Goal: Task Accomplishment & Management: Complete application form

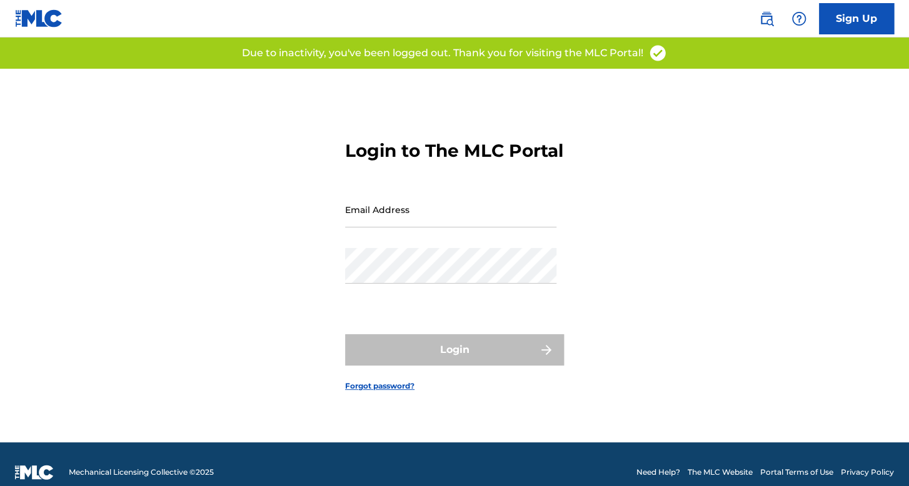
click at [409, 224] on input "Email Address" at bounding box center [450, 210] width 211 height 36
type input "[EMAIL_ADDRESS][DOMAIN_NAME]"
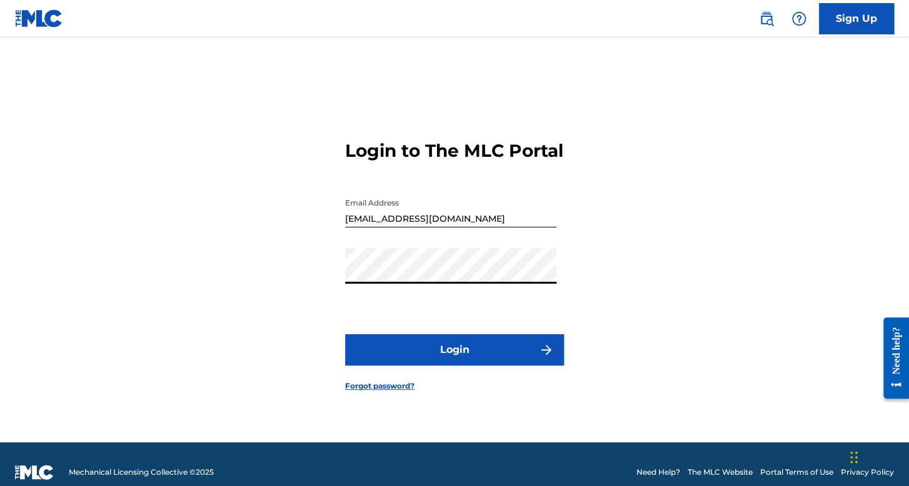
click at [462, 366] on button "Login" at bounding box center [454, 349] width 219 height 31
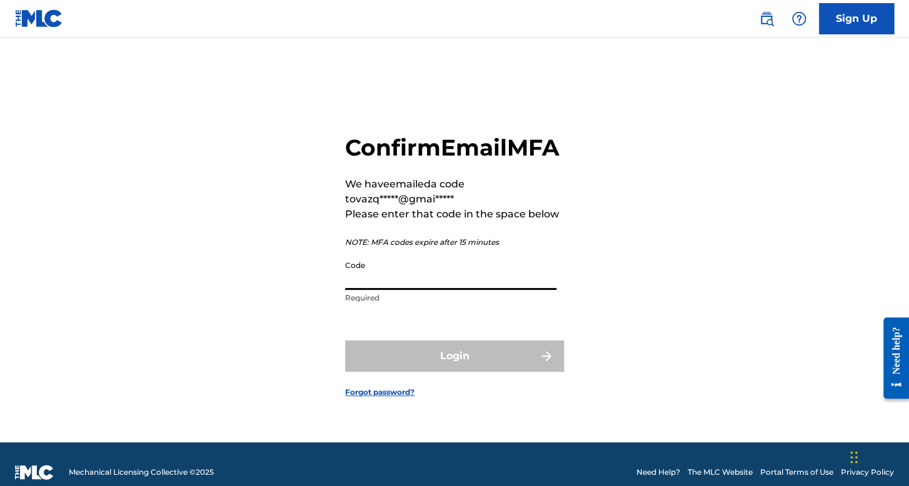
paste input "377110"
type input "377110"
click at [461, 369] on div "Login" at bounding box center [454, 356] width 219 height 31
drag, startPoint x: 411, startPoint y: 284, endPoint x: 324, endPoint y: 269, distance: 88.3
click at [324, 269] on div "Confirm Email MFA We have emailed a code to vazq*****@gmai***** Please enter th…" at bounding box center [454, 256] width 875 height 374
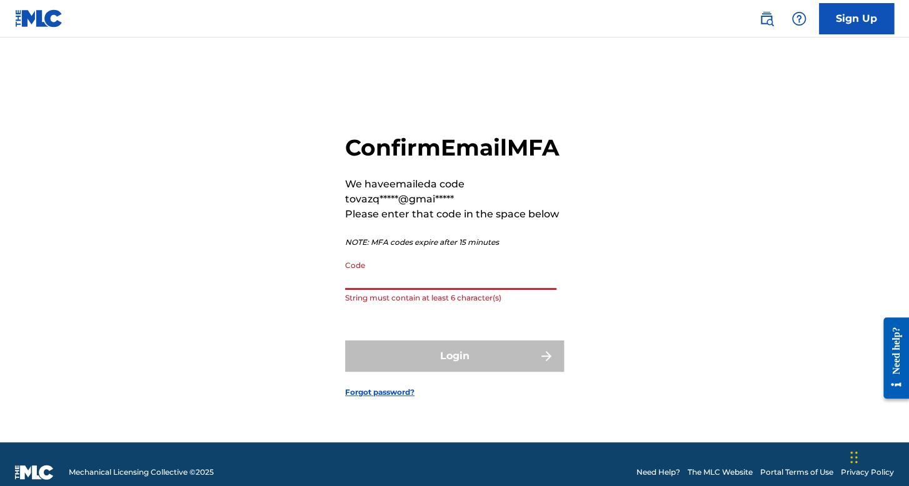
paste input "377110"
type input "377110"
drag, startPoint x: 392, startPoint y: 291, endPoint x: 308, endPoint y: 295, distance: 83.8
click at [308, 295] on div "Confirm Email MFA We have emailed a code to vazq*****@gmai***** Please enter th…" at bounding box center [454, 256] width 875 height 374
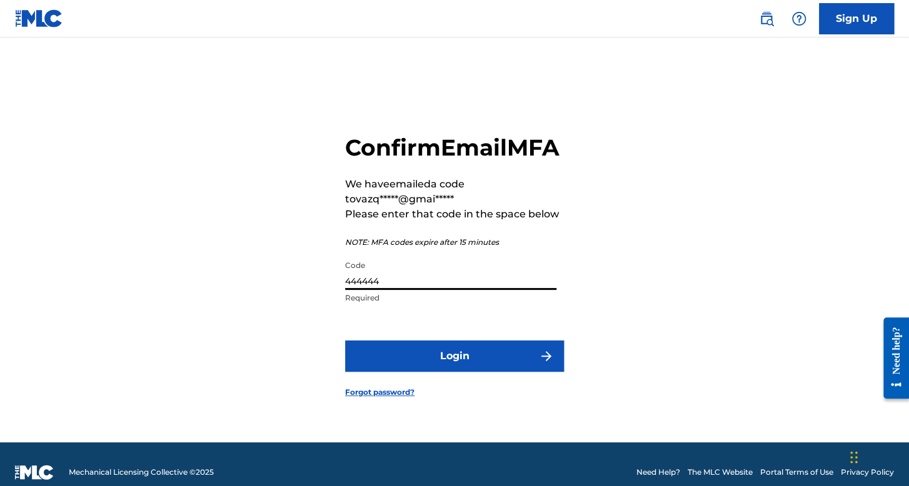
type input "444444"
click at [501, 372] on button "Login" at bounding box center [454, 356] width 219 height 31
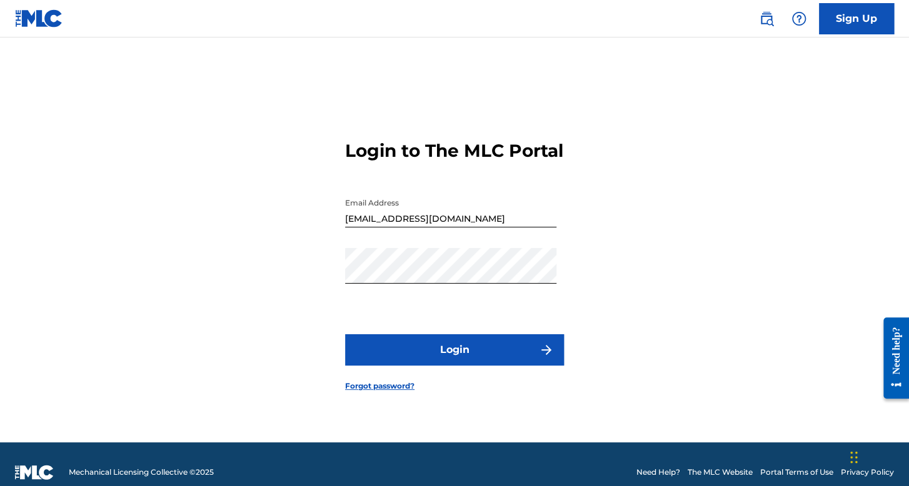
click at [416, 377] on form "Login to The MLC Portal Email Address vazq1gue3@gmail.com Password Login Forgot…" at bounding box center [454, 256] width 219 height 374
click at [430, 364] on button "Login" at bounding box center [454, 349] width 219 height 31
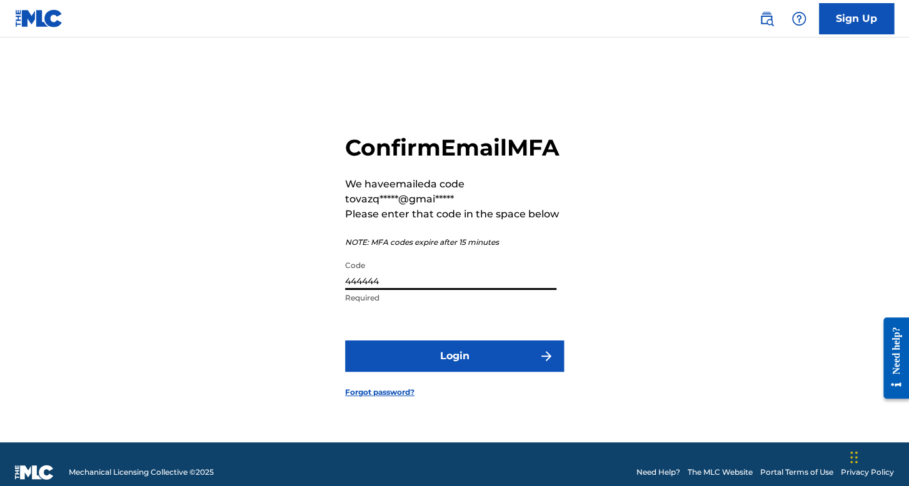
drag, startPoint x: 402, startPoint y: 286, endPoint x: 317, endPoint y: 288, distance: 85.6
click at [315, 292] on div "Confirm Email MFA We have emailed a code to vazq*****@gmai***** Please enter th…" at bounding box center [454, 256] width 875 height 374
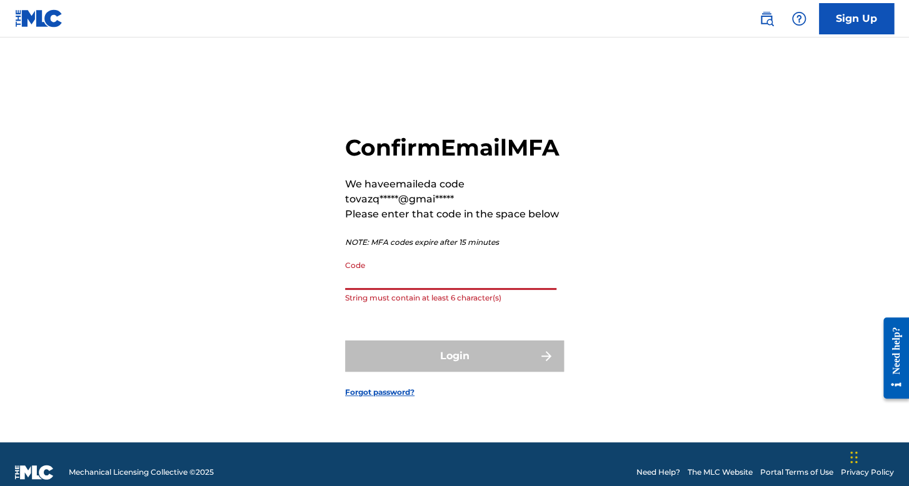
drag, startPoint x: 377, startPoint y: 282, endPoint x: 382, endPoint y: 297, distance: 15.0
paste input "379077"
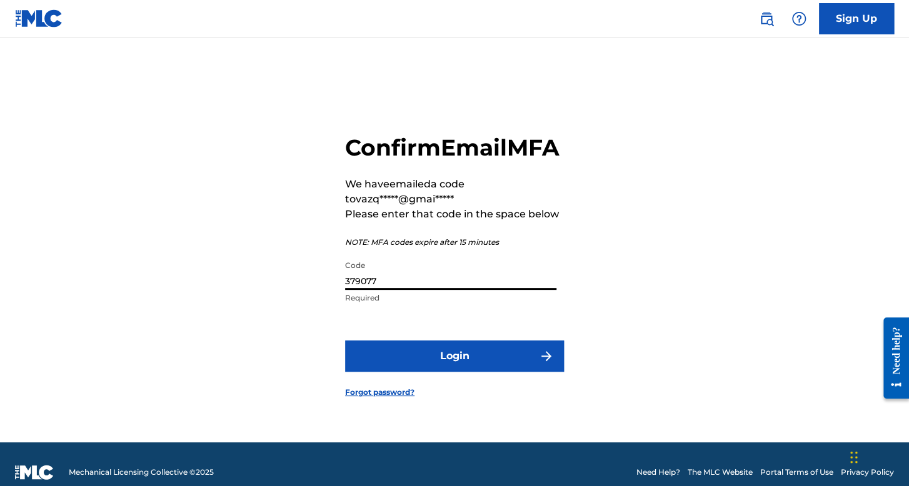
type input "379077"
click at [472, 372] on button "Login" at bounding box center [454, 356] width 219 height 31
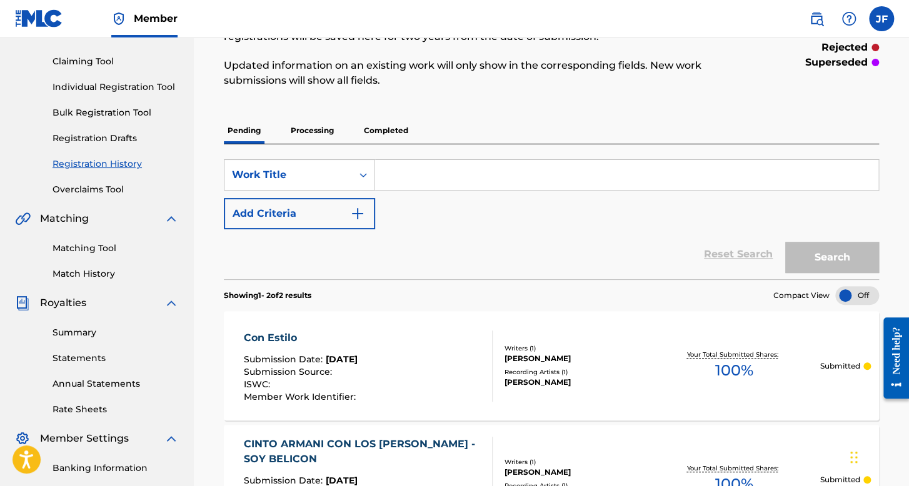
scroll to position [122, 0]
click at [158, 81] on link "Individual Registration Tool" at bounding box center [115, 87] width 126 height 13
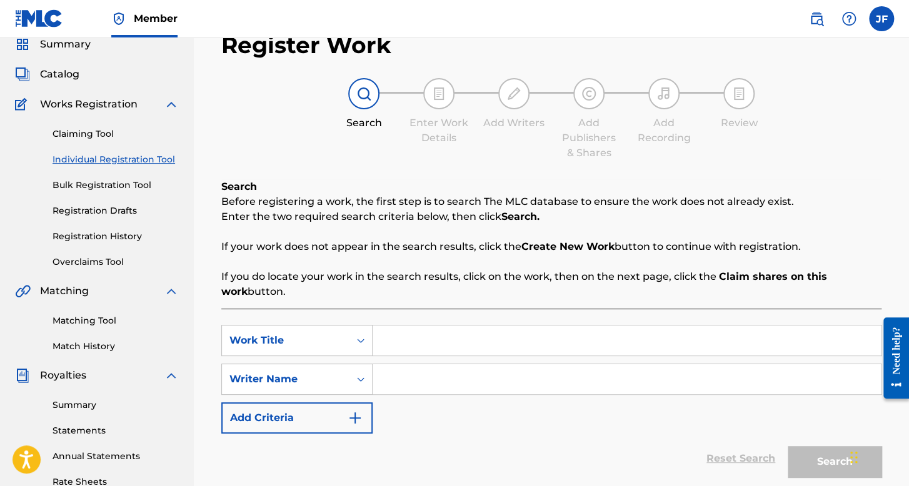
scroll to position [187, 0]
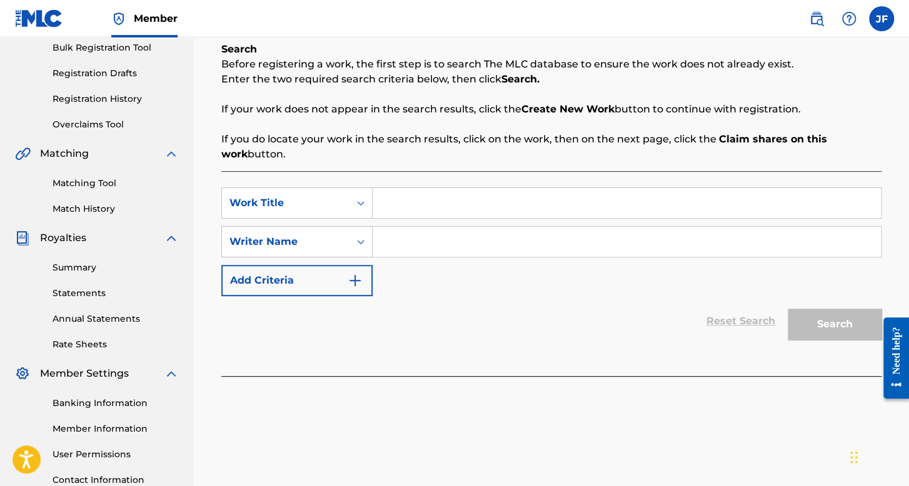
click at [405, 203] on input "Search Form" at bounding box center [626, 203] width 508 height 30
type input "Mismas Tacticas"
drag, startPoint x: 486, startPoint y: 227, endPoint x: 485, endPoint y: 235, distance: 8.2
click at [485, 235] on input "Search Form" at bounding box center [626, 242] width 508 height 30
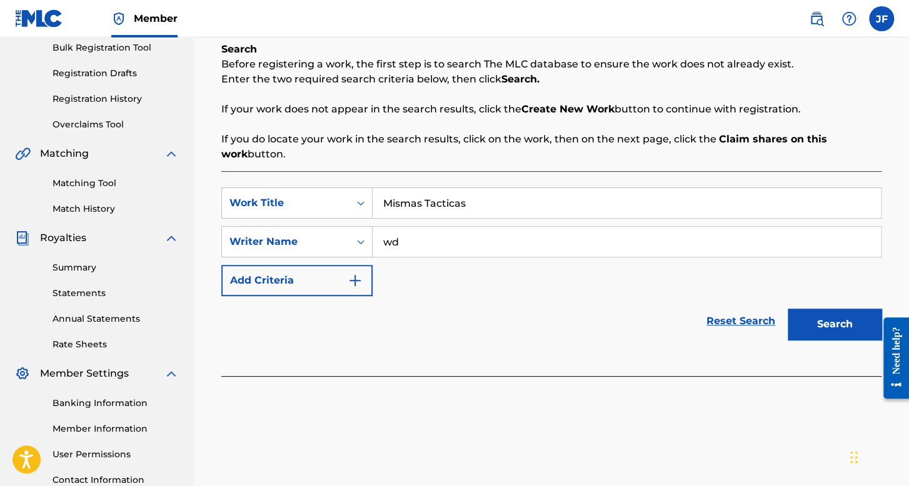
type input "wd"
click at [787, 309] on button "Search" at bounding box center [834, 324] width 94 height 31
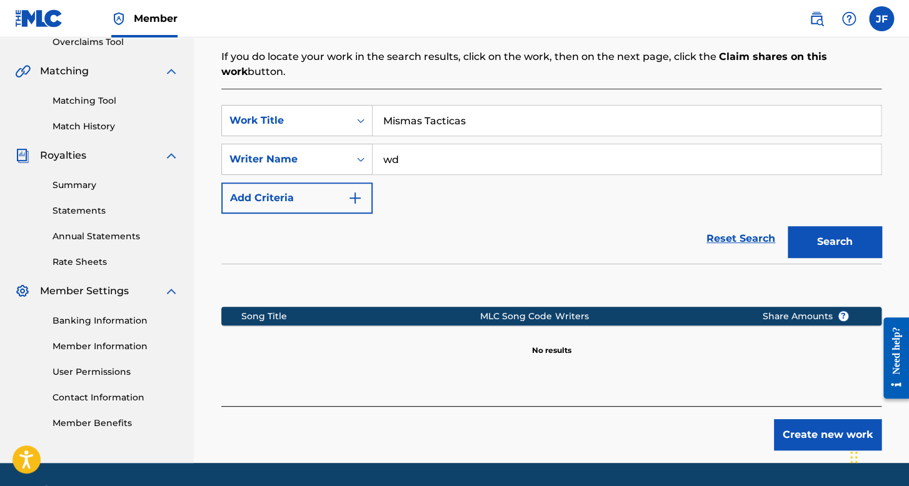
scroll to position [307, 0]
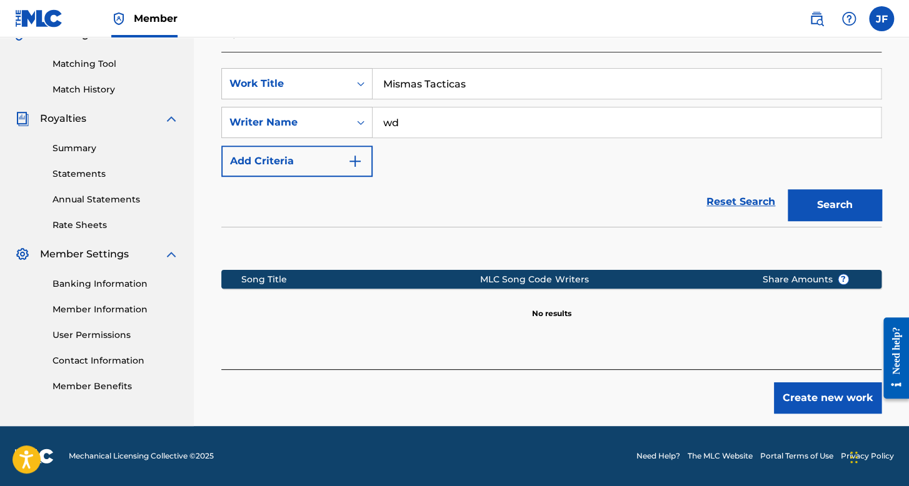
click at [838, 402] on button "Create new work" at bounding box center [827, 397] width 107 height 31
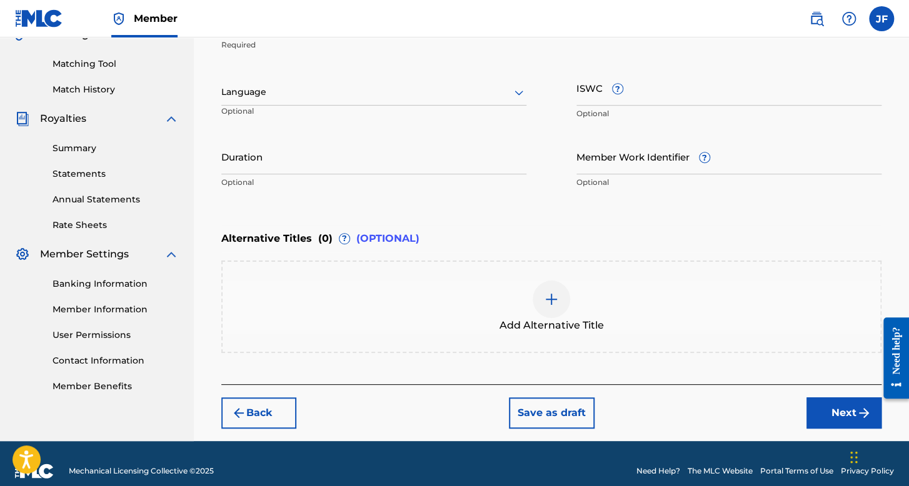
click at [420, 102] on div "Language" at bounding box center [373, 92] width 305 height 26
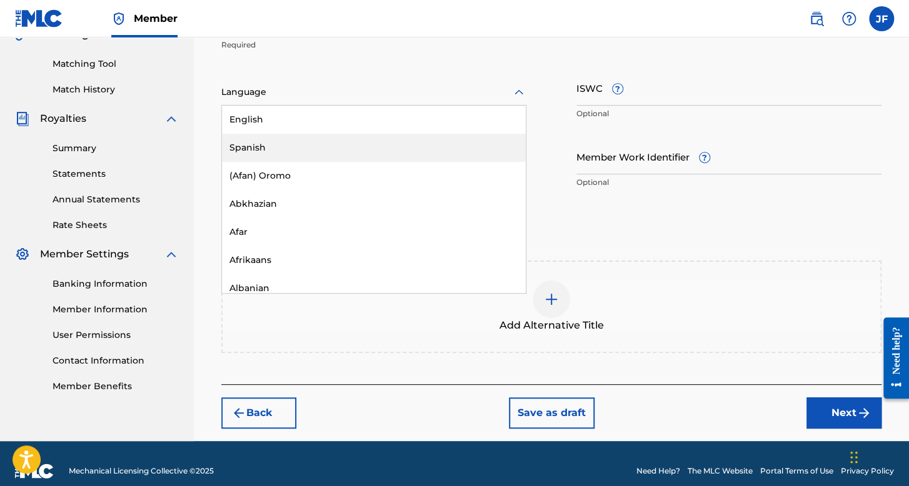
click at [346, 140] on div "Spanish" at bounding box center [374, 148] width 304 height 28
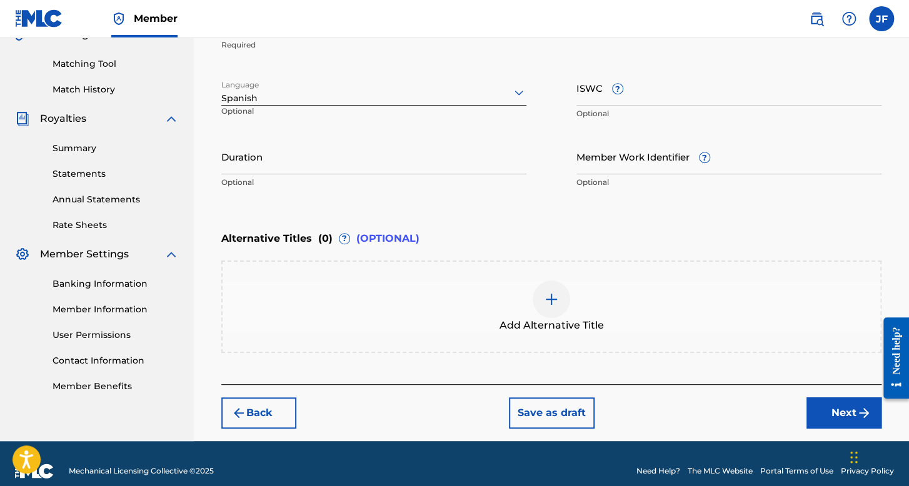
click at [332, 171] on input "Duration" at bounding box center [373, 157] width 305 height 36
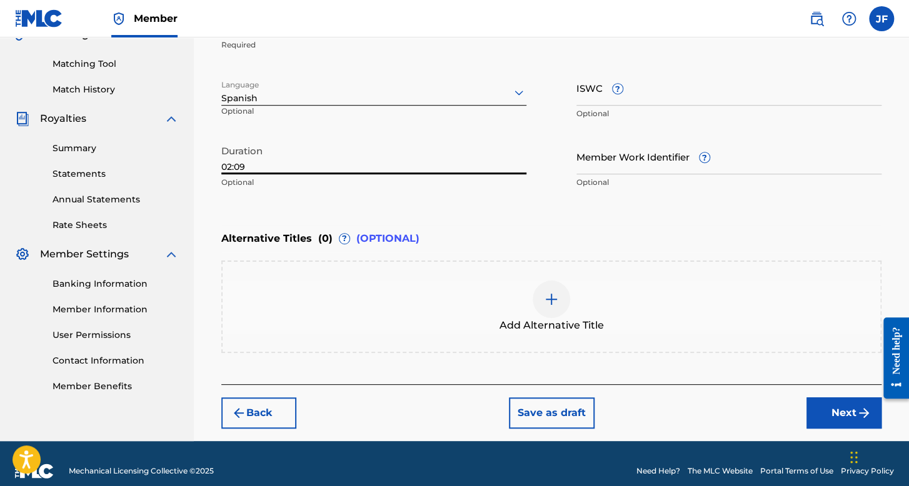
type input "02:09"
click at [829, 453] on div "Member JF [PERSON_NAME] [EMAIL_ADDRESS][DOMAIN_NAME] Notification Preferences P…" at bounding box center [454, 97] width 909 height 808
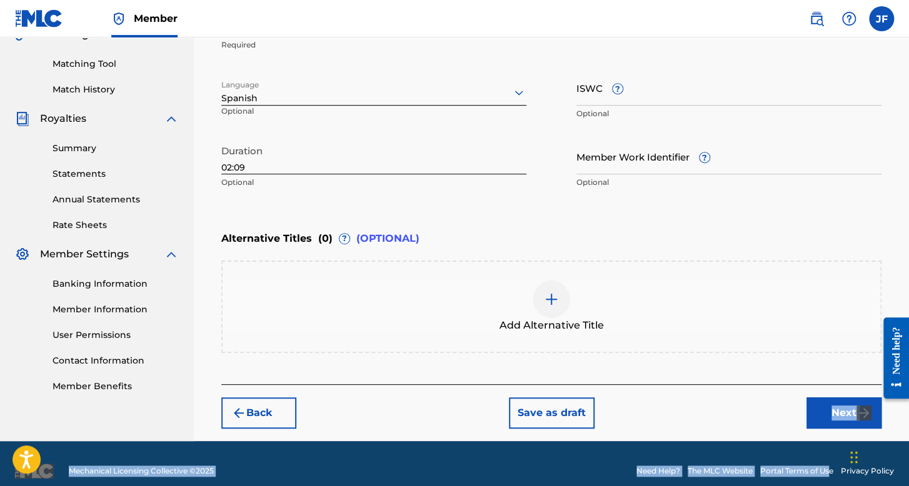
click at [819, 421] on button "Next" at bounding box center [843, 412] width 75 height 31
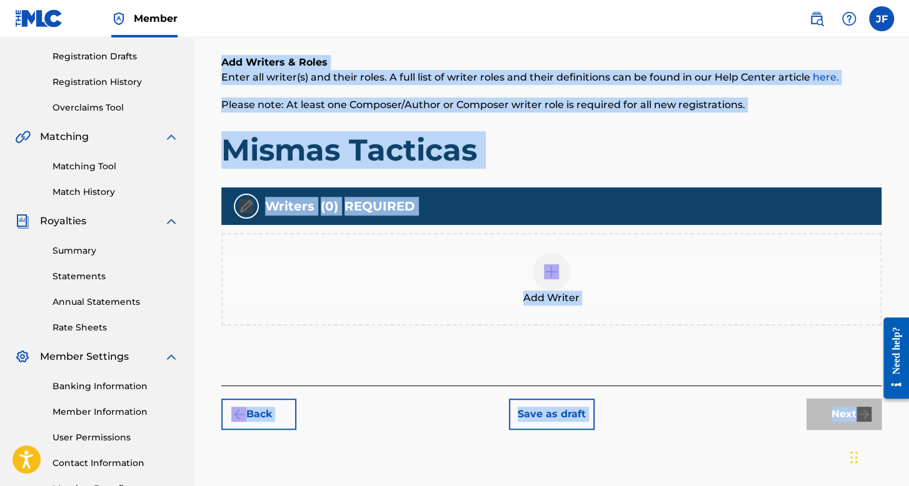
scroll to position [244, 0]
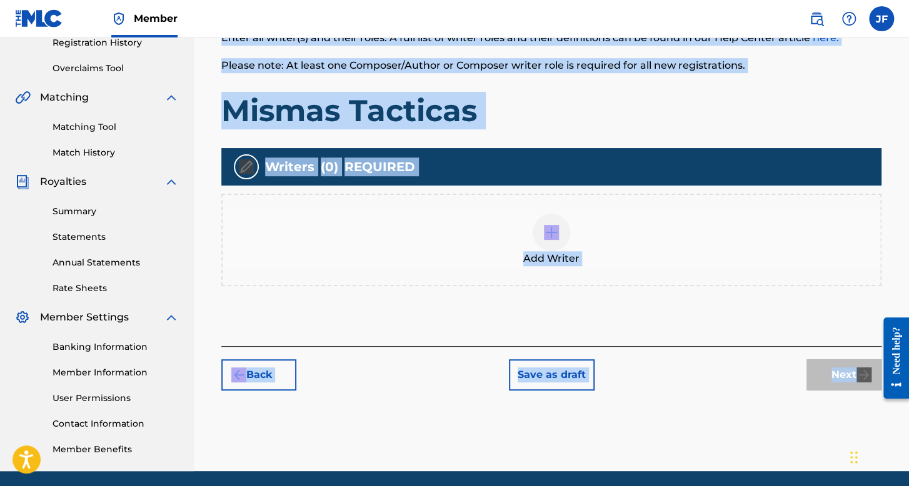
click at [517, 222] on div "Add Writer" at bounding box center [550, 240] width 657 height 52
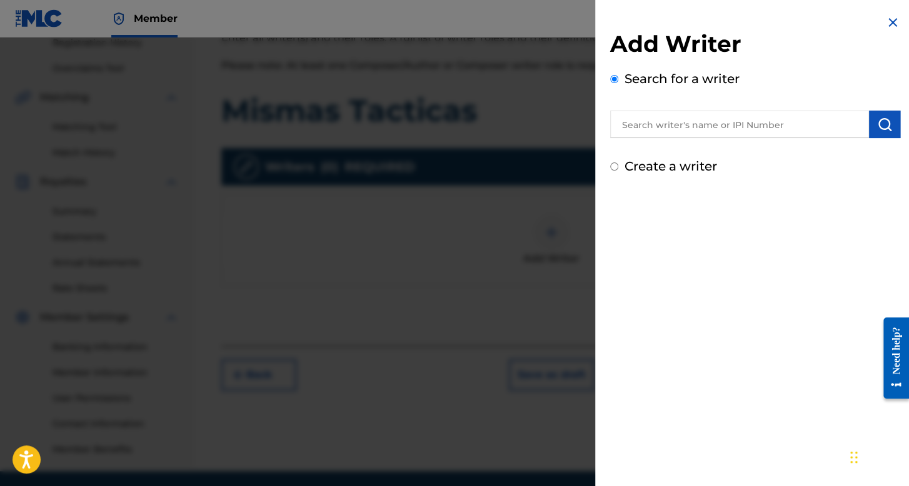
click at [616, 168] on input "Create a writer" at bounding box center [614, 166] width 8 height 8
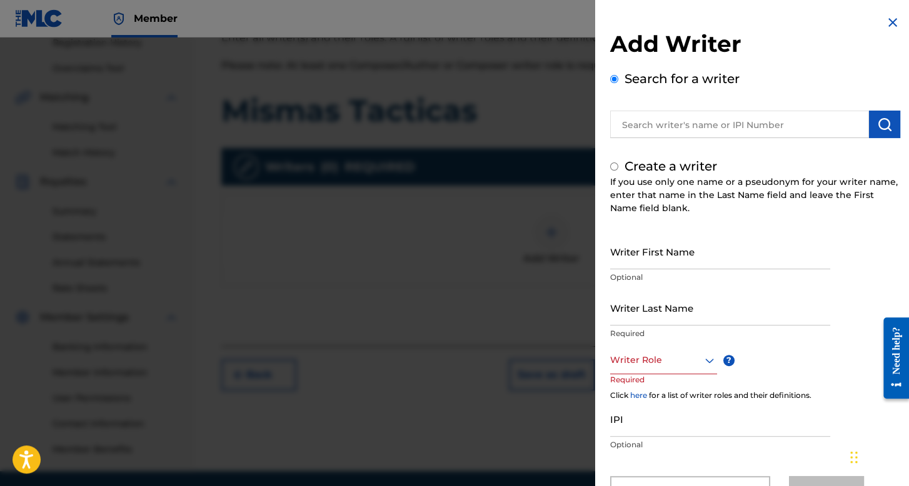
radio input "false"
radio input "true"
click at [645, 235] on input "Writer First Name" at bounding box center [720, 252] width 220 height 36
type input "[PERSON_NAME]"
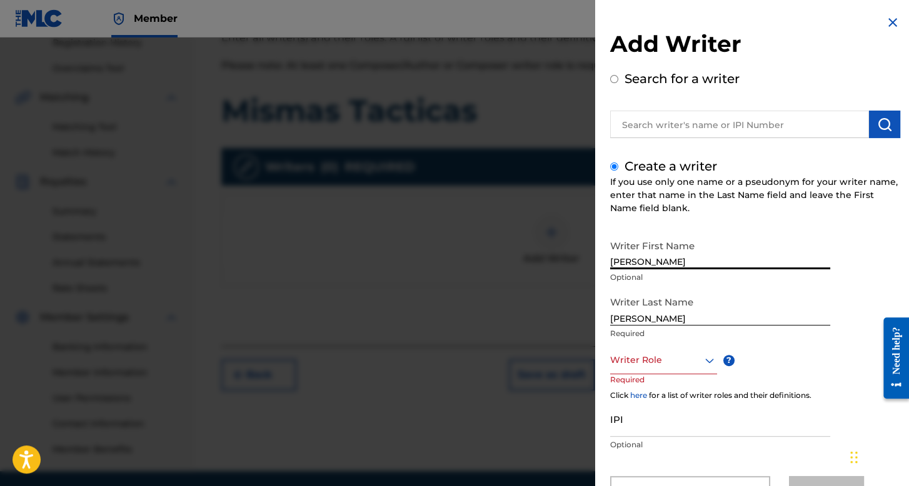
click at [654, 371] on div "Writer Role" at bounding box center [663, 360] width 107 height 28
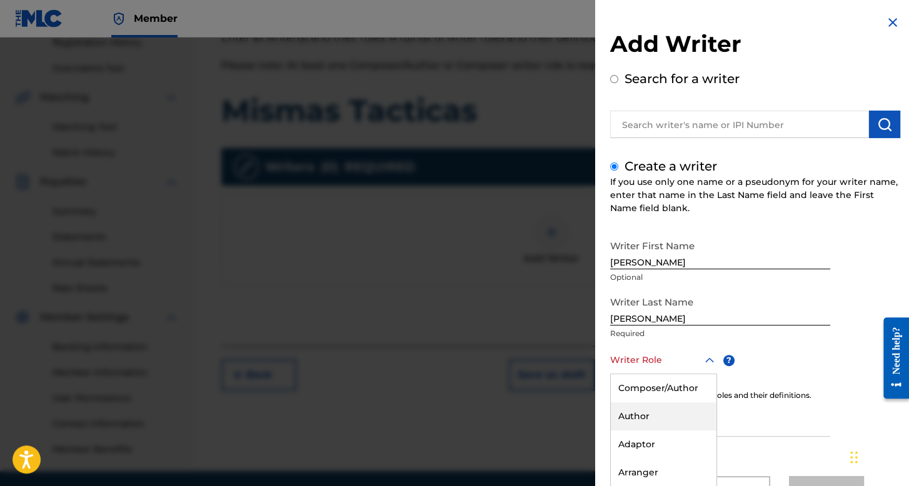
scroll to position [55, 0]
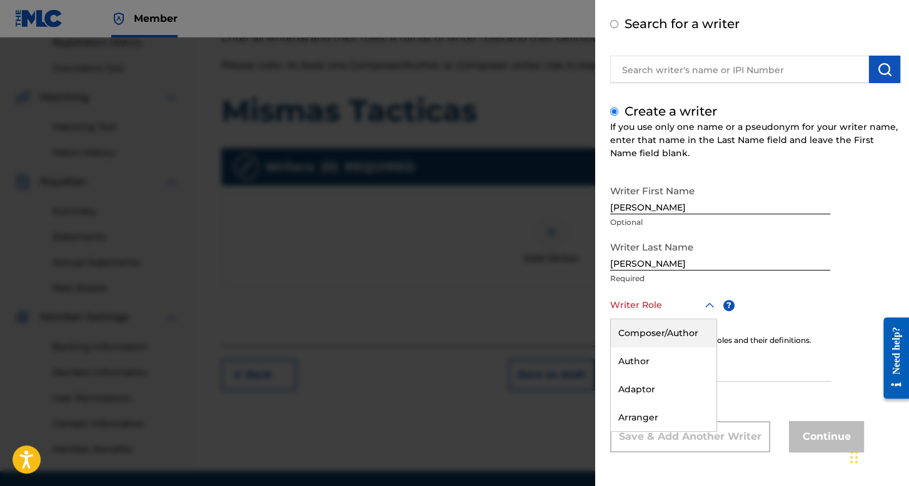
click at [657, 334] on div "Composer/Author" at bounding box center [664, 333] width 106 height 28
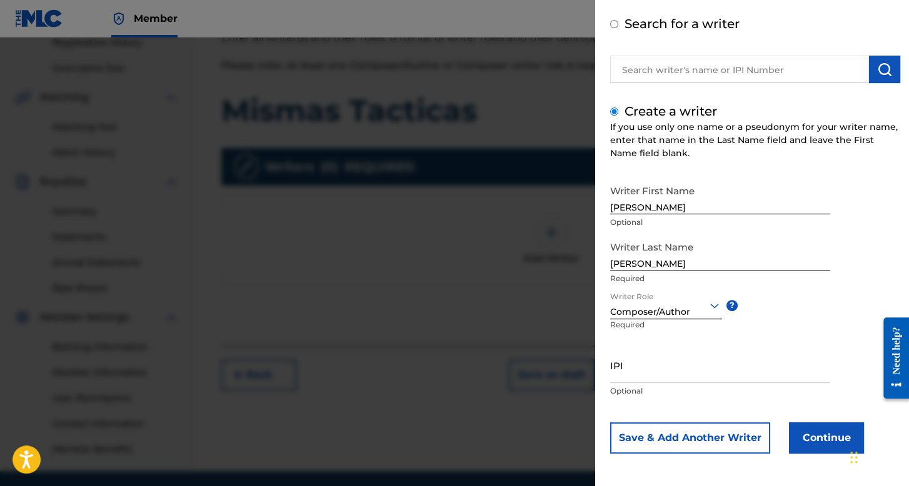
click at [822, 436] on button "Continue" at bounding box center [826, 437] width 75 height 31
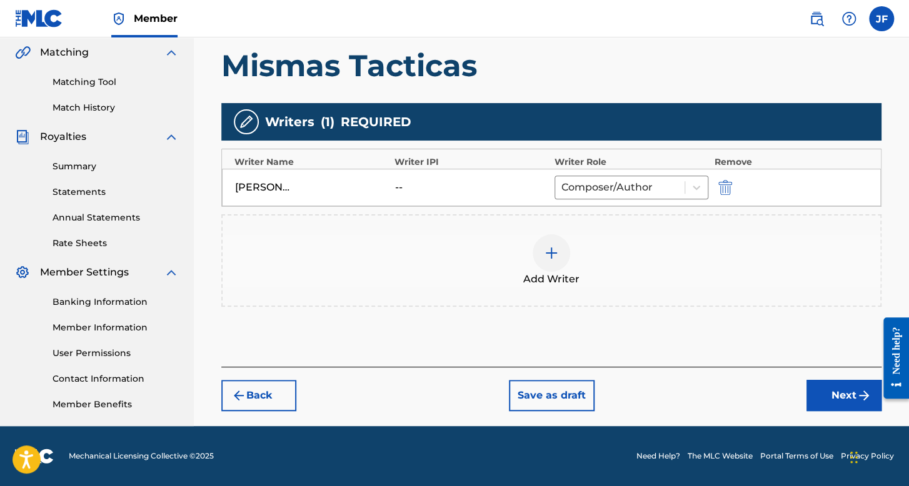
click at [825, 387] on button "Next" at bounding box center [843, 395] width 75 height 31
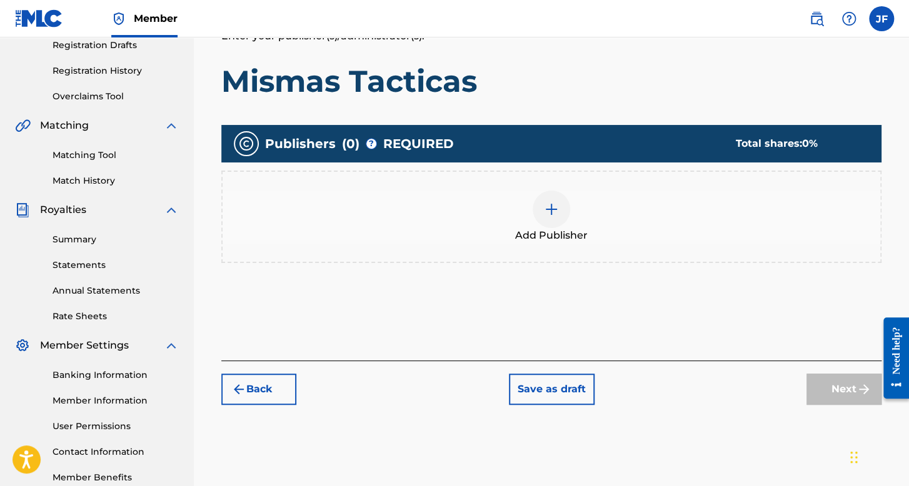
scroll to position [289, 0]
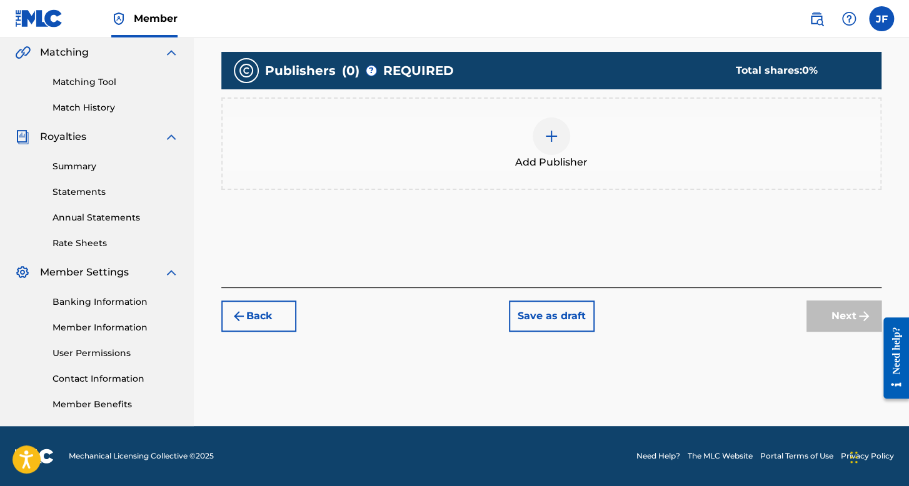
click at [529, 191] on div "Publishers ( 0 ) ? REQUIRED Total shares: 0 % Add Publisher" at bounding box center [551, 127] width 660 height 151
click at [546, 157] on span "Add Publisher" at bounding box center [551, 162] width 72 height 15
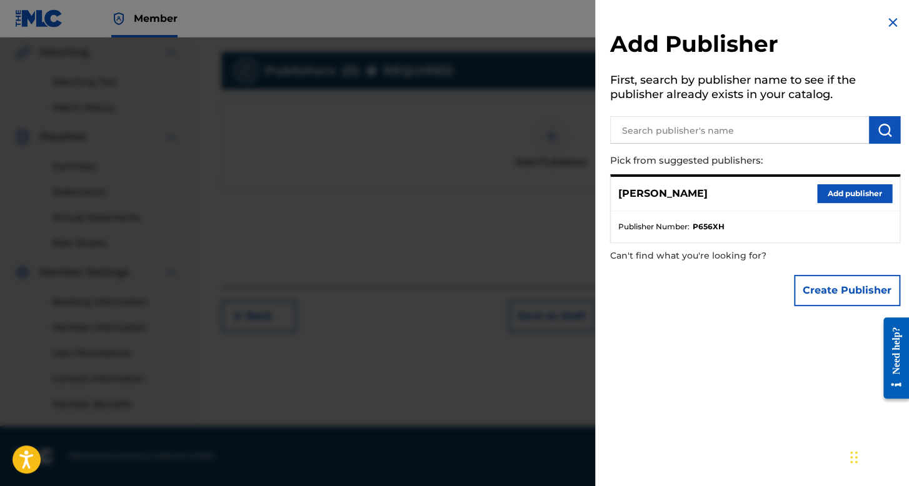
click at [819, 190] on button "Add publisher" at bounding box center [854, 193] width 75 height 19
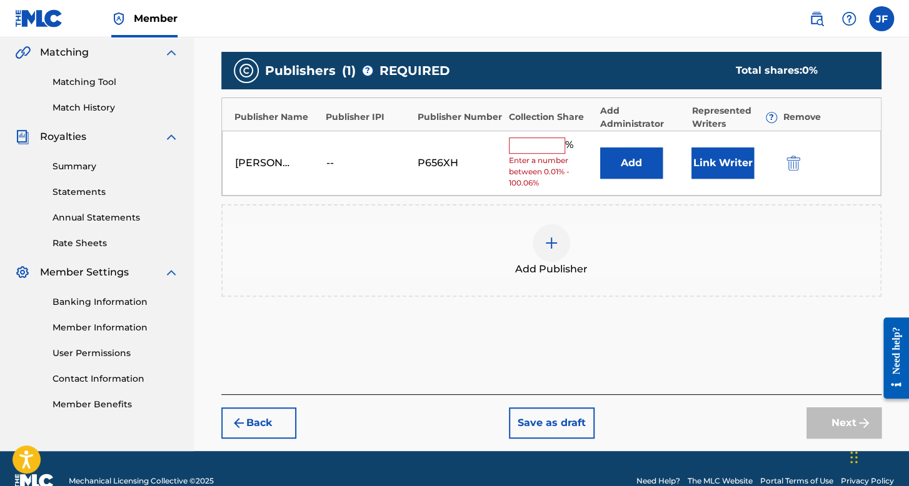
click at [515, 142] on input "text" at bounding box center [537, 145] width 56 height 16
type input "100"
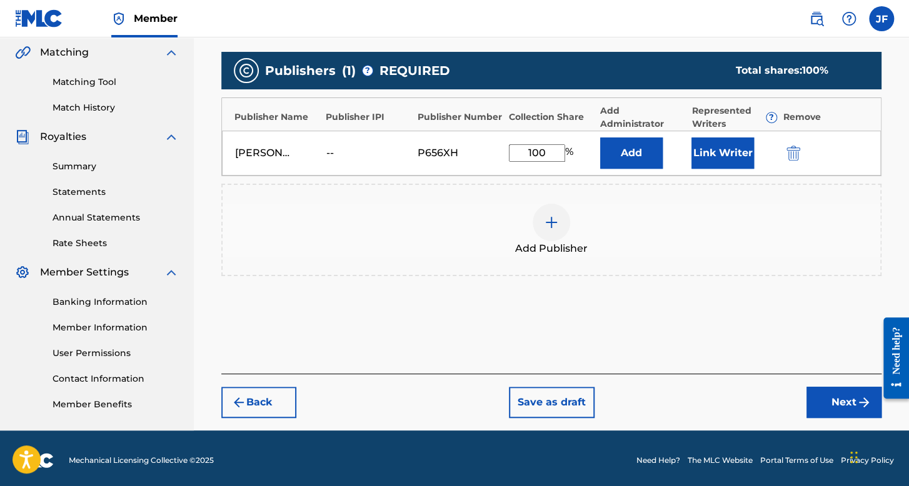
click at [698, 152] on button "Link Writer" at bounding box center [722, 152] width 62 height 31
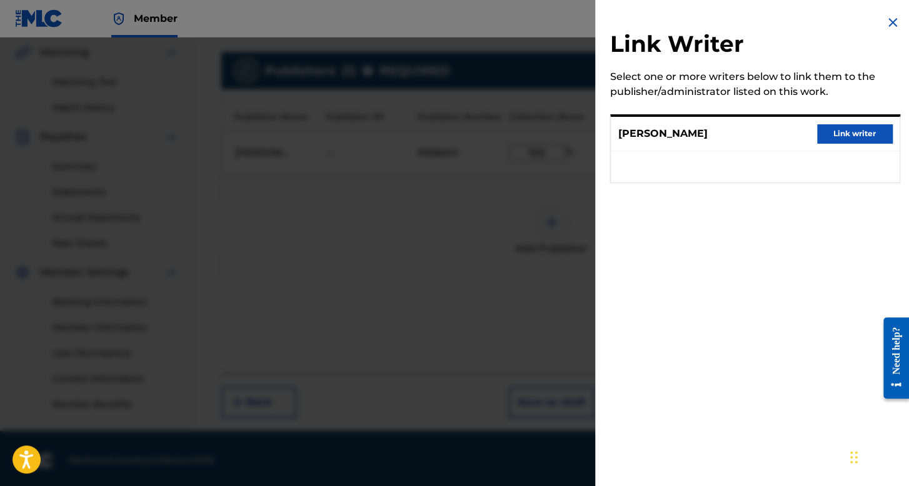
click at [854, 137] on button "Link writer" at bounding box center [854, 133] width 75 height 19
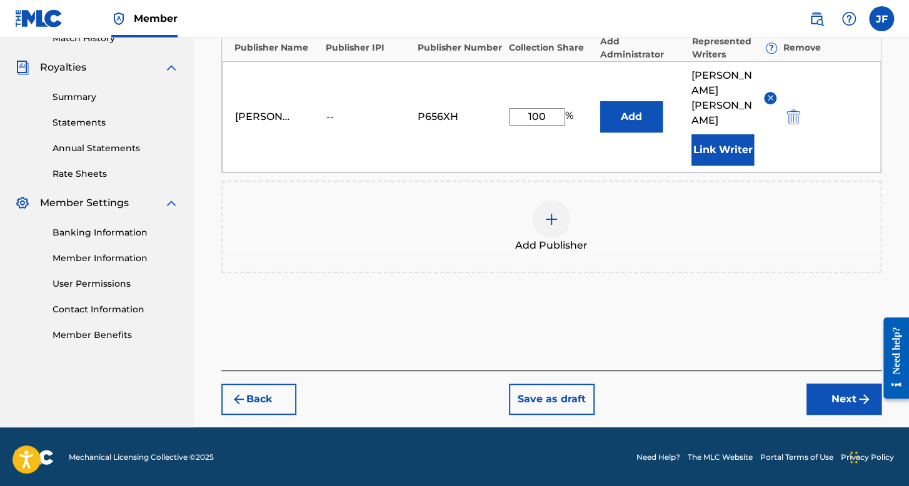
click at [832, 402] on button "Next" at bounding box center [843, 399] width 75 height 31
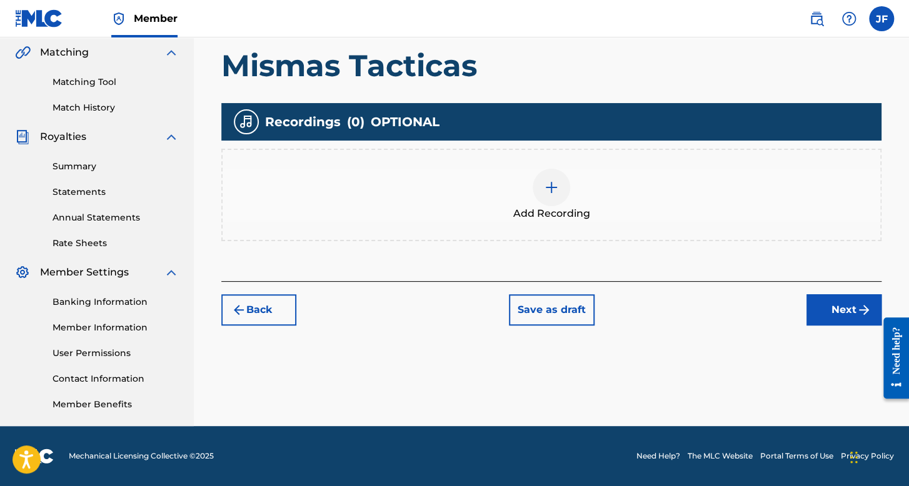
click at [569, 200] on div "Add Recording" at bounding box center [550, 195] width 657 height 52
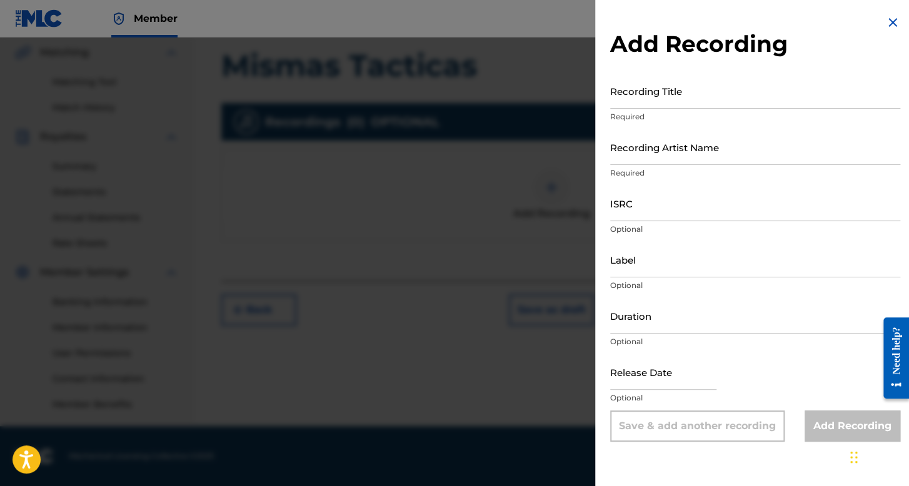
click at [652, 93] on input "Recording Title" at bounding box center [755, 91] width 290 height 36
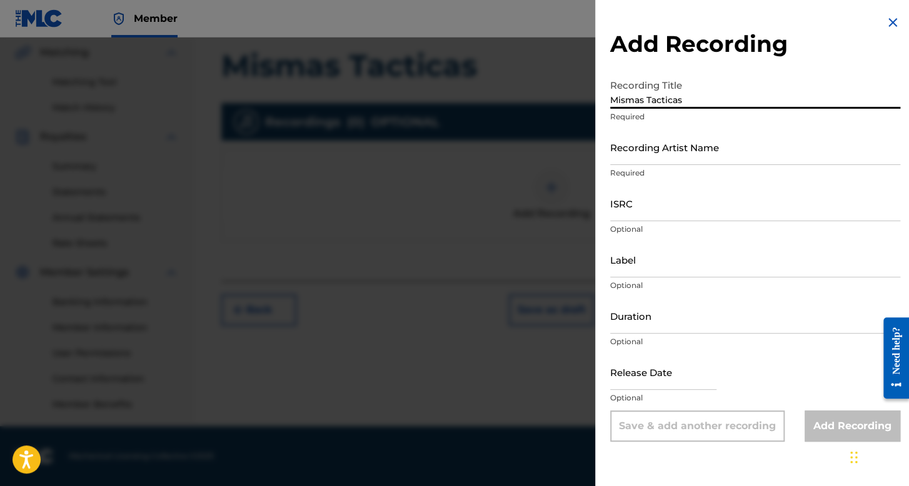
type input "Mismas Tacticas"
click at [689, 141] on input "Recording Artist Name" at bounding box center [755, 147] width 290 height 36
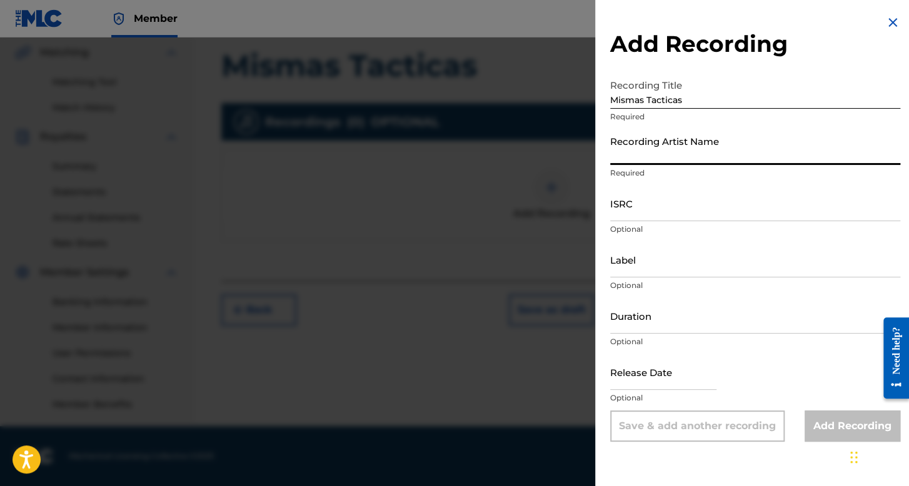
type input "[PERSON_NAME]"
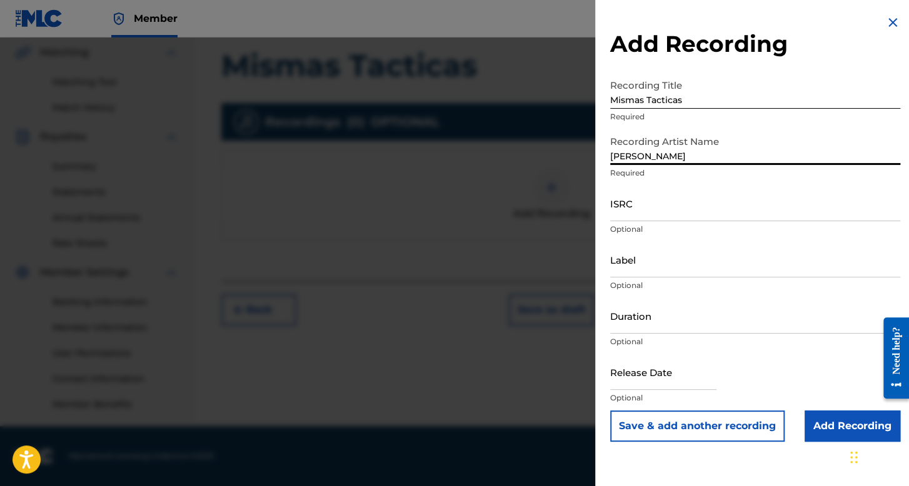
click at [650, 198] on input "ISRC" at bounding box center [755, 204] width 290 height 36
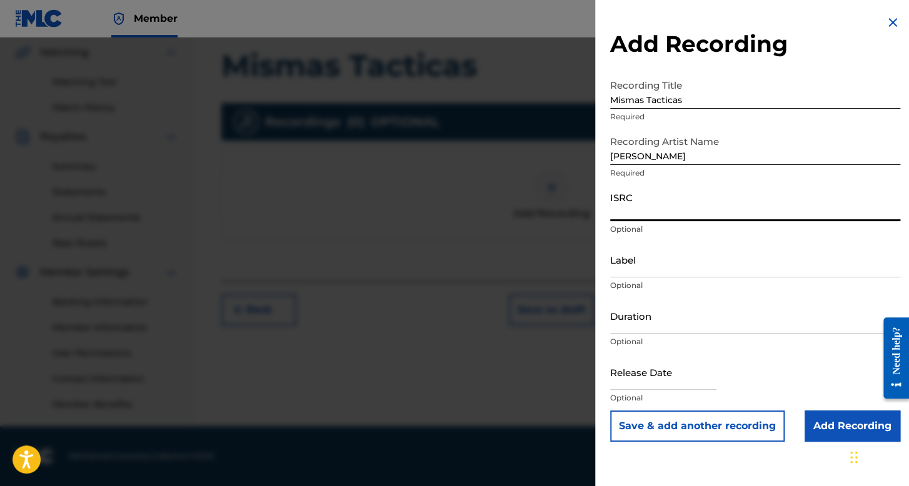
paste input "QM6P42596856"
type input "QM6P42596856"
click at [666, 342] on p "Optional" at bounding box center [755, 341] width 290 height 11
click at [657, 324] on input "Duration" at bounding box center [755, 316] width 290 height 36
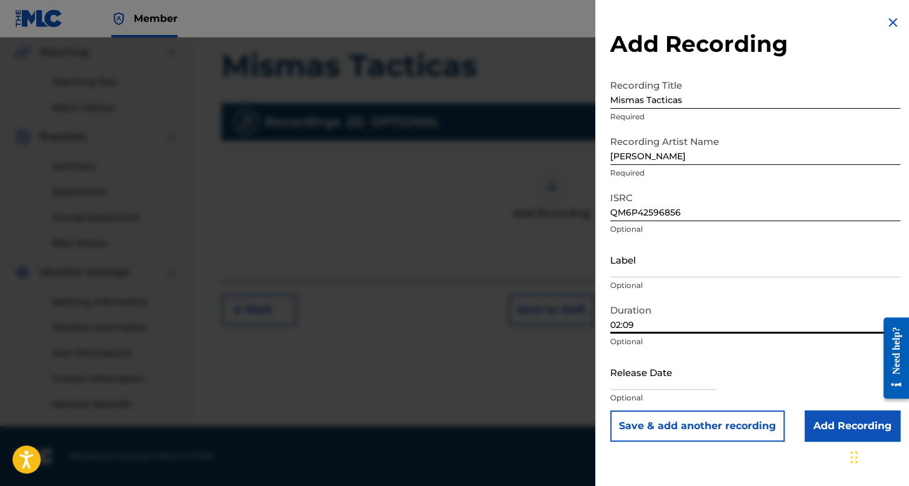
type input "02:09"
click at [630, 384] on input "text" at bounding box center [663, 372] width 106 height 36
select select "7"
select select "2025"
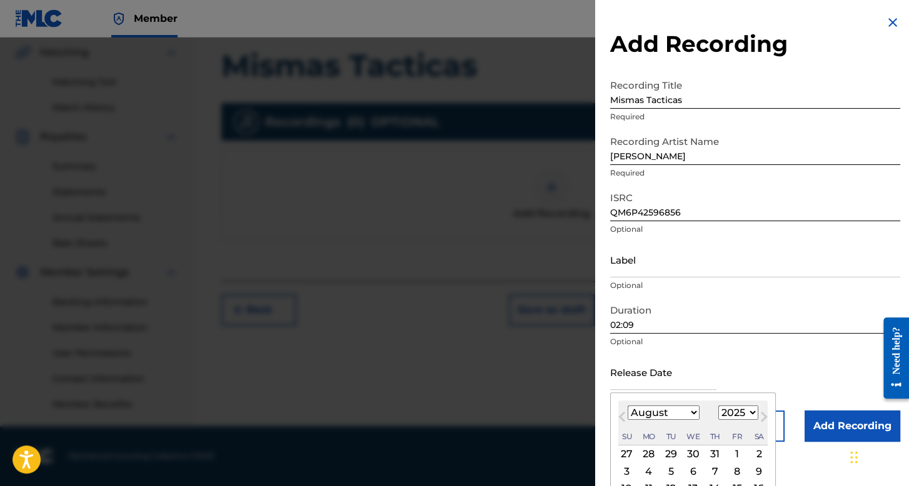
click at [689, 408] on select "January February March April May June July August September October November De…" at bounding box center [663, 413] width 72 height 14
select select "4"
click at [627, 406] on select "January February March April May June July August September October November De…" at bounding box center [663, 413] width 72 height 14
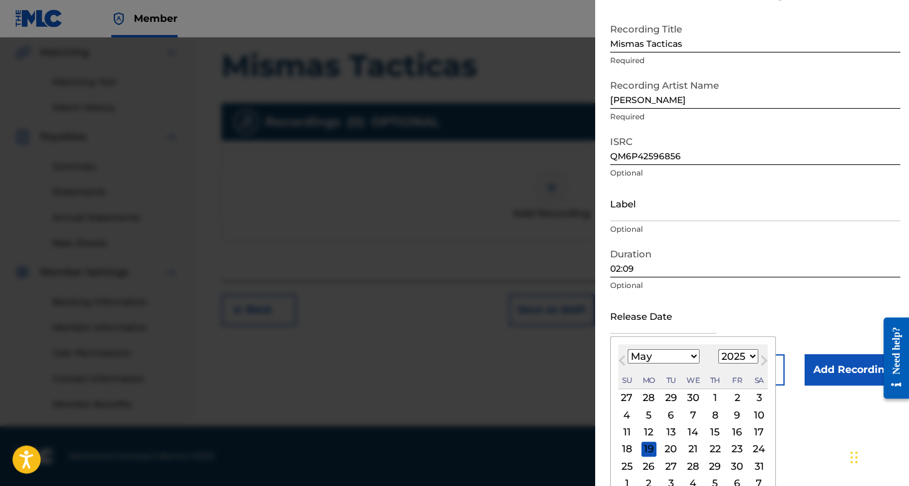
scroll to position [70, 0]
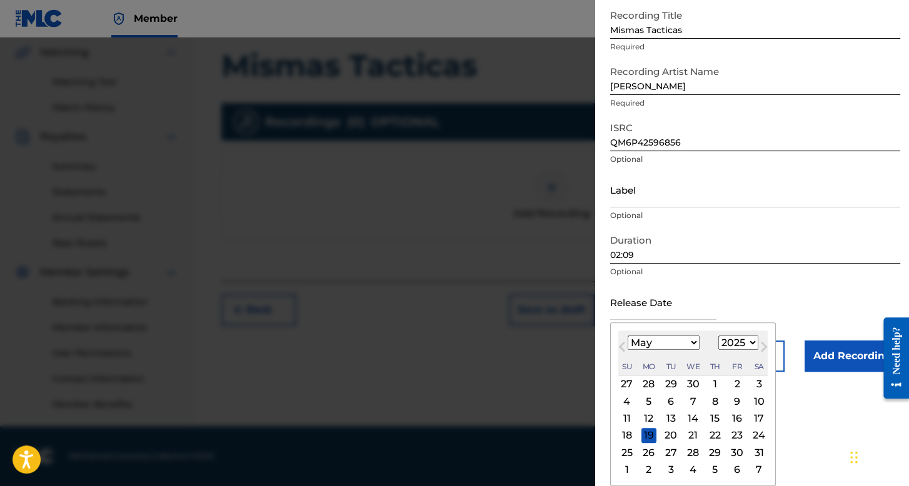
click at [737, 434] on div "23" at bounding box center [736, 435] width 15 height 15
type input "[DATE]"
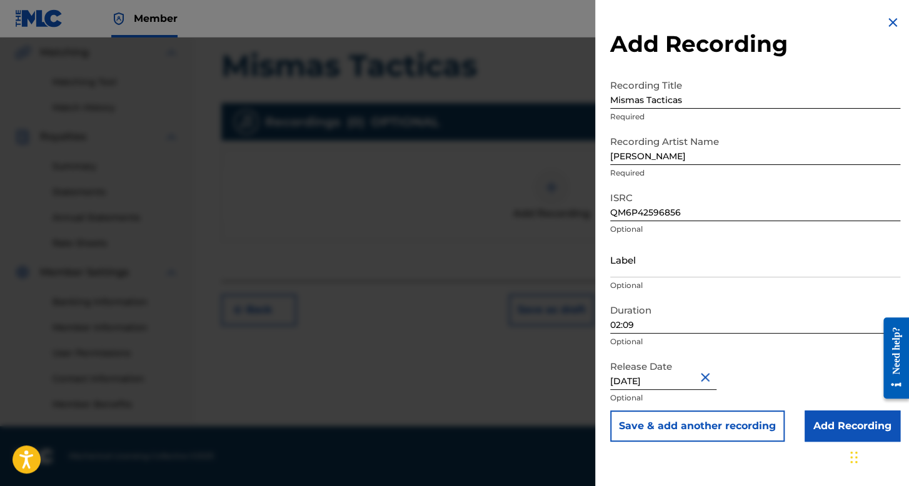
click at [832, 416] on input "Add Recording" at bounding box center [852, 426] width 96 height 31
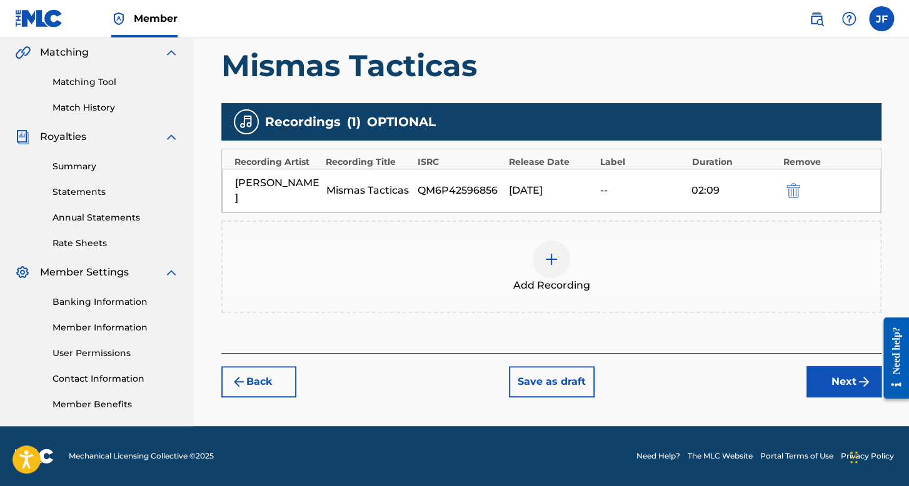
click at [827, 367] on button "Next" at bounding box center [843, 381] width 75 height 31
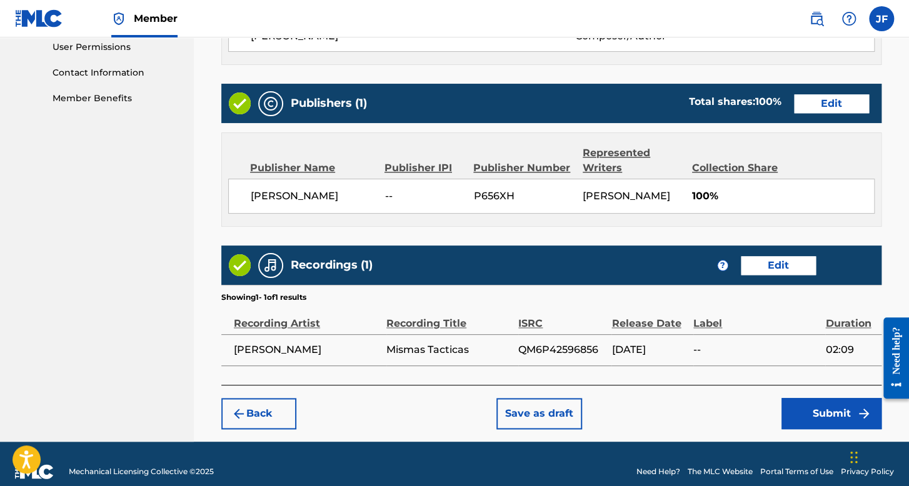
scroll to position [624, 0]
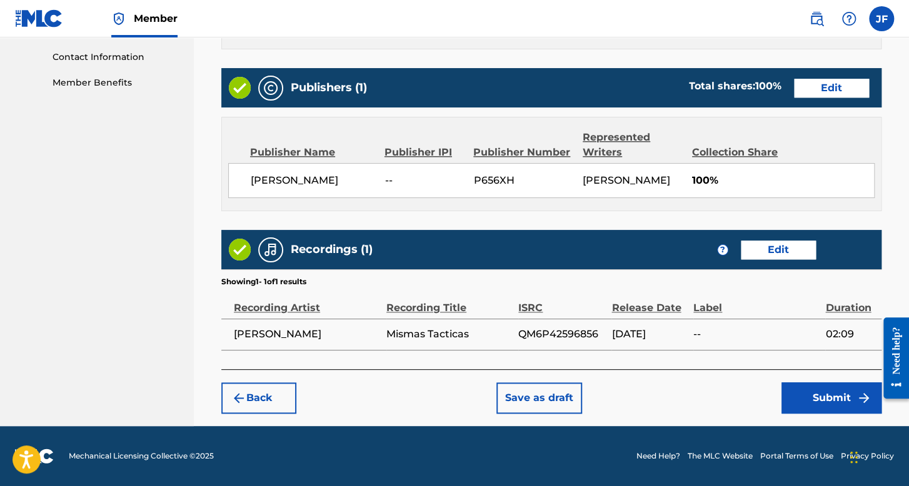
click at [808, 405] on button "Submit" at bounding box center [831, 397] width 100 height 31
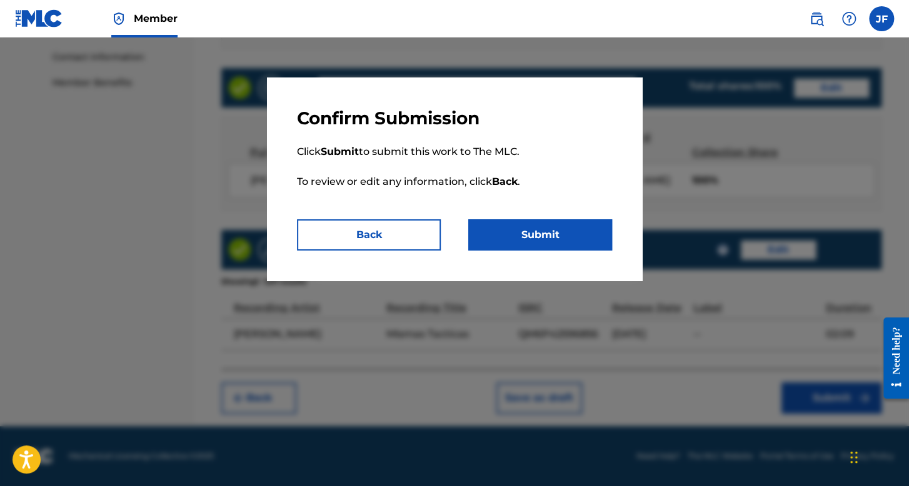
click at [547, 241] on button "Submit" at bounding box center [540, 234] width 144 height 31
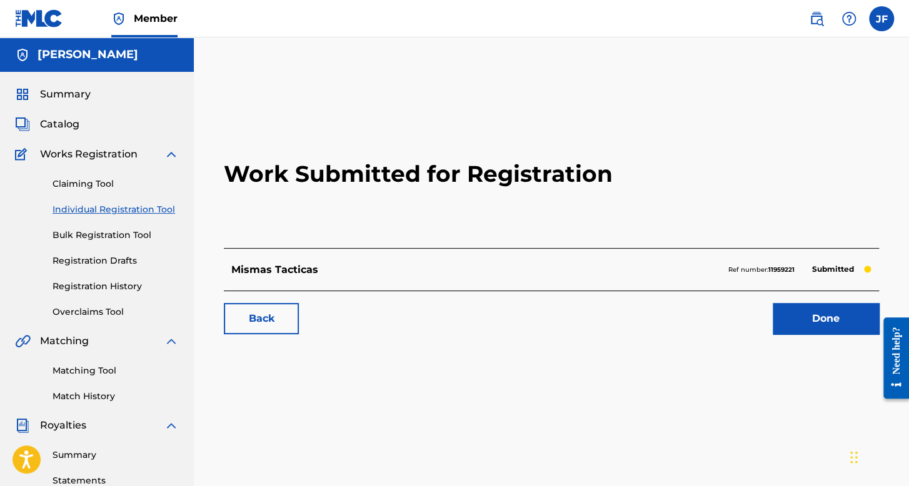
click at [137, 209] on link "Individual Registration Tool" at bounding box center [115, 209] width 126 height 13
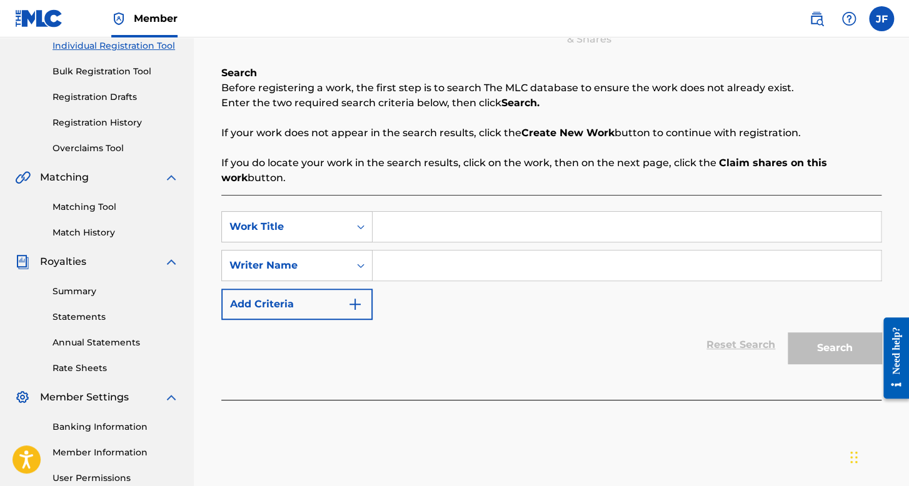
scroll to position [187, 0]
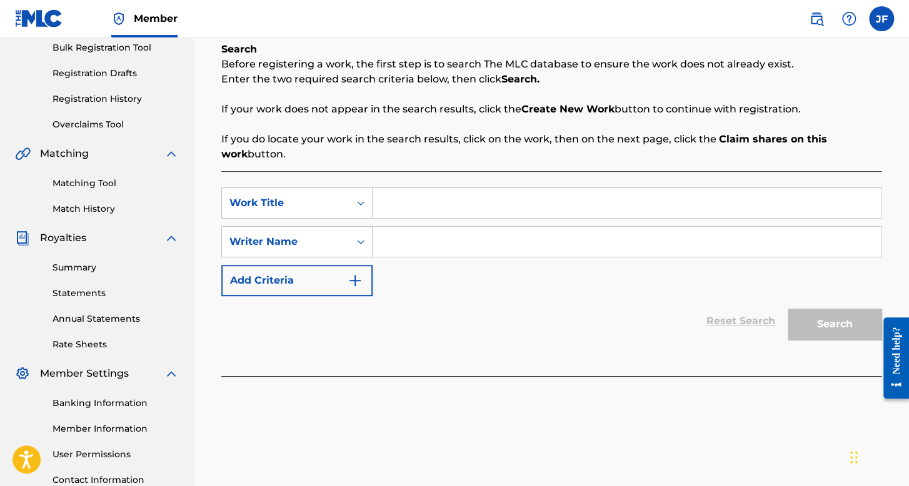
click at [422, 196] on input "Search Form" at bounding box center [626, 203] width 508 height 30
click at [412, 240] on input "Search Form" at bounding box center [626, 242] width 508 height 30
click at [384, 216] on input "Search Form" at bounding box center [626, 203] width 508 height 30
type input "Flow Belico"
click at [425, 246] on input "Search Form" at bounding box center [626, 242] width 508 height 30
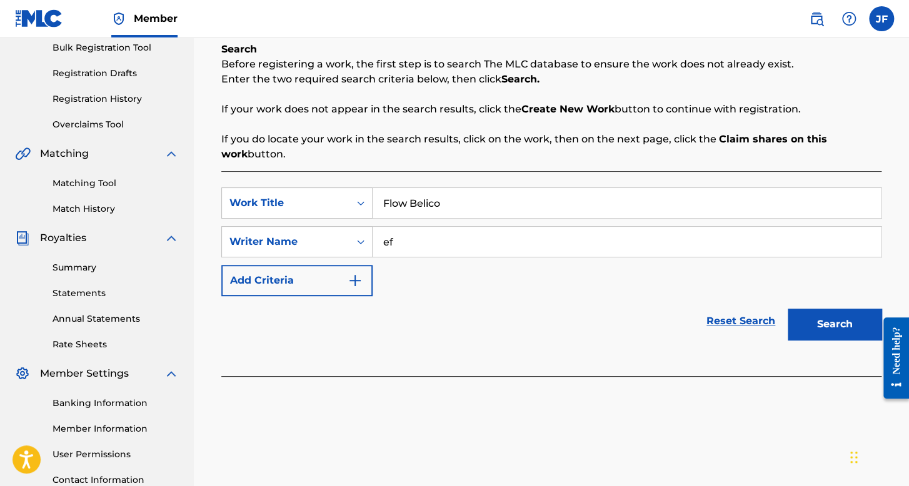
type input "ef"
click at [787, 309] on button "Search" at bounding box center [834, 324] width 94 height 31
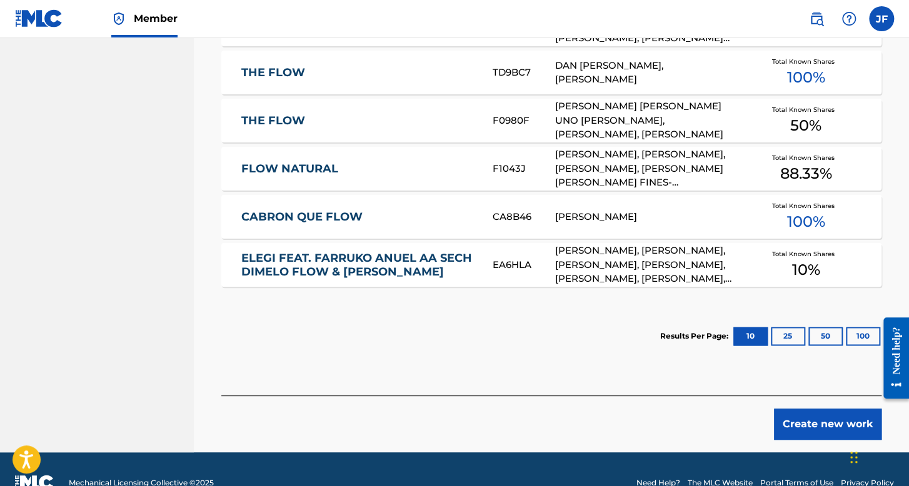
scroll to position [730, 0]
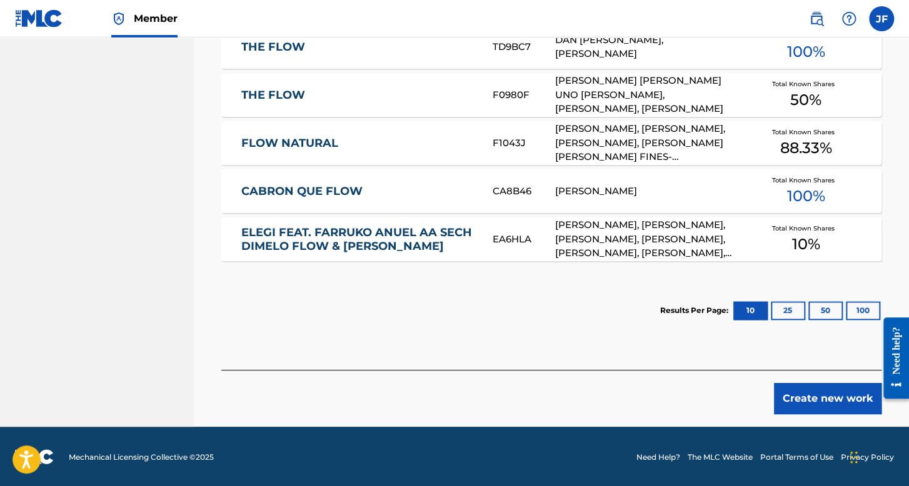
click at [836, 406] on button "Create new work" at bounding box center [827, 398] width 107 height 31
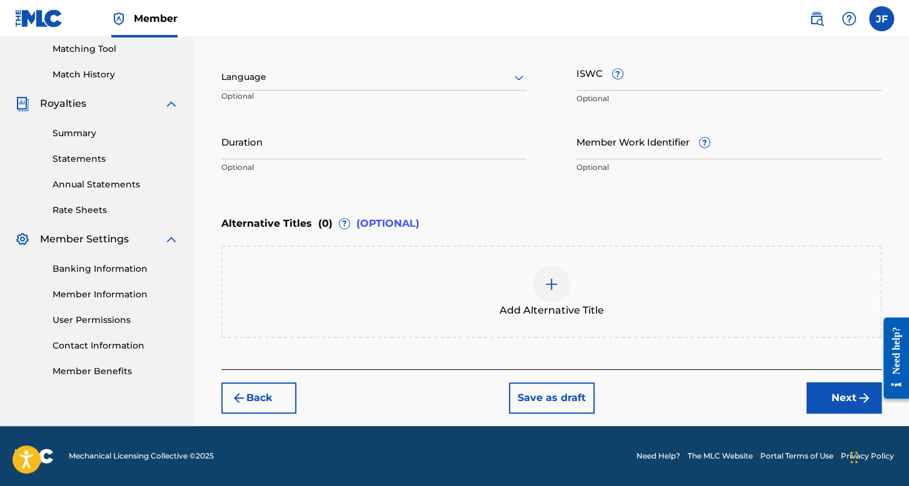
scroll to position [321, 0]
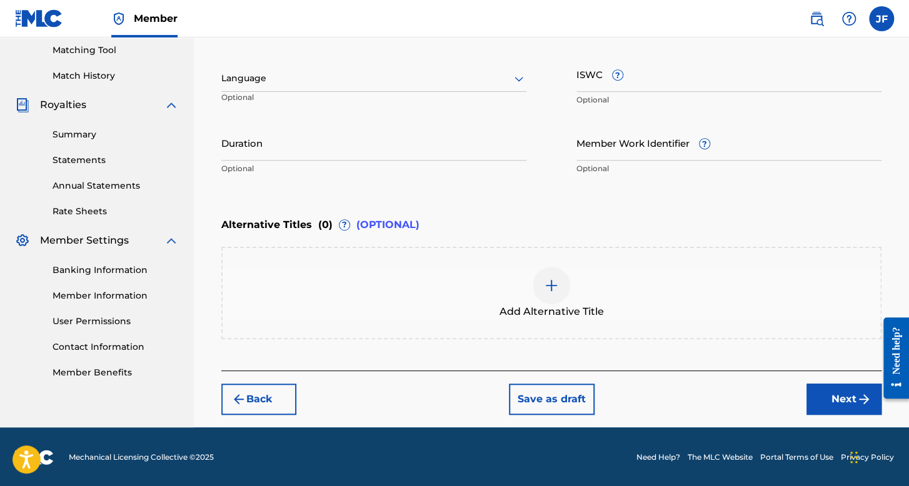
click at [432, 81] on div at bounding box center [373, 79] width 305 height 16
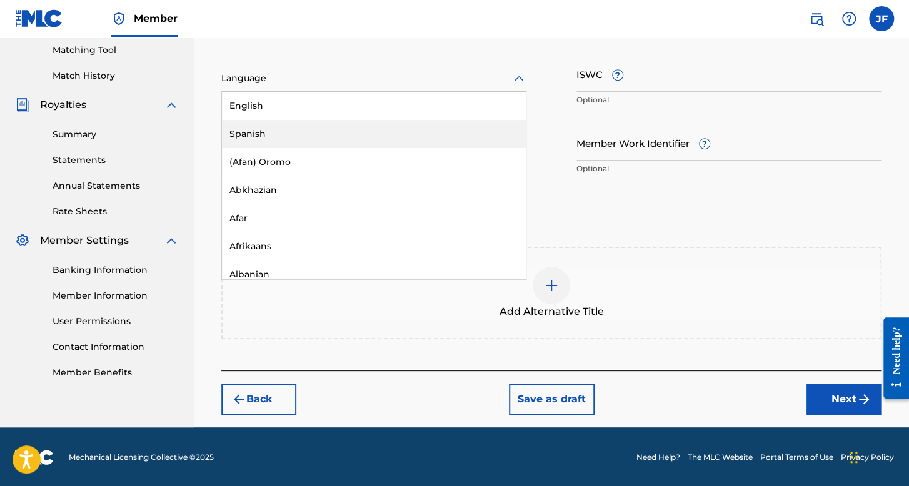
click at [307, 121] on div "Spanish" at bounding box center [374, 134] width 304 height 28
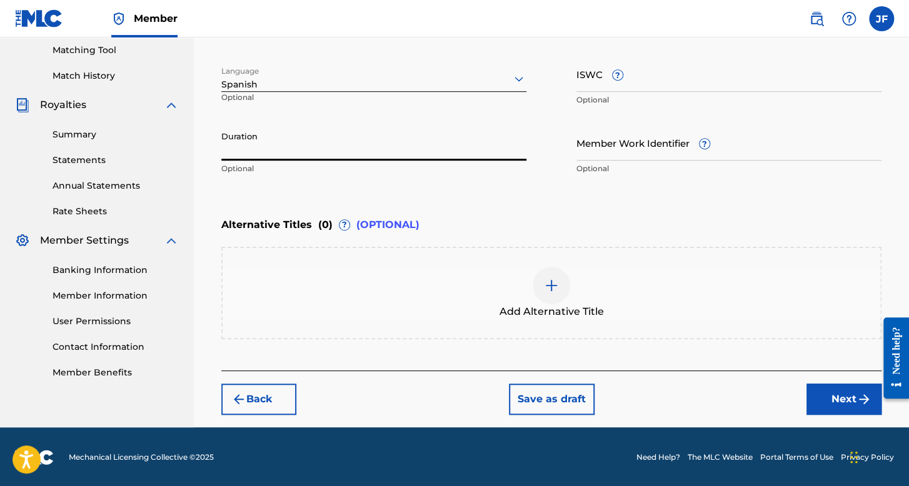
click at [301, 137] on input "Duration" at bounding box center [373, 143] width 305 height 36
type input "02:51"
click at [812, 384] on button "Next" at bounding box center [843, 399] width 75 height 31
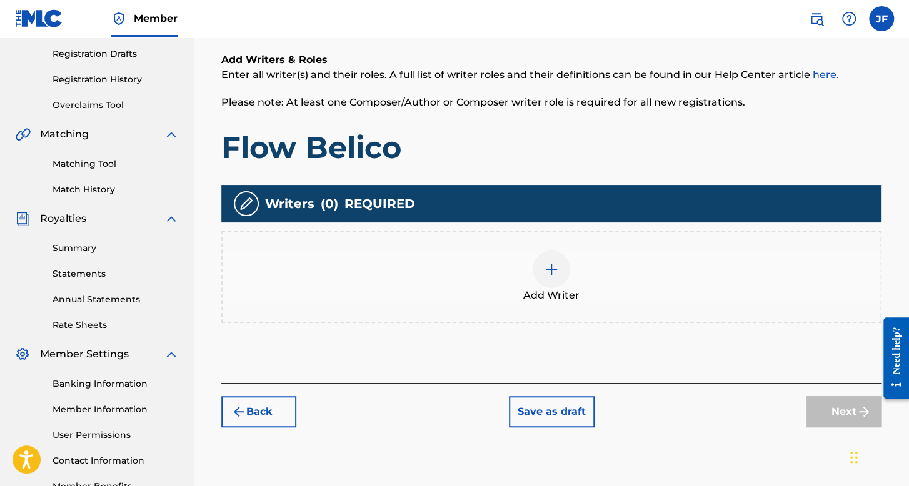
scroll to position [289, 0]
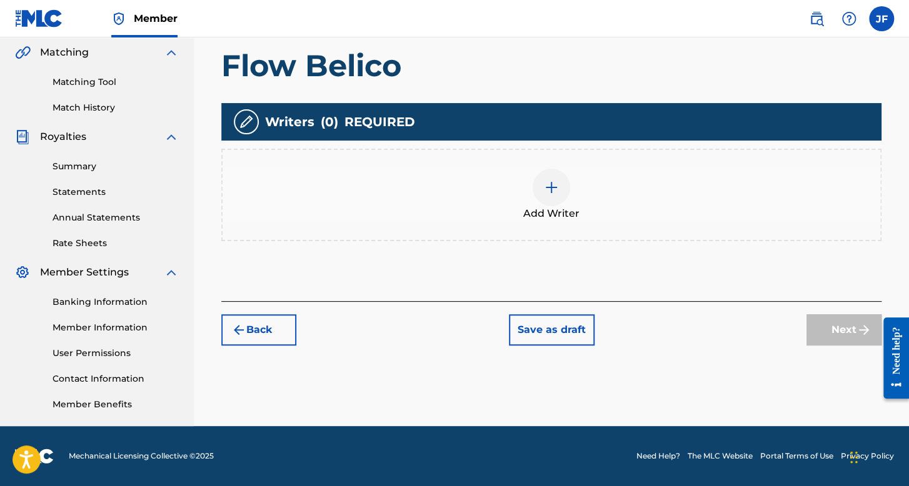
click at [545, 184] on img at bounding box center [551, 187] width 15 height 15
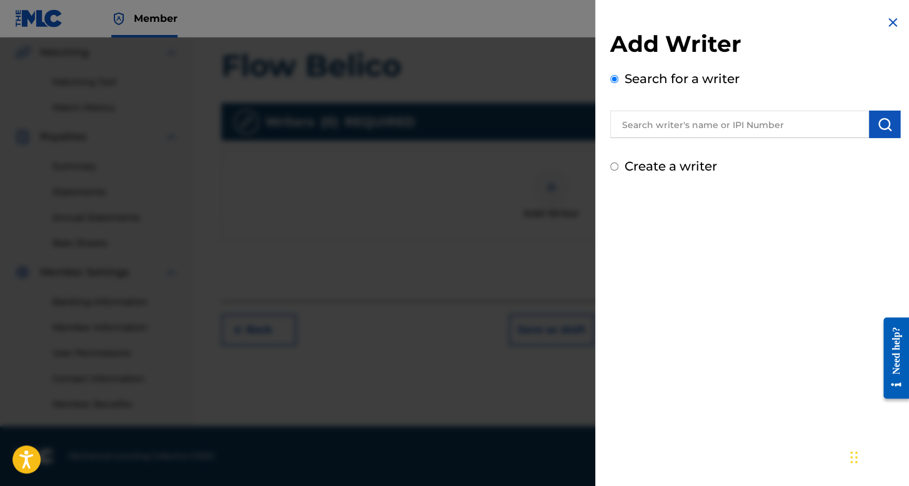
click at [610, 163] on input "Create a writer" at bounding box center [614, 166] width 8 height 8
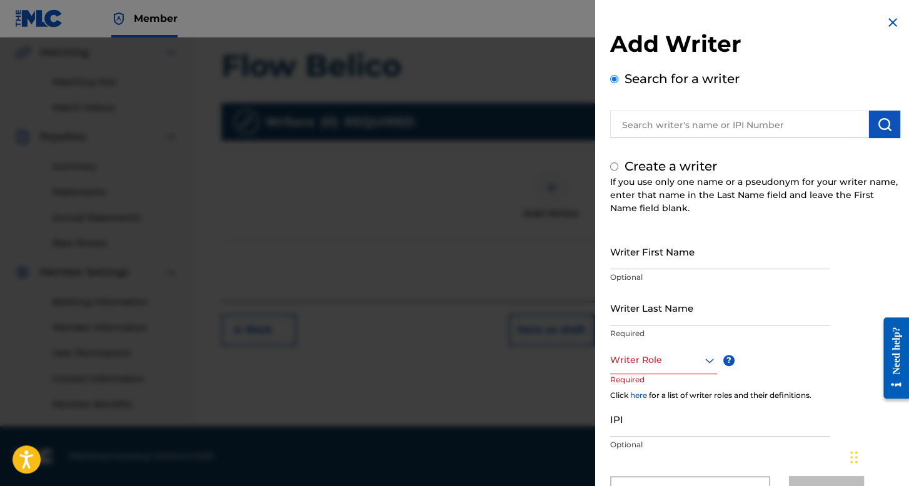
radio input "false"
radio input "true"
click at [643, 253] on input "Writer First Name" at bounding box center [720, 252] width 220 height 36
type input "[PERSON_NAME]"
click at [647, 301] on input "Writer Last Name" at bounding box center [720, 308] width 220 height 36
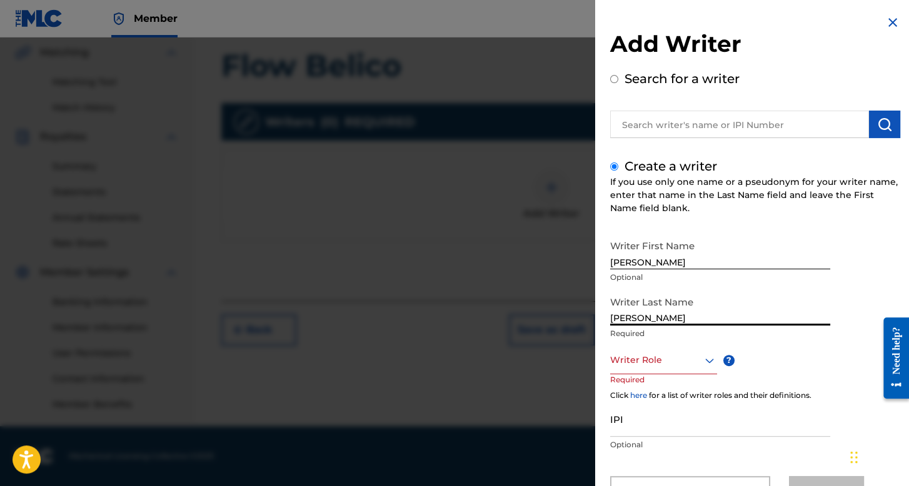
click at [670, 366] on div "Writer Role" at bounding box center [663, 360] width 107 height 28
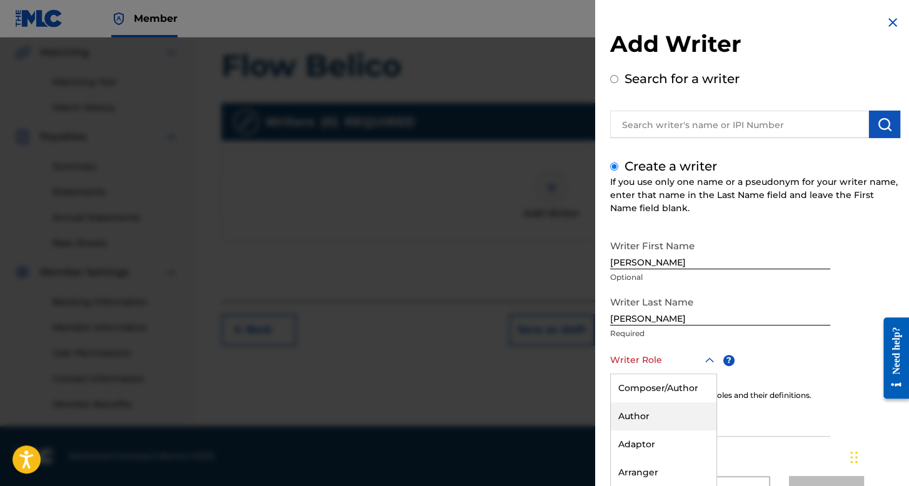
scroll to position [55, 0]
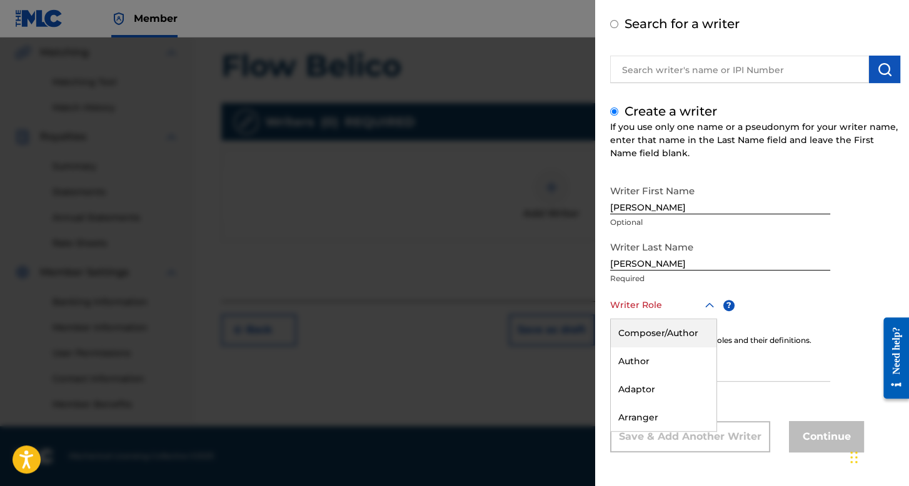
click at [672, 337] on div "Composer/Author" at bounding box center [664, 333] width 106 height 28
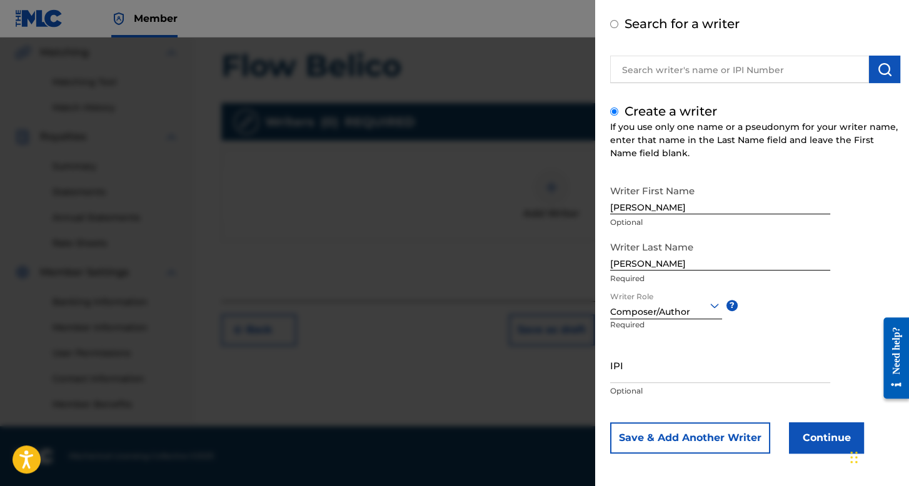
click at [692, 252] on input "[PERSON_NAME]" at bounding box center [720, 253] width 220 height 36
type input "[PERSON_NAME]"
drag, startPoint x: 783, startPoint y: 437, endPoint x: 800, endPoint y: 439, distance: 17.0
click at [787, 438] on div "Save & Add Another Writer Continue" at bounding box center [755, 437] width 290 height 31
click at [800, 439] on button "Continue" at bounding box center [826, 437] width 75 height 31
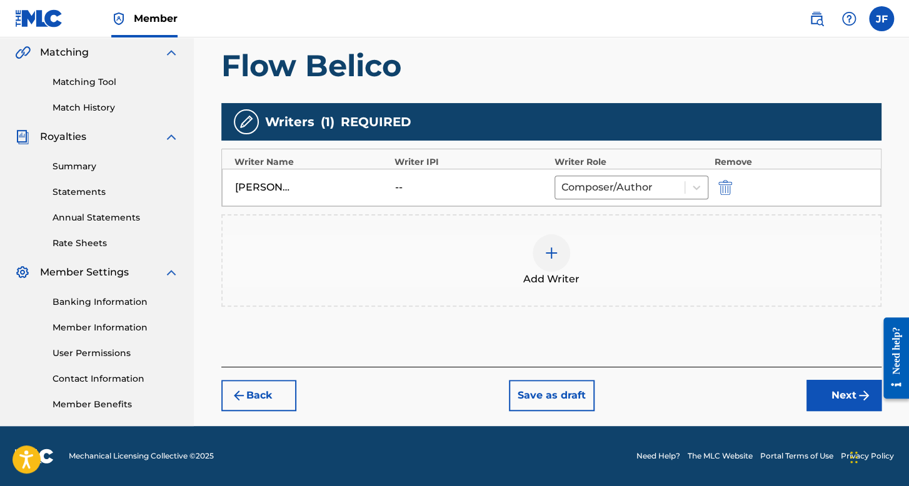
click at [802, 391] on div "Back Save as draft Next" at bounding box center [551, 389] width 660 height 44
click at [830, 386] on button "Next" at bounding box center [843, 395] width 75 height 31
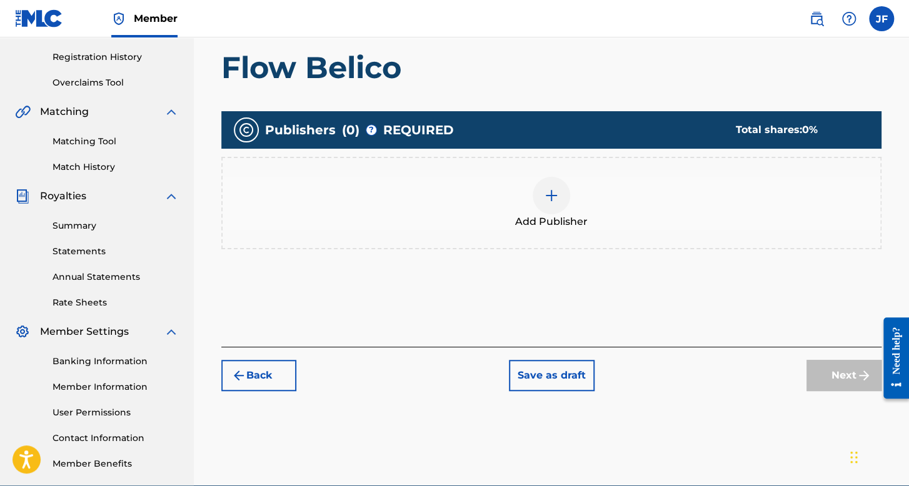
scroll to position [289, 0]
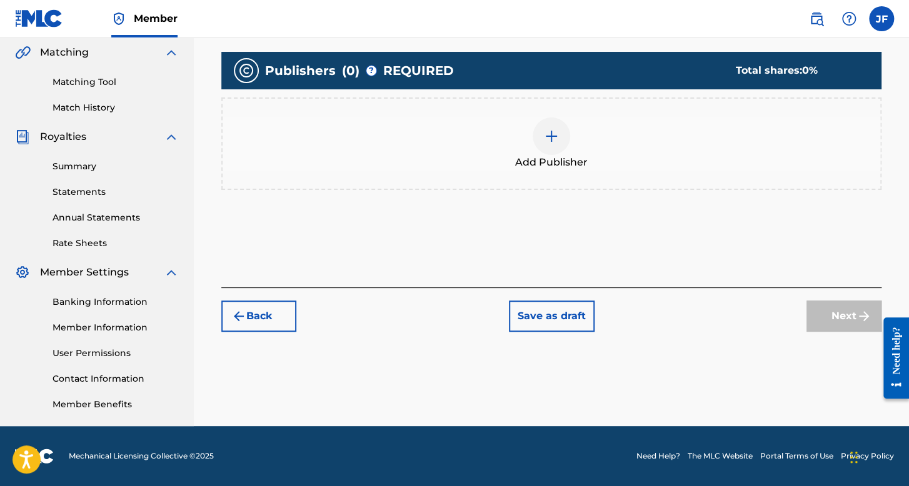
click at [567, 148] on div "Add Publisher" at bounding box center [550, 143] width 657 height 52
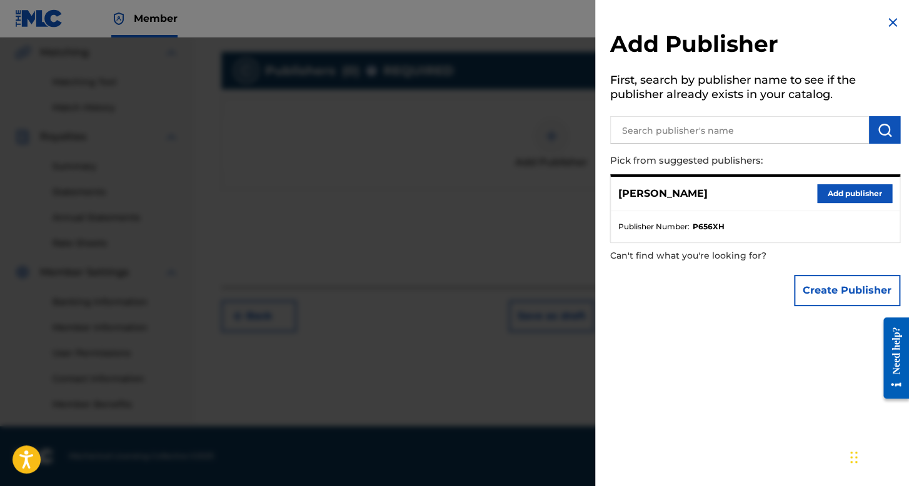
click at [842, 203] on div "[PERSON_NAME] Add publisher" at bounding box center [755, 194] width 289 height 34
click at [850, 190] on button "Add publisher" at bounding box center [854, 193] width 75 height 19
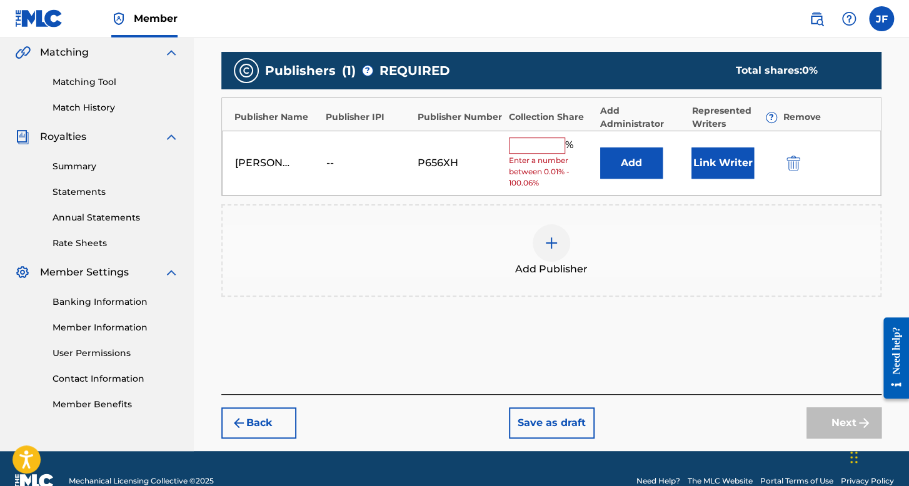
click at [502, 143] on div "[PERSON_NAME] -- P656XH % Enter a number between 0.01% - 100.06% Add Link Writer" at bounding box center [551, 164] width 659 height 66
click at [538, 143] on input "text" at bounding box center [537, 145] width 56 height 16
type input "100"
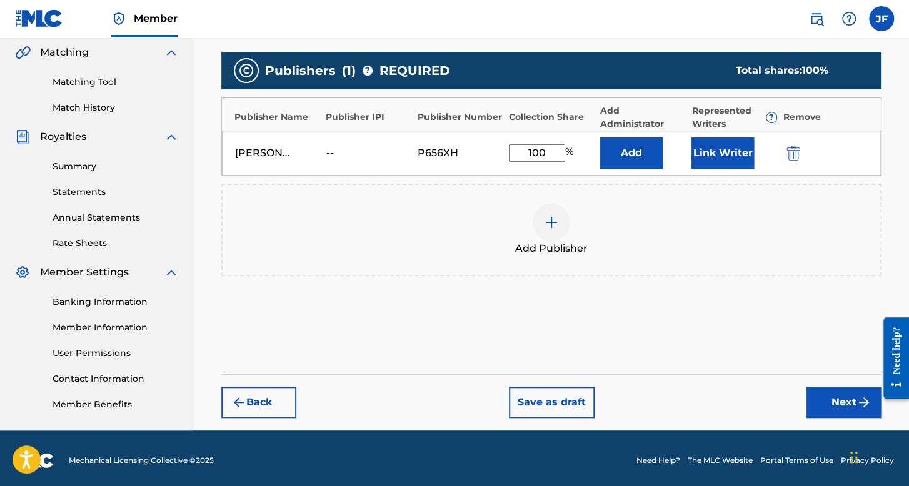
click at [709, 153] on button "Link Writer" at bounding box center [722, 152] width 62 height 31
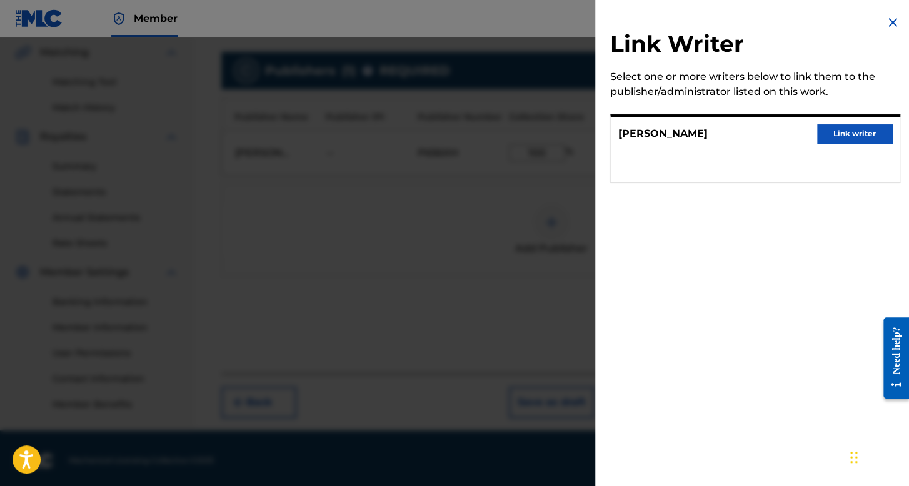
click at [865, 126] on button "Link writer" at bounding box center [854, 133] width 75 height 19
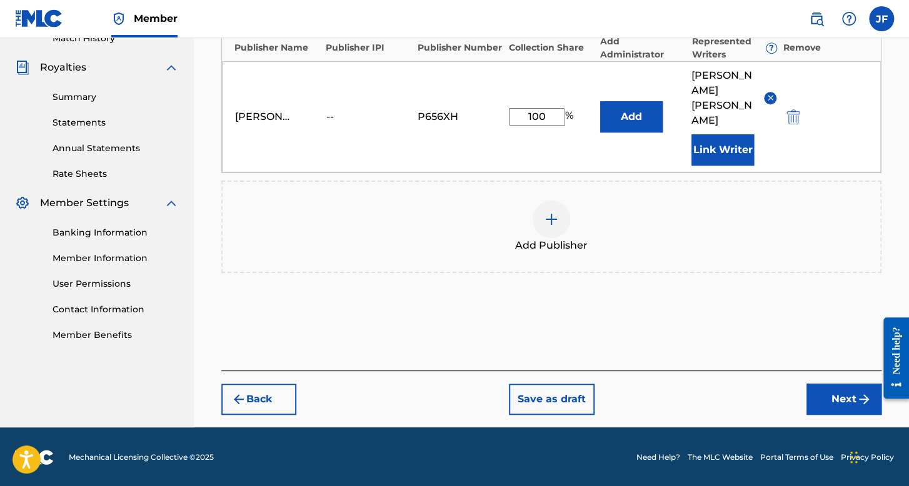
click at [845, 402] on button "Next" at bounding box center [843, 399] width 75 height 31
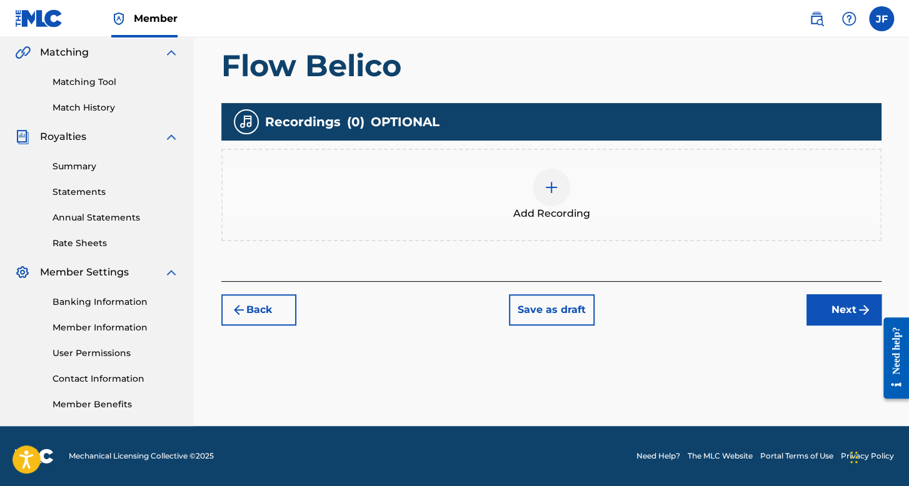
click at [550, 201] on div at bounding box center [550, 187] width 37 height 37
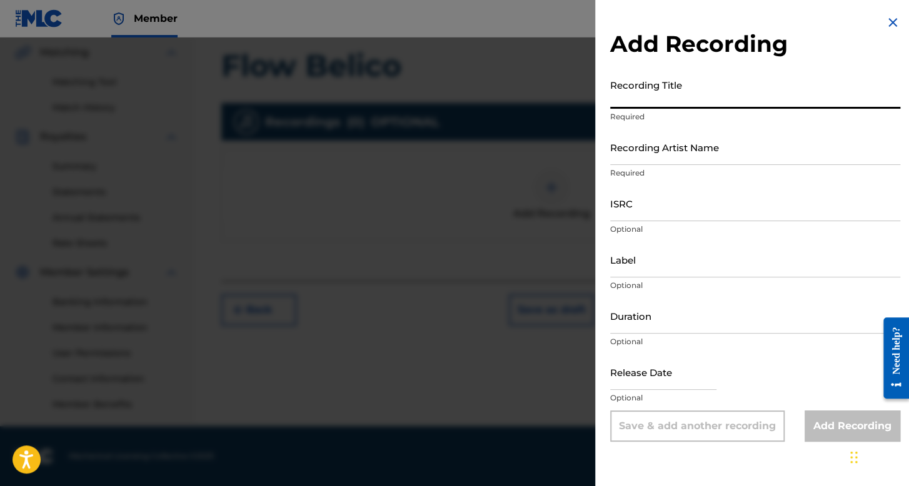
click at [652, 102] on input "Recording Title" at bounding box center [755, 91] width 290 height 36
type input "Flow Belico"
click at [657, 149] on input "Recording Artist Name" at bounding box center [755, 147] width 290 height 36
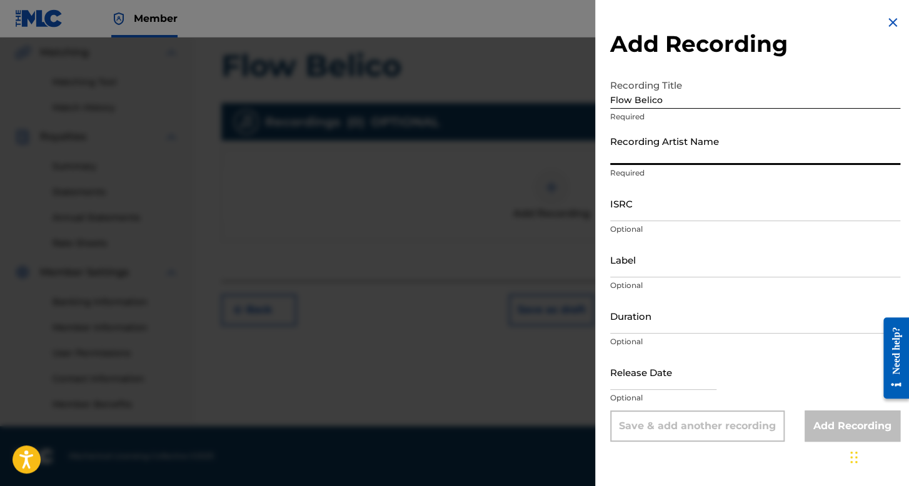
type input "[PERSON_NAME]"
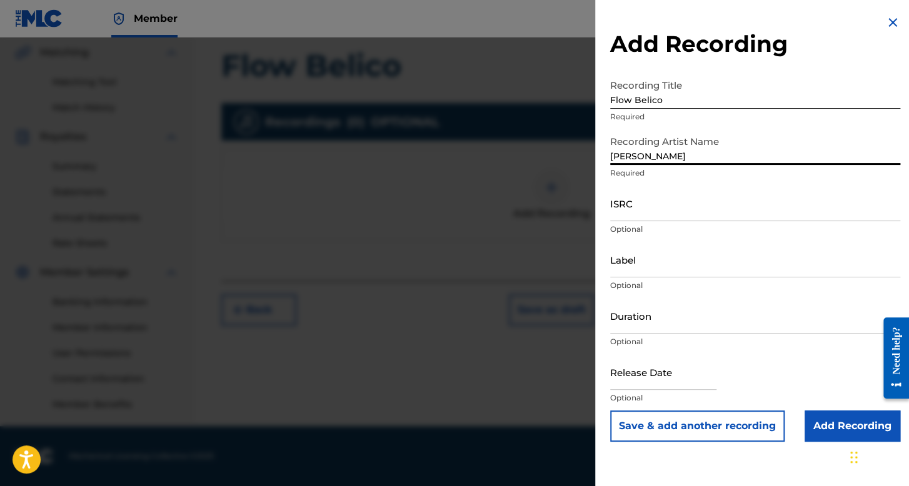
click at [656, 256] on input "Label" at bounding box center [755, 260] width 290 height 36
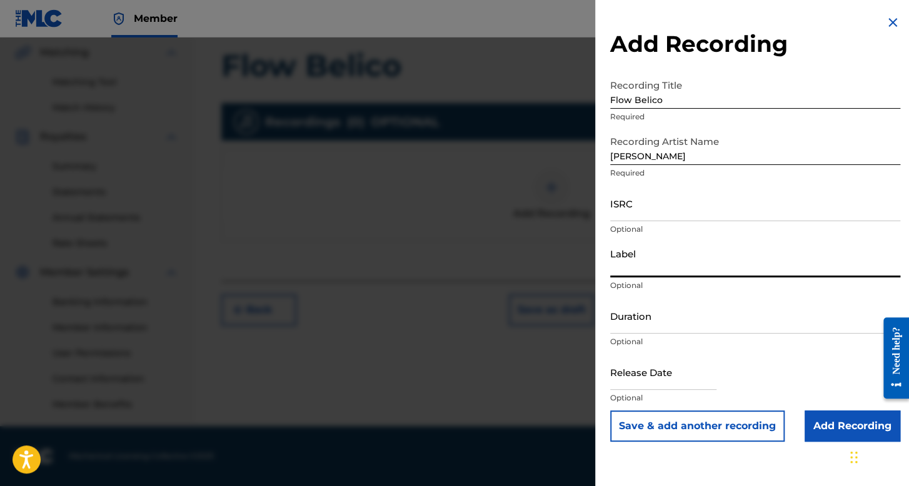
click at [656, 211] on input "ISRC" at bounding box center [755, 204] width 290 height 36
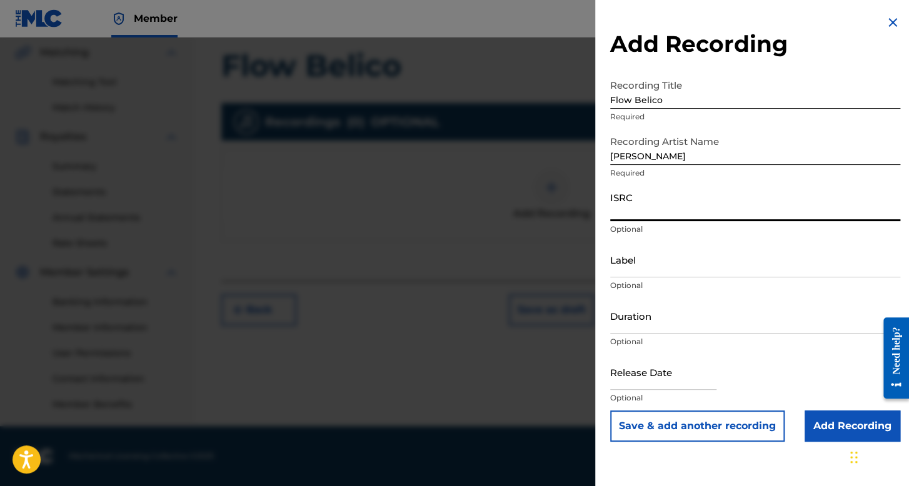
paste input "QMDA62491594"
type input "QMDA62491594"
click at [682, 327] on input "Duration" at bounding box center [755, 316] width 290 height 36
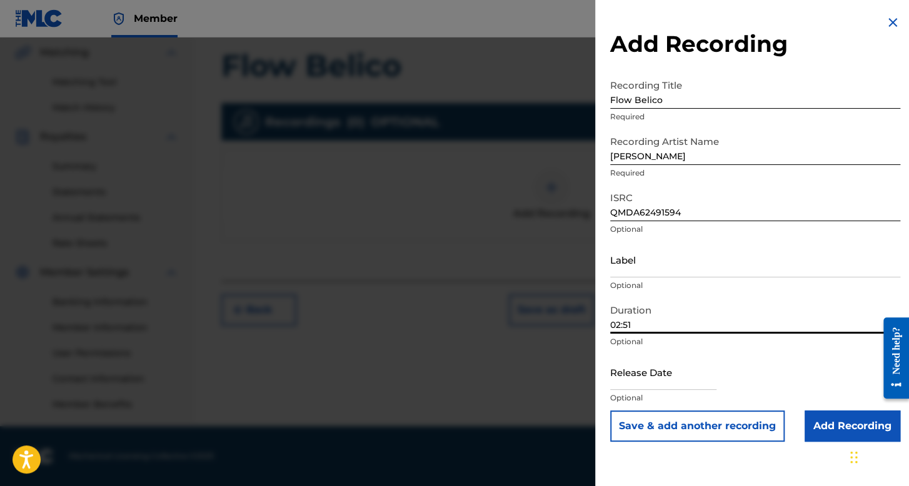
type input "02:51"
click at [640, 368] on input "text" at bounding box center [663, 372] width 106 height 36
select select "7"
select select "2025"
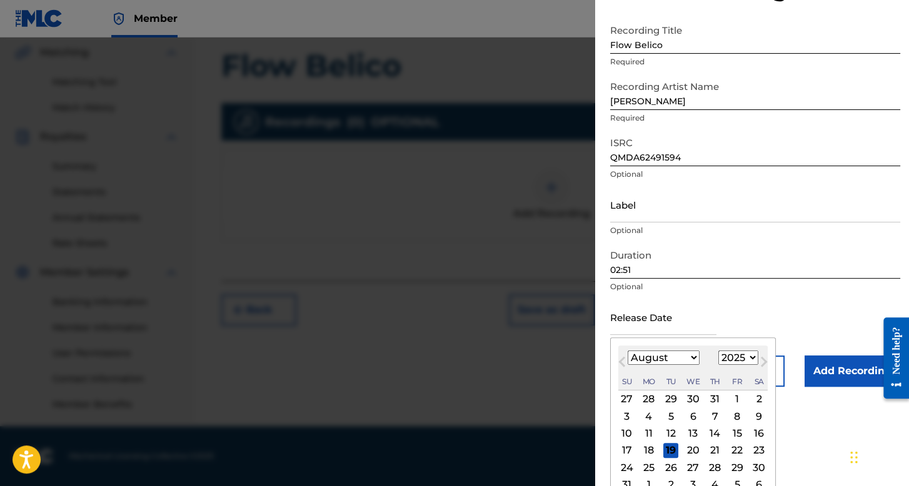
scroll to position [62, 0]
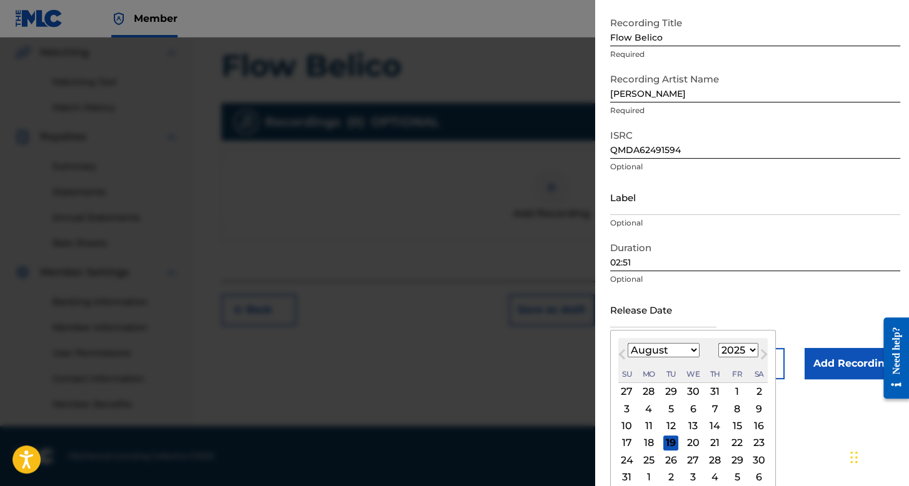
click at [682, 349] on select "January February March April May June July August September October November De…" at bounding box center [663, 350] width 72 height 14
select select "9"
click at [627, 343] on select "January February March April May June July August September October November De…" at bounding box center [663, 350] width 72 height 14
click at [737, 442] on div "24" at bounding box center [736, 443] width 15 height 15
type input "[DATE]"
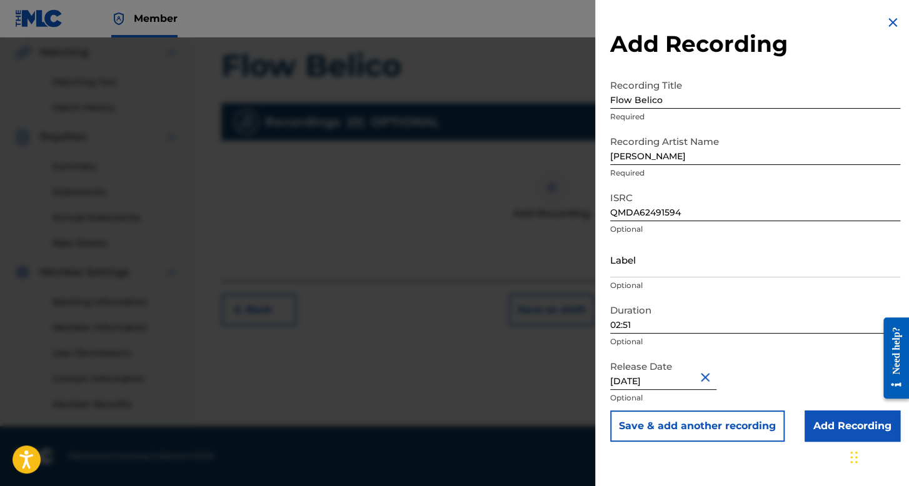
scroll to position [0, 0]
click at [817, 422] on input "Add Recording" at bounding box center [852, 426] width 96 height 31
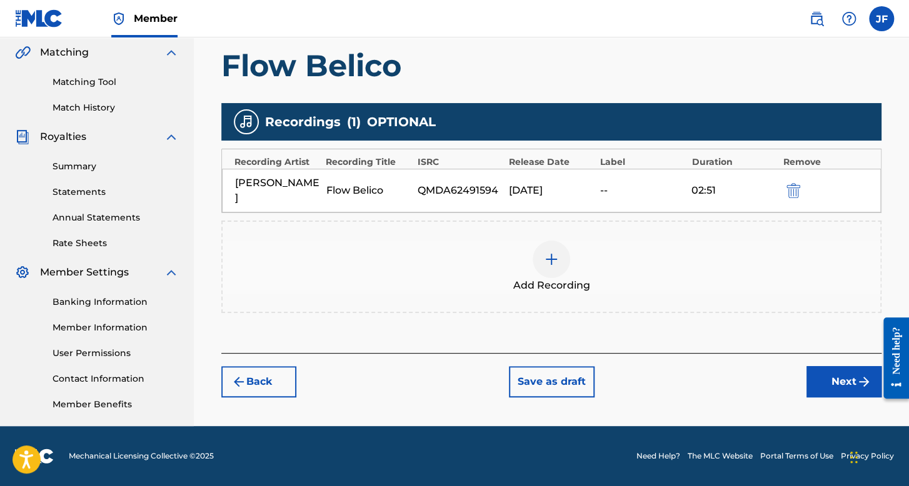
click at [262, 371] on button "Back" at bounding box center [258, 381] width 75 height 31
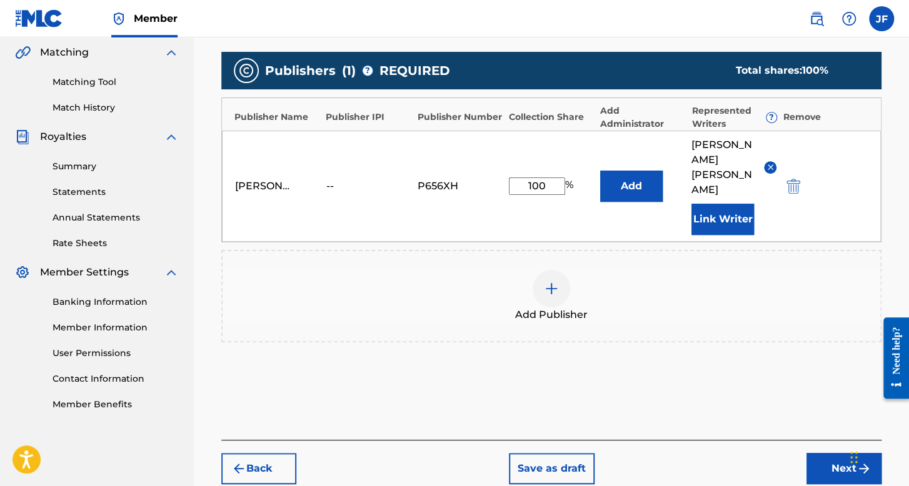
click at [808, 469] on button "Next" at bounding box center [843, 468] width 75 height 31
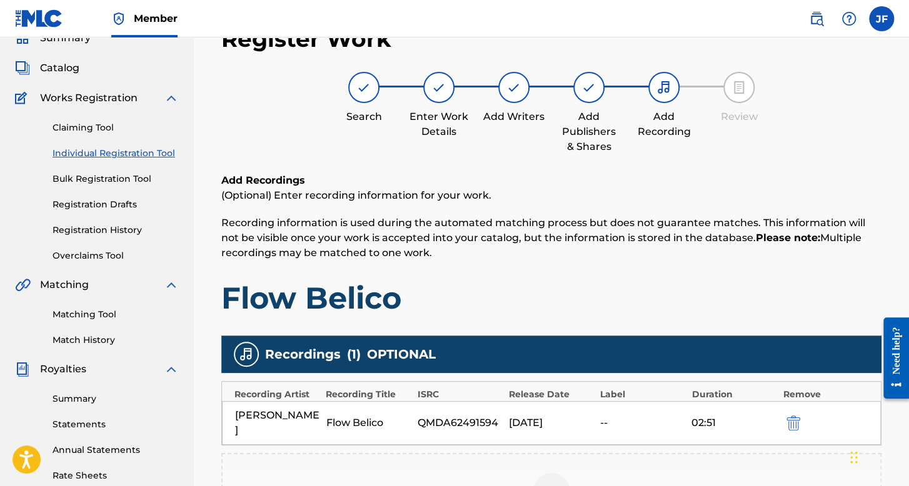
scroll to position [289, 0]
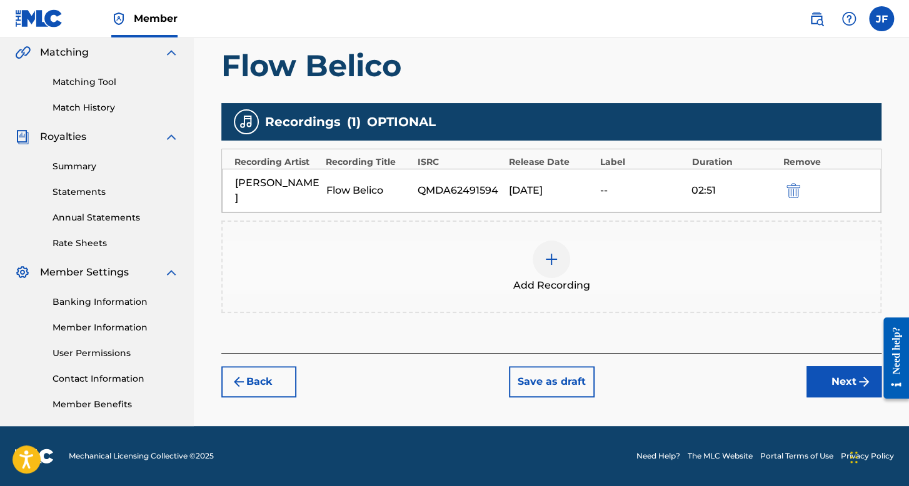
click at [536, 161] on div "Release Date" at bounding box center [551, 162] width 85 height 13
click at [538, 183] on div "[DATE]" at bounding box center [551, 190] width 85 height 15
click at [641, 183] on div "--" at bounding box center [642, 190] width 85 height 15
drag, startPoint x: 257, startPoint y: 155, endPoint x: 257, endPoint y: 166, distance: 10.6
click at [257, 156] on div "Recording Artist" at bounding box center [276, 162] width 85 height 13
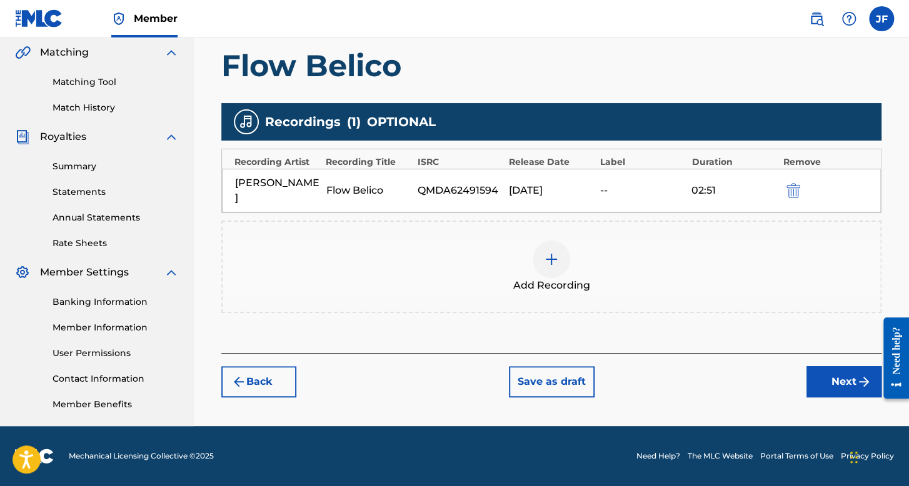
click at [252, 183] on div "[PERSON_NAME]" at bounding box center [277, 191] width 85 height 30
drag, startPoint x: 292, startPoint y: 183, endPoint x: 320, endPoint y: 186, distance: 27.6
click at [300, 185] on div "[PERSON_NAME]" at bounding box center [277, 191] width 85 height 30
drag, startPoint x: 338, startPoint y: 191, endPoint x: 421, endPoint y: 192, distance: 82.5
click at [376, 192] on div "[PERSON_NAME] Flow Belico QMDA62491594 [DATE] 02:51" at bounding box center [551, 191] width 659 height 44
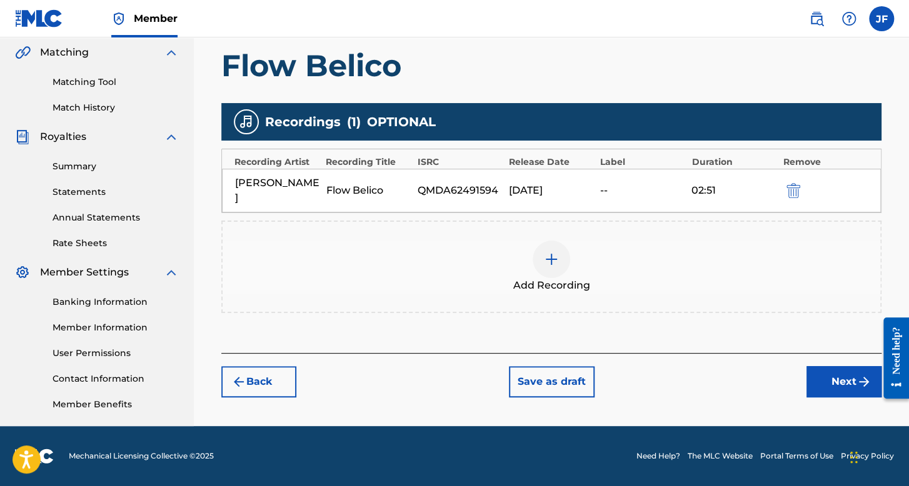
drag, startPoint x: 454, startPoint y: 197, endPoint x: 463, endPoint y: 196, distance: 9.5
click at [458, 197] on div "Recordings ( 1 ) OPTIONAL Recording Artist Recording Title ISRC Release Date La…" at bounding box center [551, 208] width 660 height 210
click at [538, 174] on div "[PERSON_NAME] Flow Belico QMDA62491594 [DATE] 02:51" at bounding box center [551, 191] width 659 height 44
click at [799, 188] on img "submit" at bounding box center [793, 190] width 14 height 15
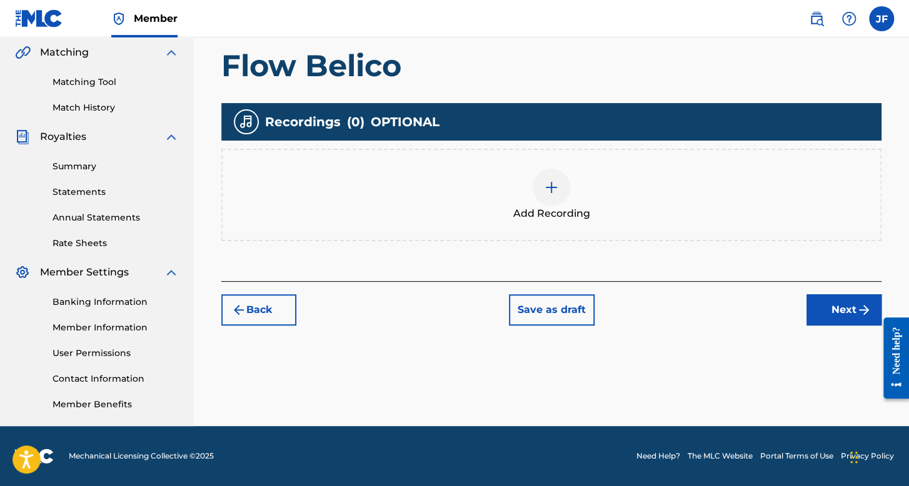
click at [561, 206] on span "Add Recording" at bounding box center [551, 213] width 77 height 15
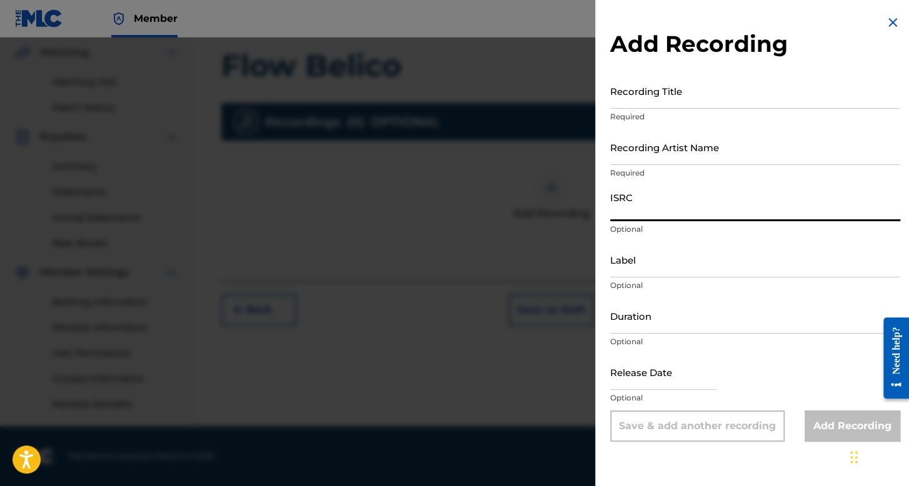
paste input "QMDA62491594"
type input "QMDA62491594"
click at [622, 149] on input "Recording Artist Name" at bounding box center [755, 147] width 290 height 36
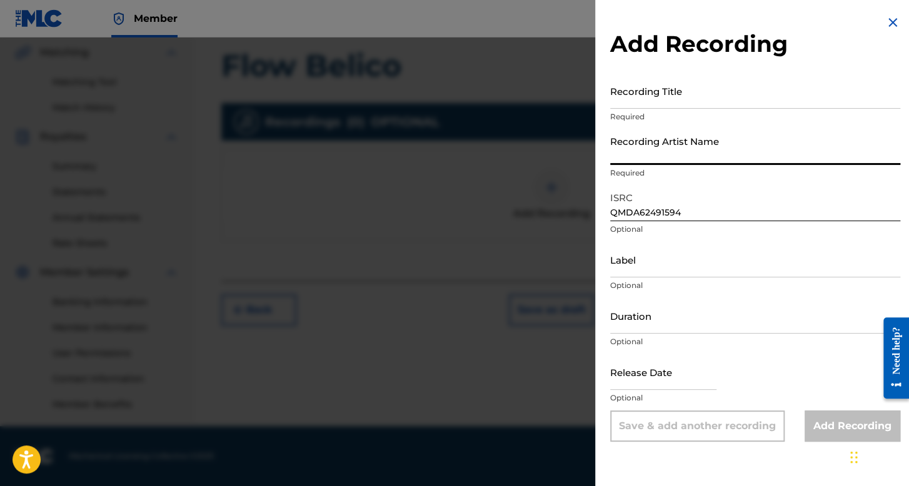
type input "[PERSON_NAME]"
click at [645, 97] on input "Recording Title" at bounding box center [755, 91] width 290 height 36
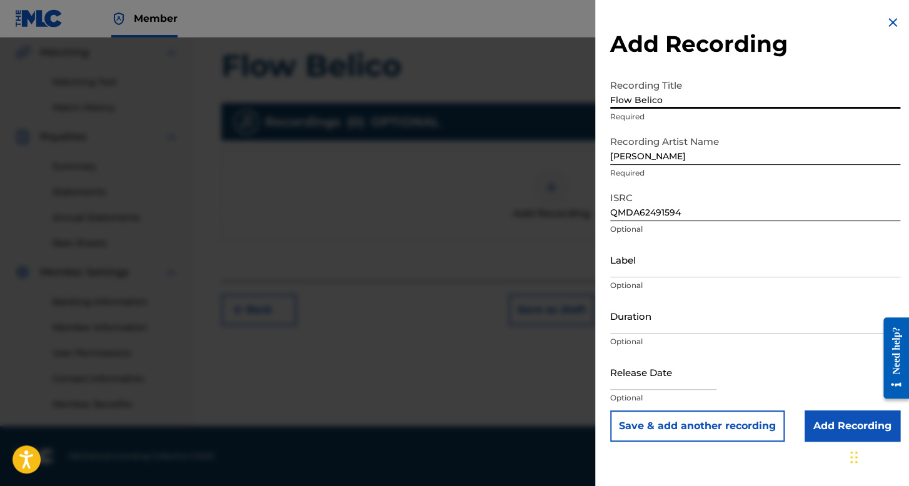
type input "Flow Belico"
click at [692, 301] on input "Duration" at bounding box center [755, 316] width 290 height 36
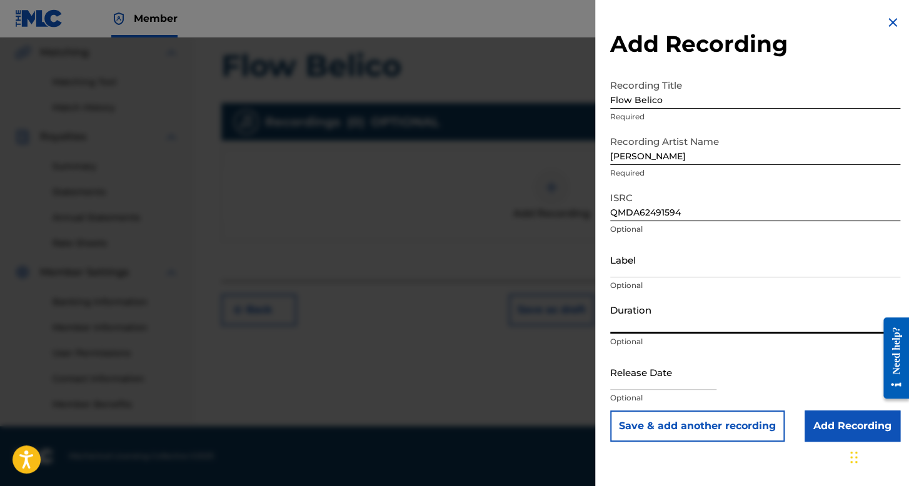
click at [678, 380] on input "text" at bounding box center [663, 372] width 106 height 36
select select "7"
select select "2025"
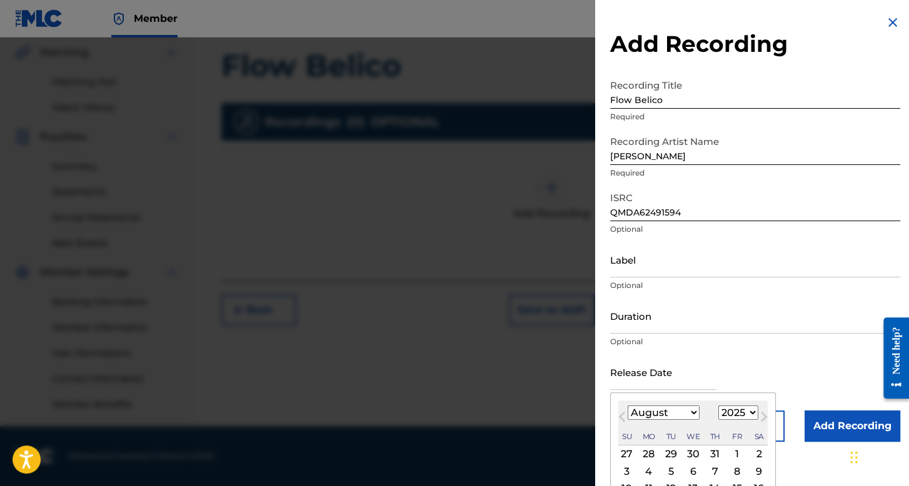
click at [692, 418] on select "January February March April May June July August September October November De…" at bounding box center [663, 413] width 72 height 14
select select "9"
click at [627, 406] on select "January February March April May June July August September October November De…" at bounding box center [663, 413] width 72 height 14
click at [735, 412] on select "1899 1900 1901 1902 1903 1904 1905 1906 1907 1908 1909 1910 1911 1912 1913 1914…" at bounding box center [738, 413] width 40 height 14
select select "2024"
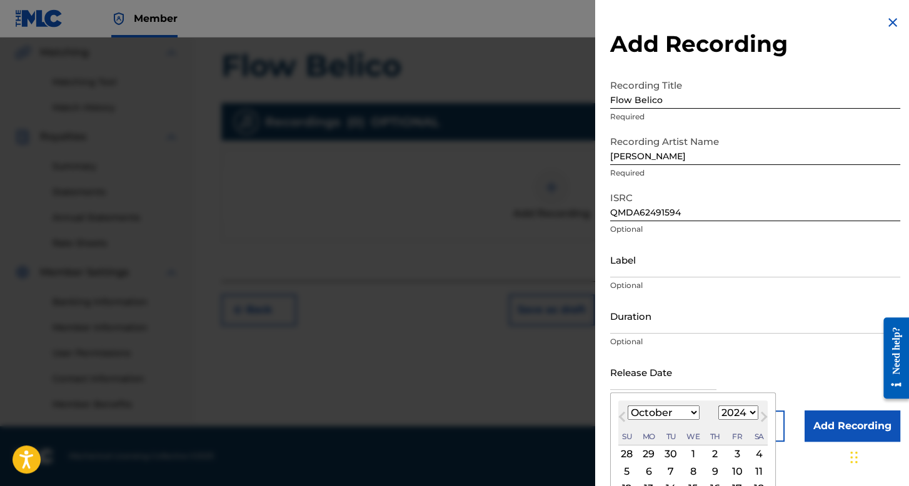
click at [718, 406] on select "1899 1900 1901 1902 1903 1904 1905 1906 1907 1908 1909 1910 1911 1912 1913 1914…" at bounding box center [738, 413] width 40 height 14
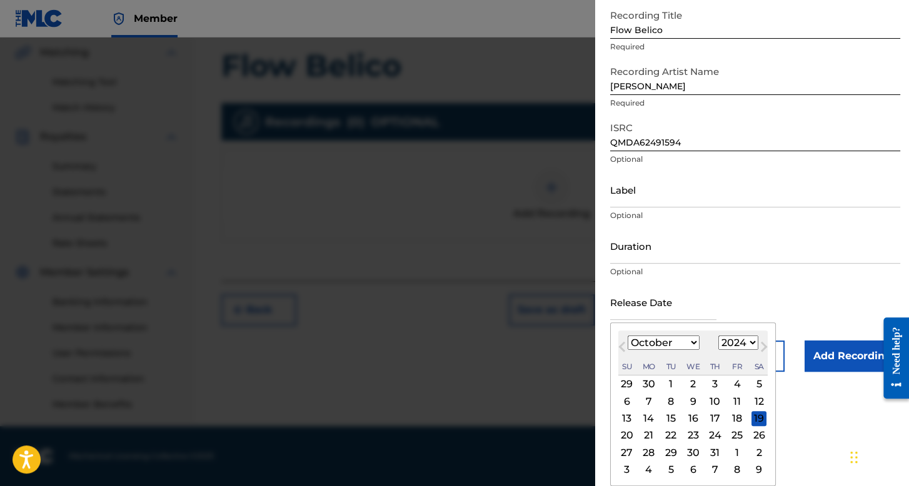
click at [740, 435] on div "25" at bounding box center [736, 435] width 15 height 15
type input "[DATE]"
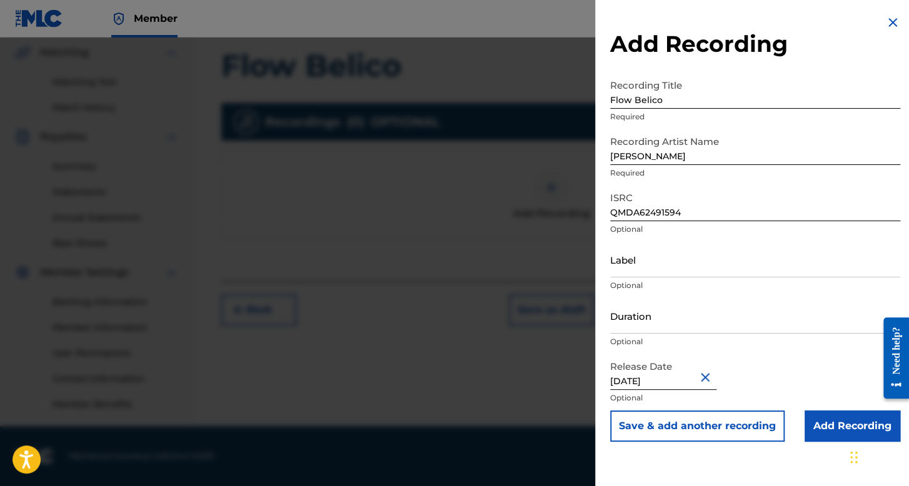
scroll to position [0, 0]
click at [657, 328] on input "Duration" at bounding box center [755, 316] width 290 height 36
type input "02:51"
click at [816, 434] on input "Add Recording" at bounding box center [852, 426] width 96 height 31
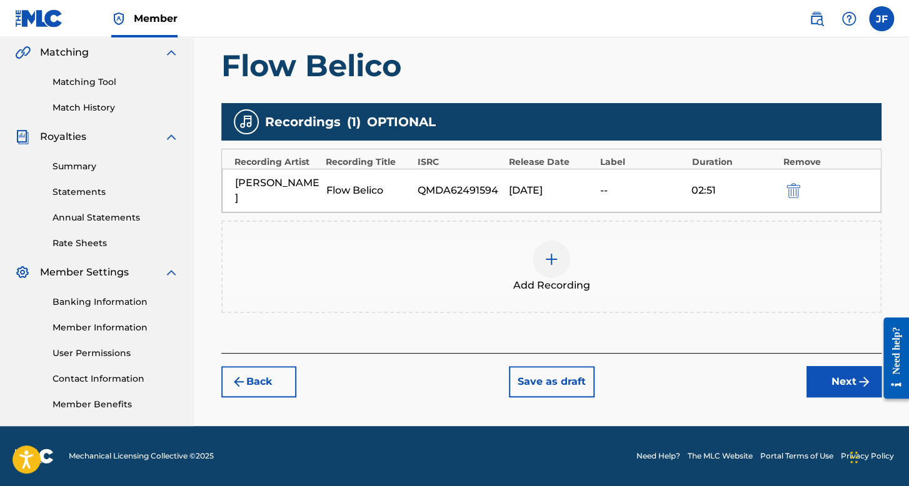
click at [840, 368] on button "Next" at bounding box center [843, 381] width 75 height 31
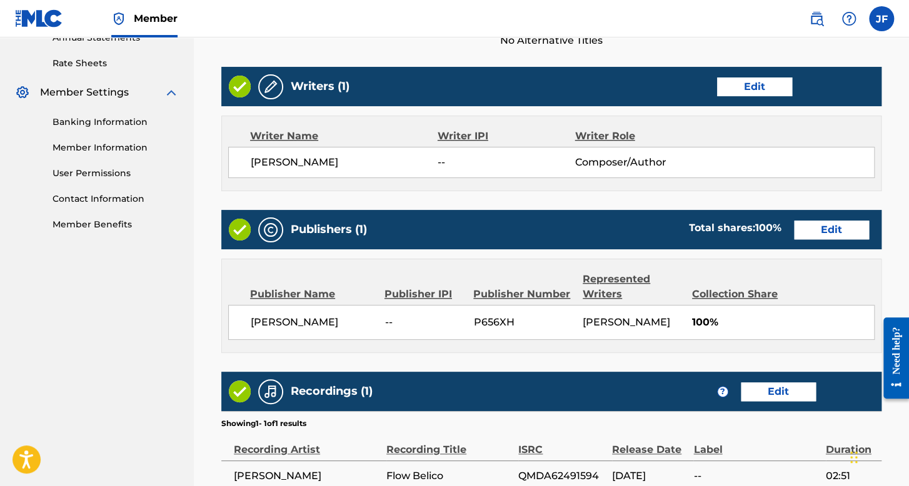
scroll to position [624, 0]
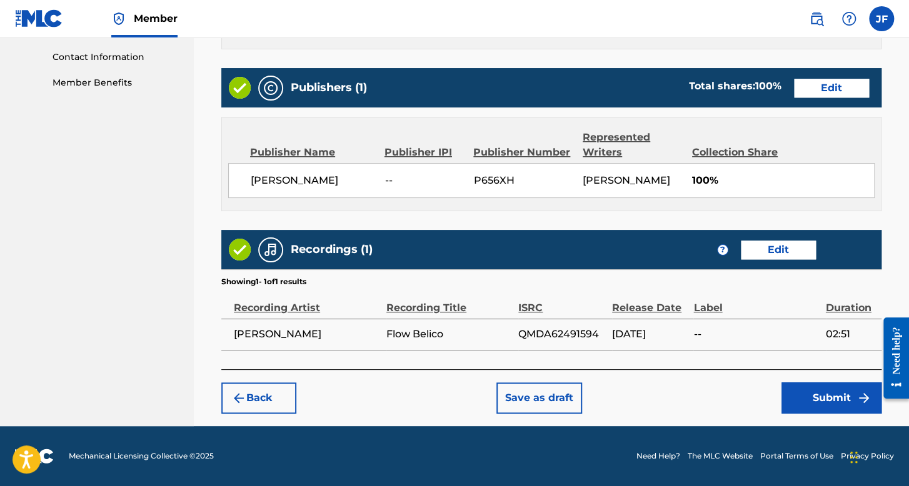
click at [800, 384] on button "Submit" at bounding box center [831, 397] width 100 height 31
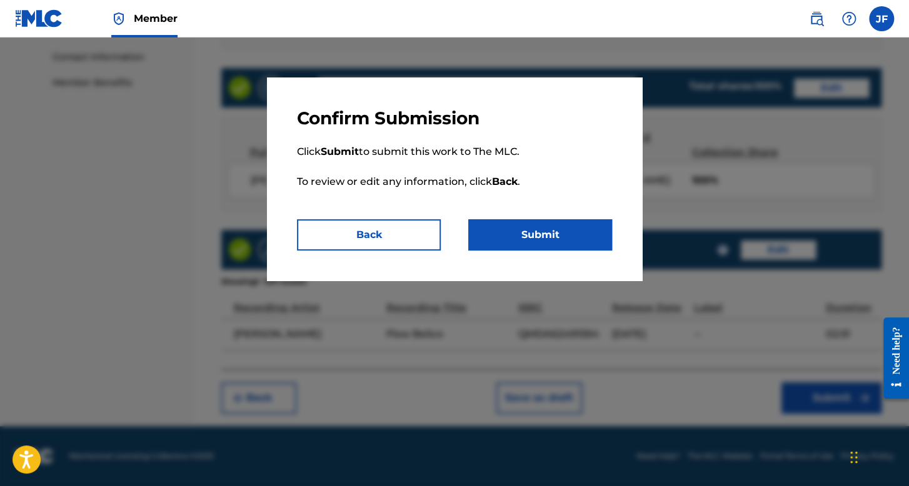
click at [530, 222] on button "Submit" at bounding box center [540, 234] width 144 height 31
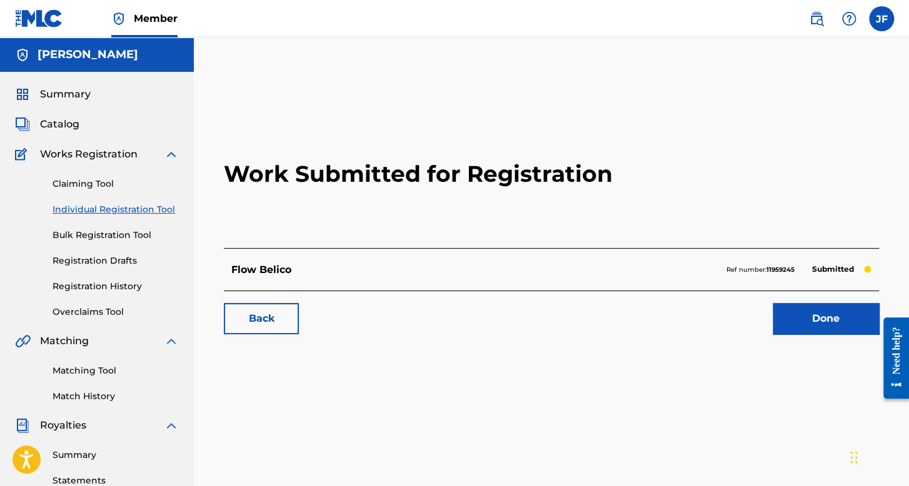
click at [106, 312] on link "Overclaims Tool" at bounding box center [115, 312] width 126 height 13
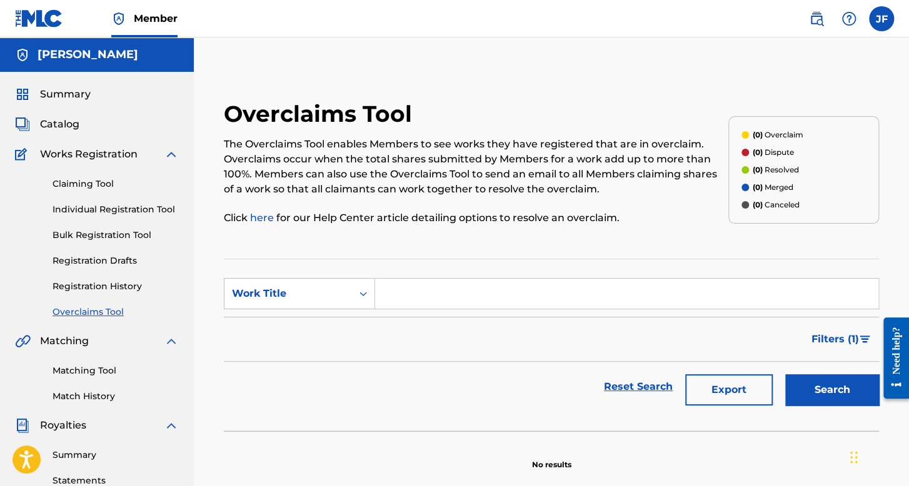
click at [140, 208] on link "Individual Registration Tool" at bounding box center [115, 209] width 126 height 13
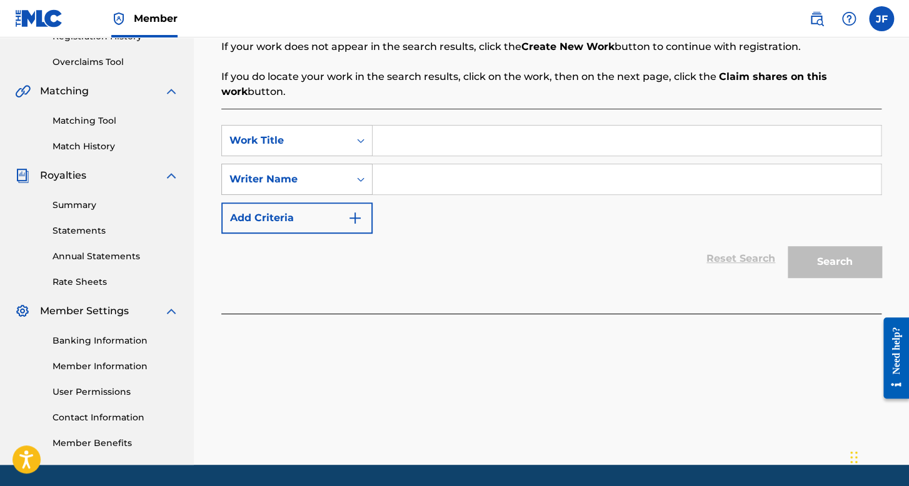
scroll to position [187, 0]
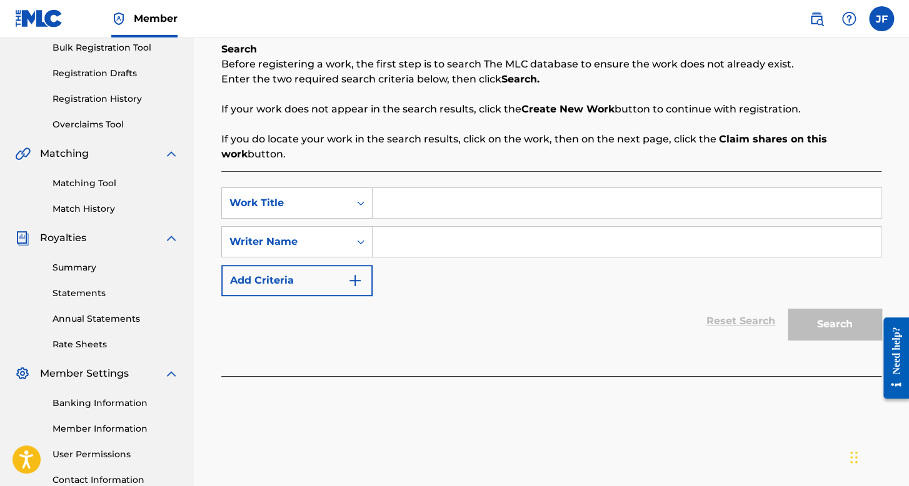
click at [417, 209] on input "Search Form" at bounding box center [626, 203] width 508 height 30
paste input "QMFME2373267"
type input "QMFME2373267"
drag, startPoint x: 476, startPoint y: 191, endPoint x: 297, endPoint y: 198, distance: 178.3
click at [302, 194] on div "SearchWithCriteria9770cf1b-bb92-4cc9-9dda-612147046b60 Work Title QMFME2373267" at bounding box center [551, 202] width 660 height 31
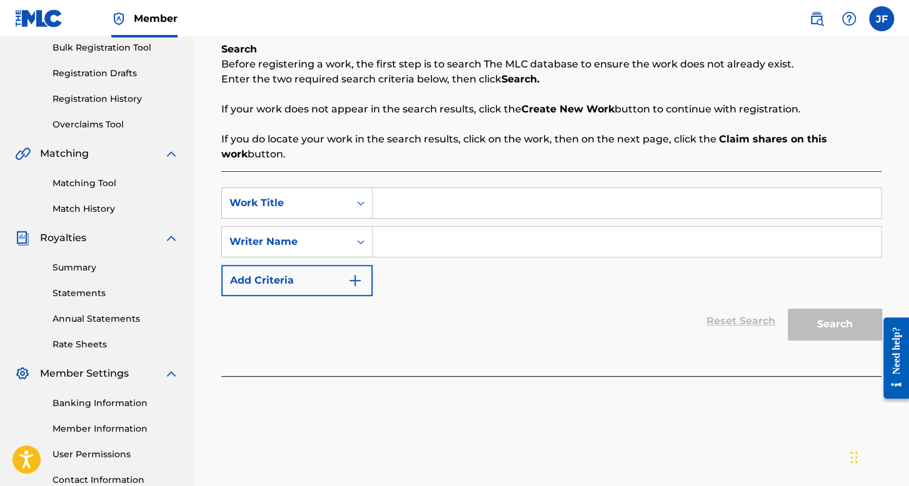
paste input "CINTO ARMANI CON LOS [PERSON_NAME]"
type input "CINTO ARMANI CON LOS [PERSON_NAME]"
click at [444, 245] on input "Search Form" at bounding box center [626, 242] width 508 height 30
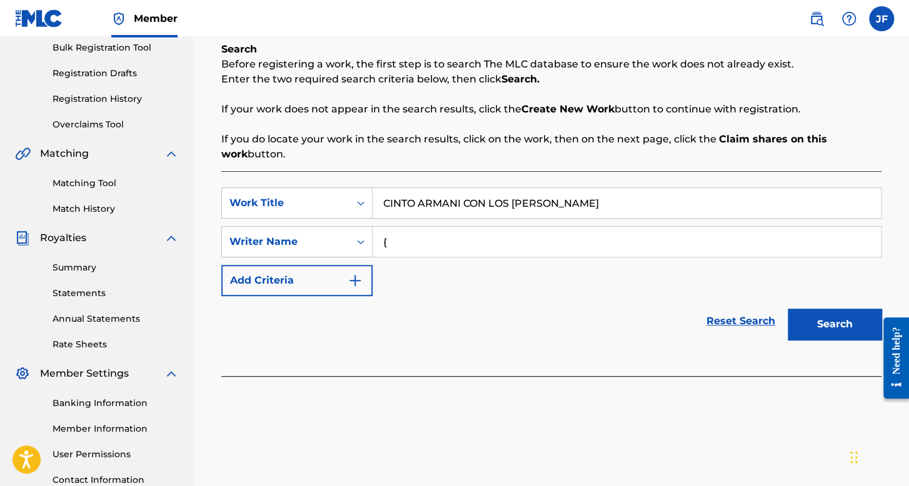
type input "{"
click at [787, 309] on button "Search" at bounding box center [834, 324] width 94 height 31
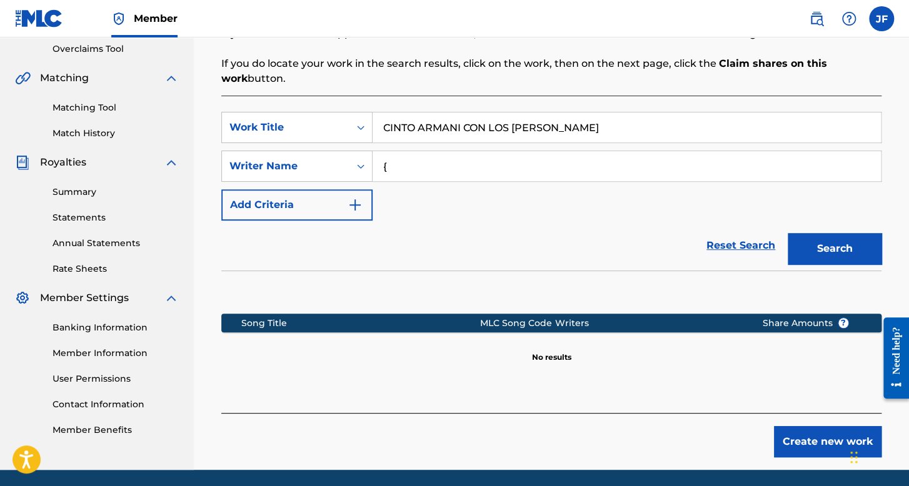
scroll to position [244, 0]
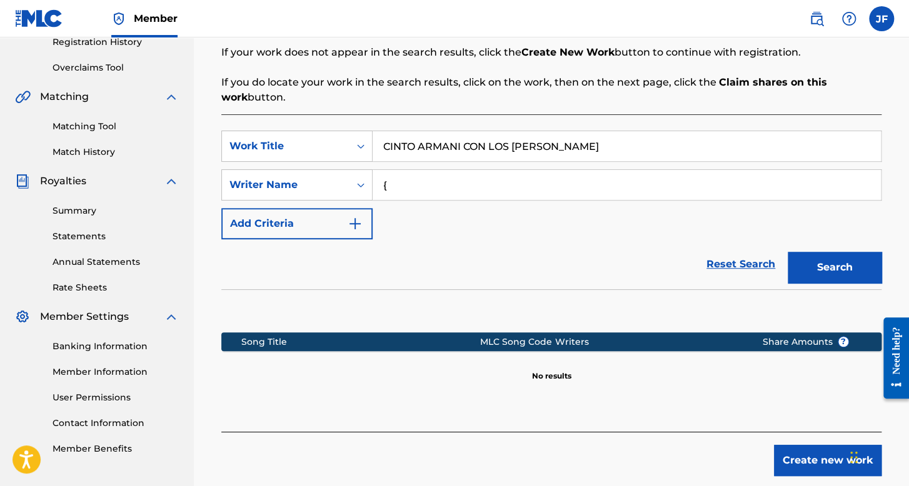
click at [782, 464] on button "Create new work" at bounding box center [827, 460] width 107 height 31
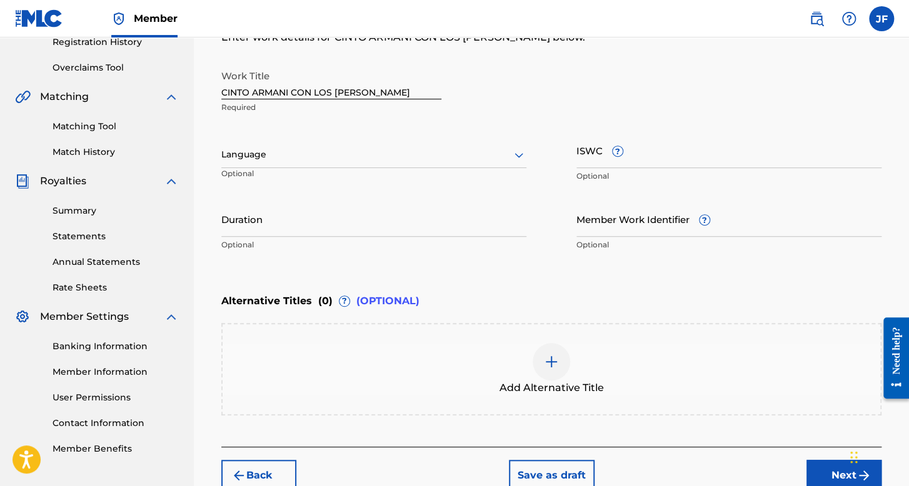
click at [427, 94] on input "CINTO ARMANI CON LOS [PERSON_NAME]" at bounding box center [331, 82] width 220 height 36
type input "CINTO ARMANI CON LOS [PERSON_NAME] REMIX"
click at [408, 161] on div at bounding box center [373, 155] width 305 height 16
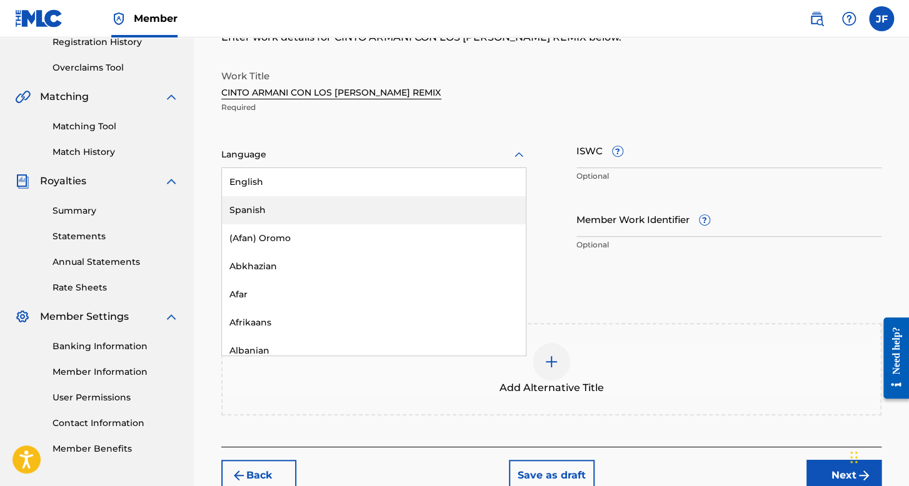
click at [377, 202] on div "Spanish" at bounding box center [374, 210] width 304 height 28
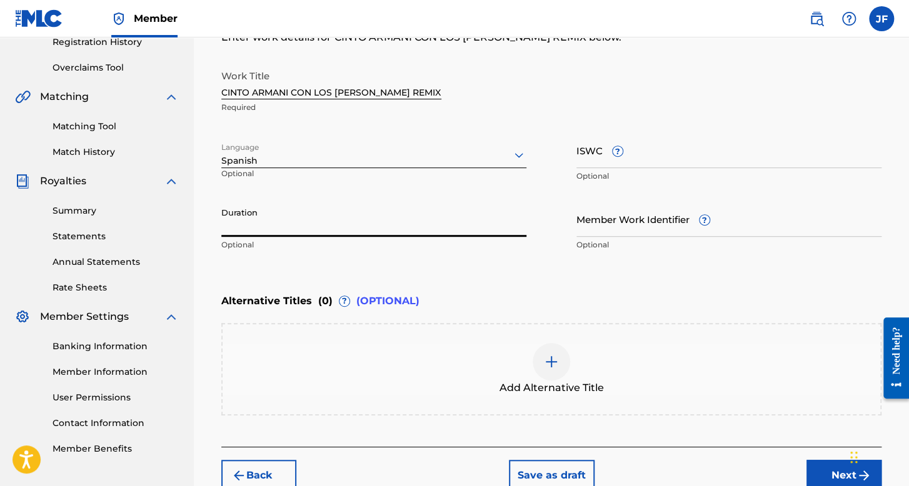
click at [370, 206] on input "Duration" at bounding box center [373, 219] width 305 height 36
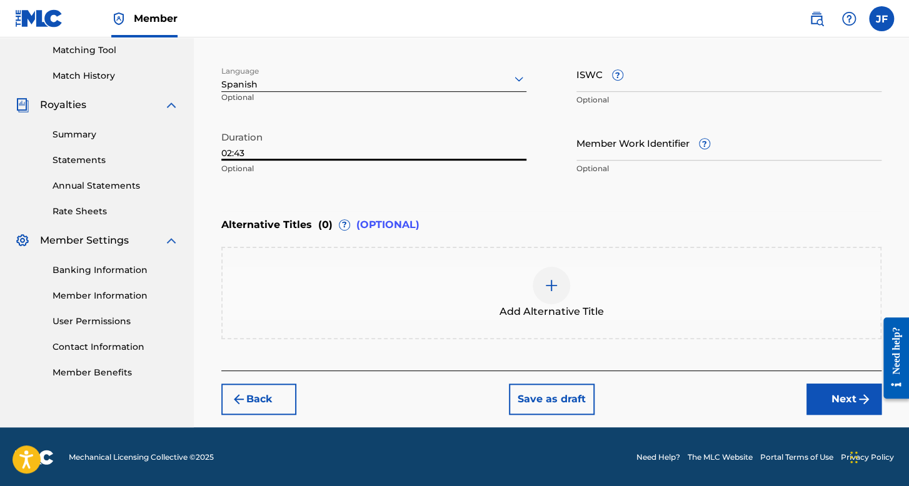
type input "02:43"
click at [824, 384] on button "Next" at bounding box center [843, 399] width 75 height 31
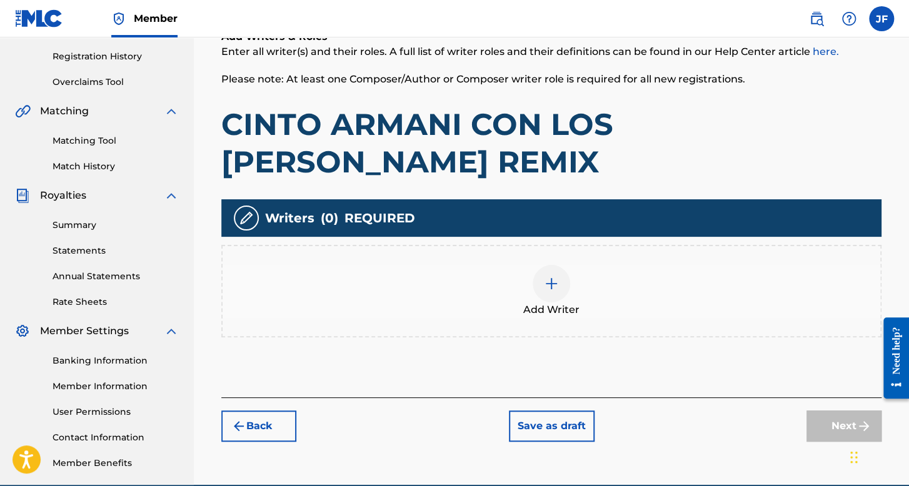
scroll to position [245, 0]
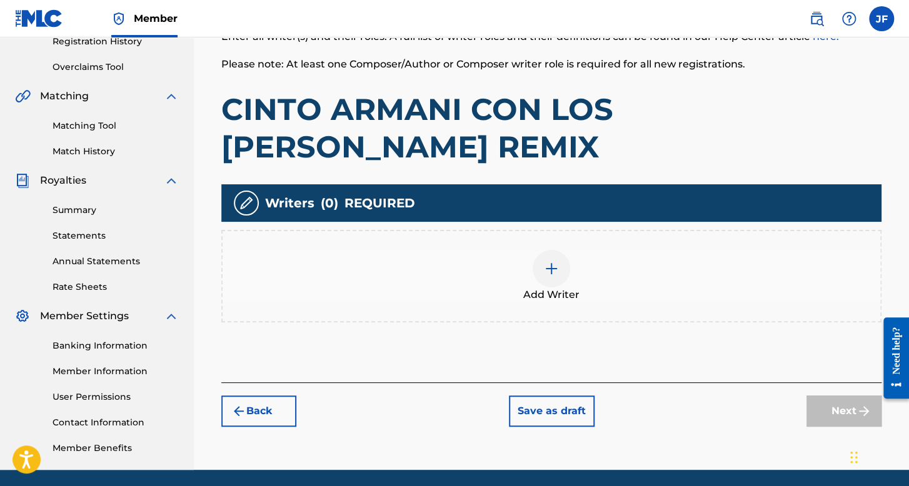
click at [550, 254] on div at bounding box center [550, 268] width 37 height 37
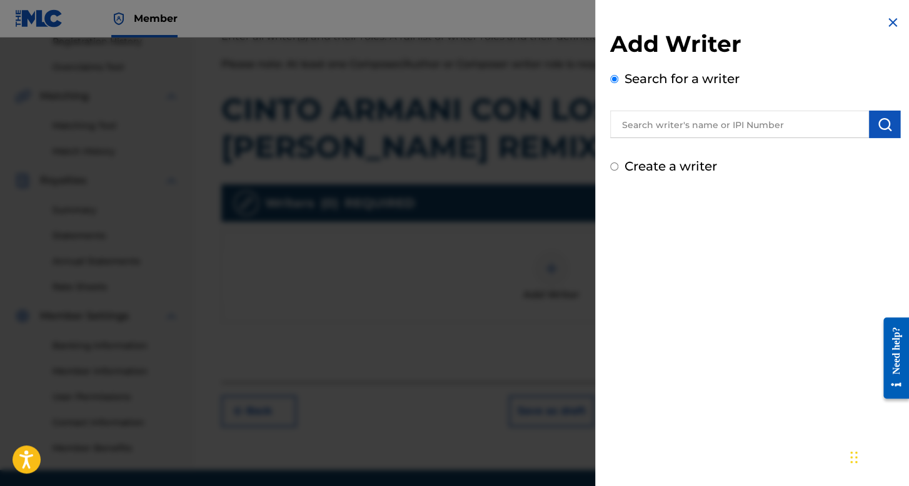
click at [612, 166] on input "Create a writer" at bounding box center [614, 166] width 8 height 8
radio input "false"
radio input "true"
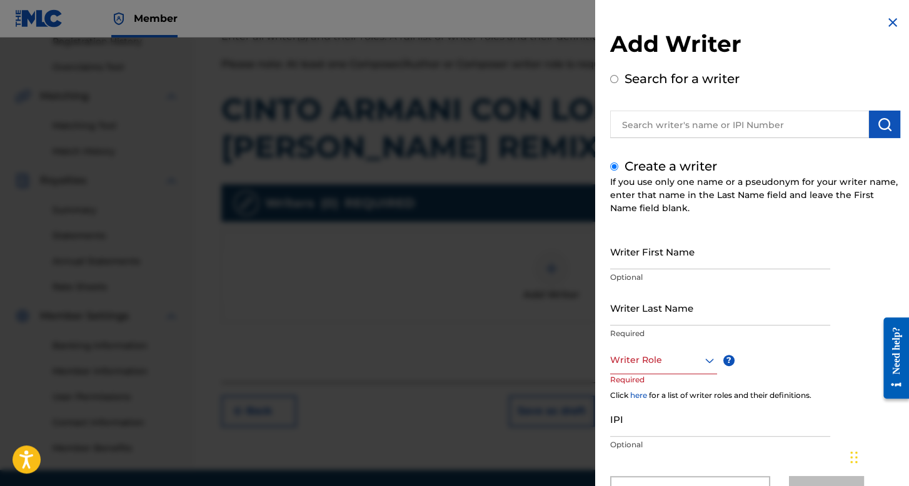
click at [701, 257] on input "Writer First Name" at bounding box center [720, 252] width 220 height 36
type input "[PERSON_NAME]"
click at [654, 313] on input "Writer Last Name" at bounding box center [720, 308] width 220 height 36
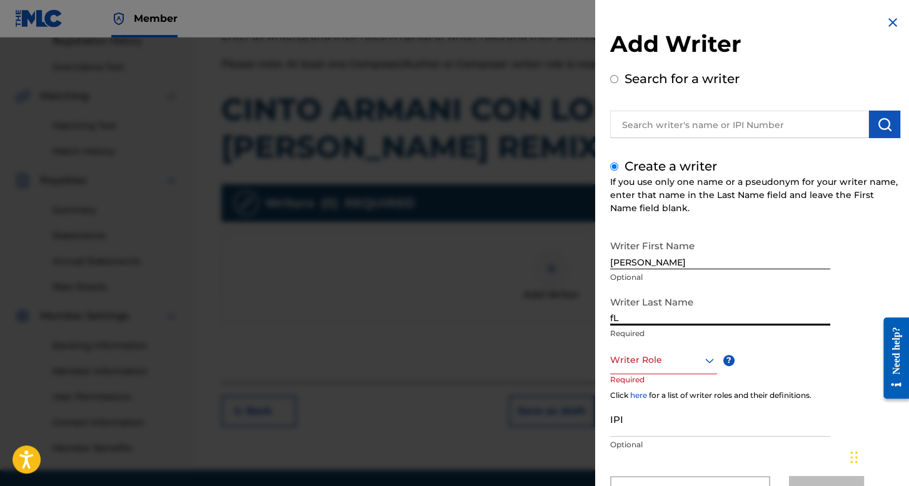
type input "f"
type input "[PERSON_NAME]"
click at [657, 354] on div "Writer Role" at bounding box center [663, 360] width 107 height 28
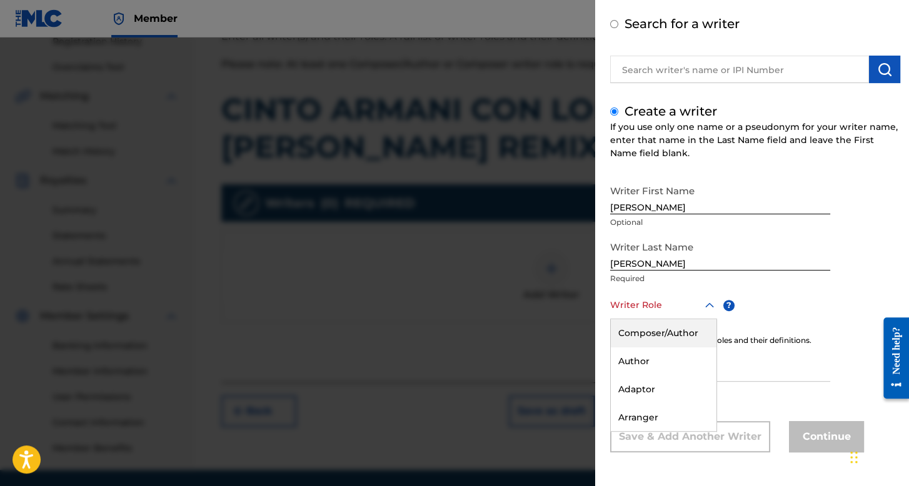
click at [663, 339] on div "Composer/Author" at bounding box center [664, 333] width 106 height 28
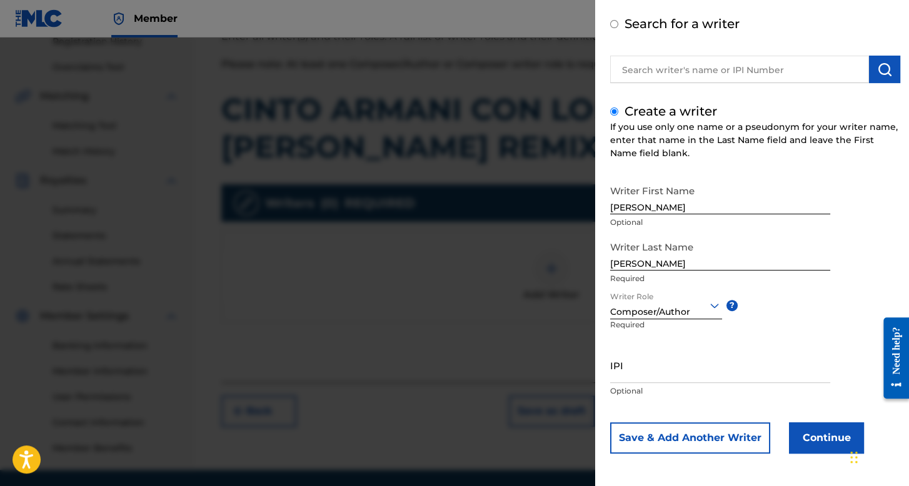
click at [791, 437] on button "Continue" at bounding box center [826, 437] width 75 height 31
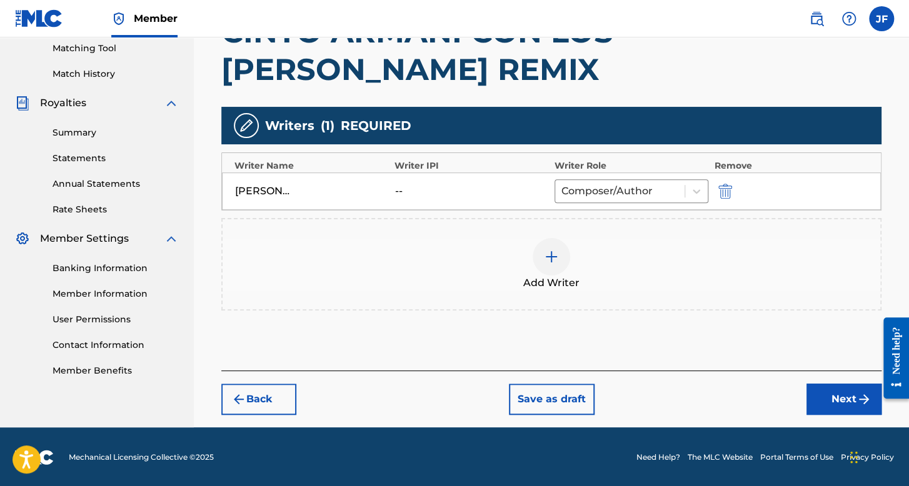
click at [821, 396] on button "Next" at bounding box center [843, 399] width 75 height 31
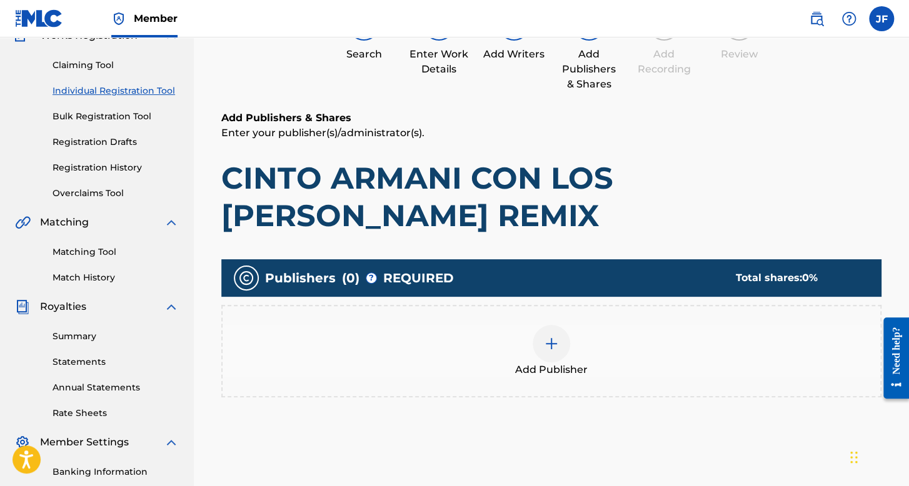
scroll to position [181, 0]
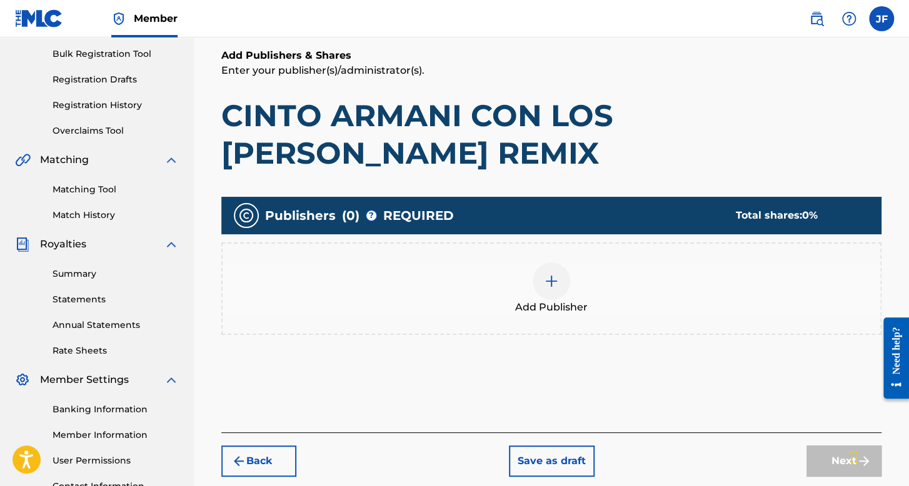
click at [576, 291] on div "Add Publisher" at bounding box center [550, 288] width 657 height 52
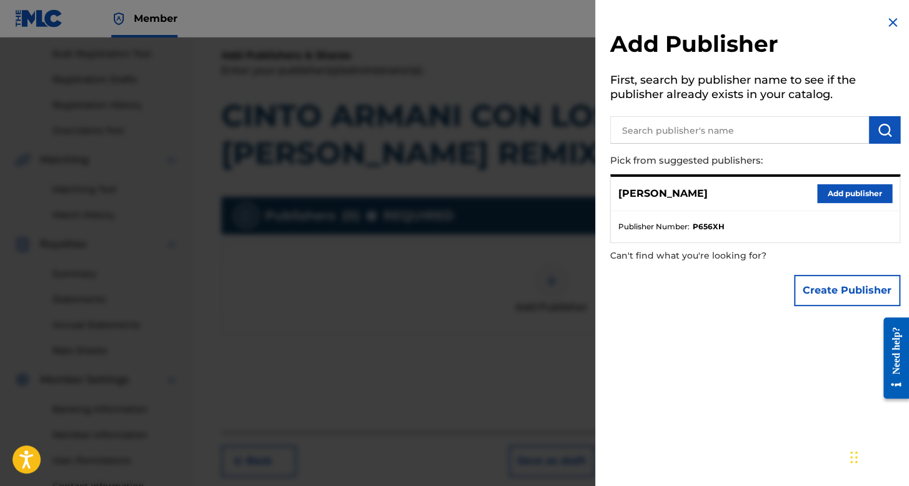
click at [857, 194] on button "Add publisher" at bounding box center [854, 193] width 75 height 19
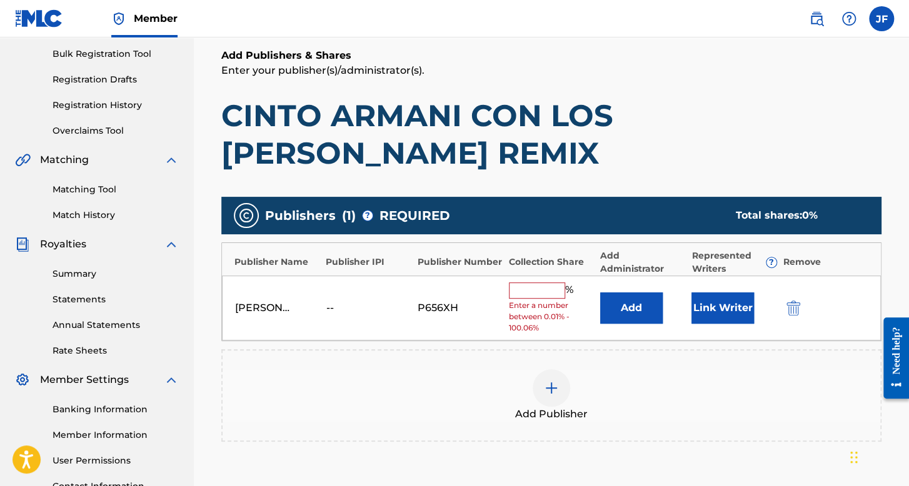
click at [516, 288] on input "text" at bounding box center [537, 290] width 56 height 16
type input "100"
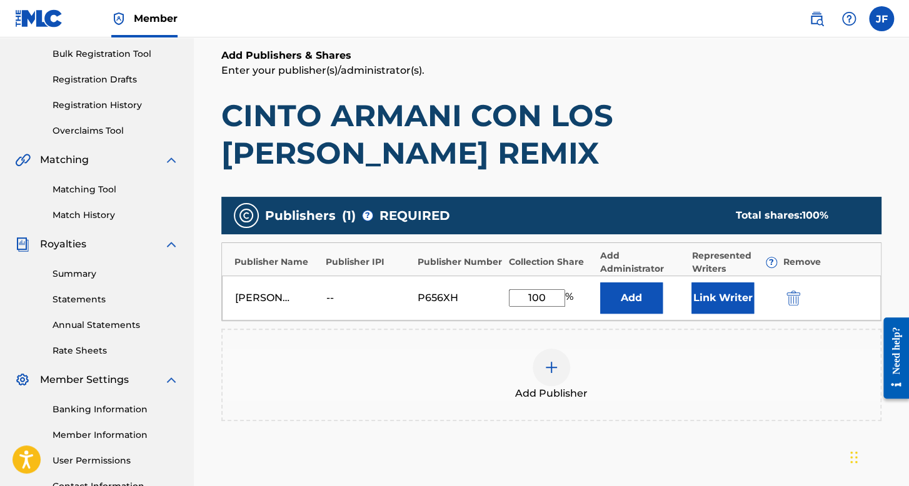
click at [742, 303] on button "Link Writer" at bounding box center [722, 297] width 62 height 31
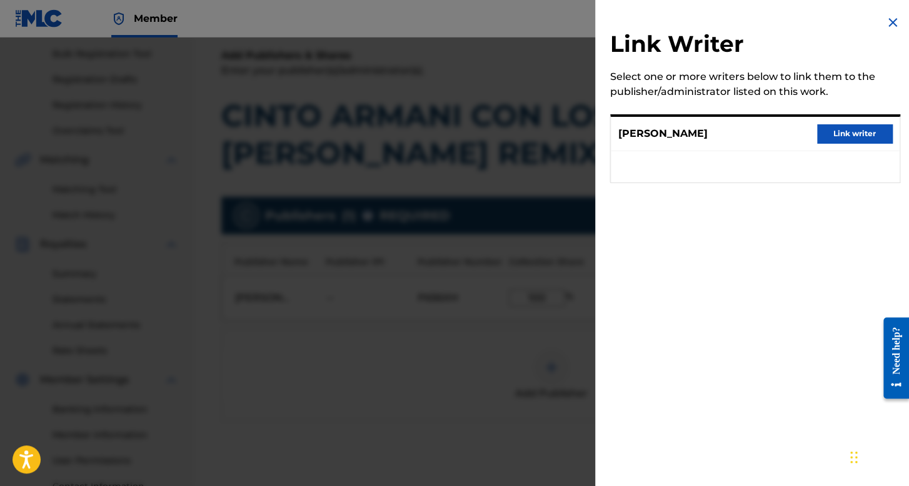
click at [864, 138] on button "Link writer" at bounding box center [854, 133] width 75 height 19
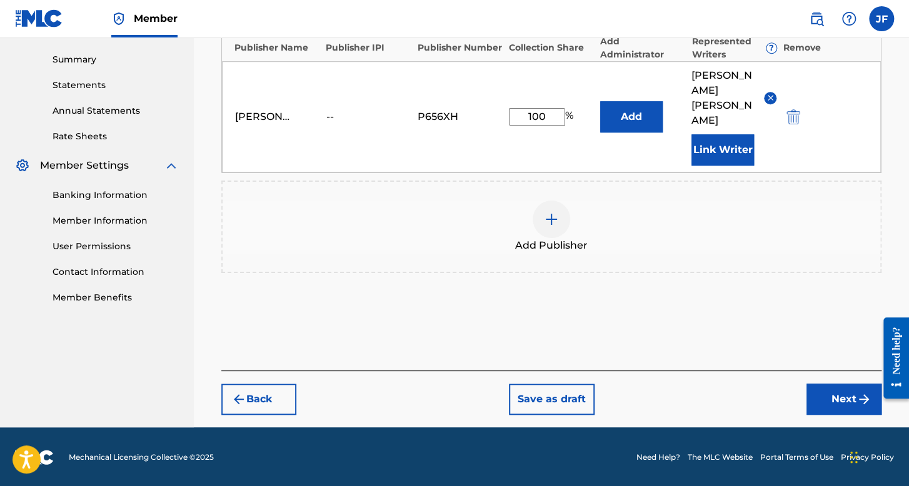
click at [836, 385] on button "Next" at bounding box center [843, 399] width 75 height 31
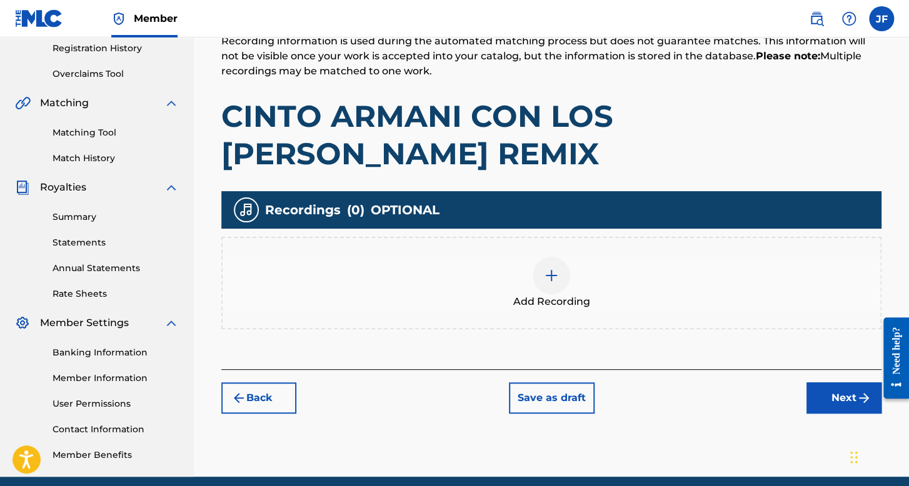
scroll to position [244, 0]
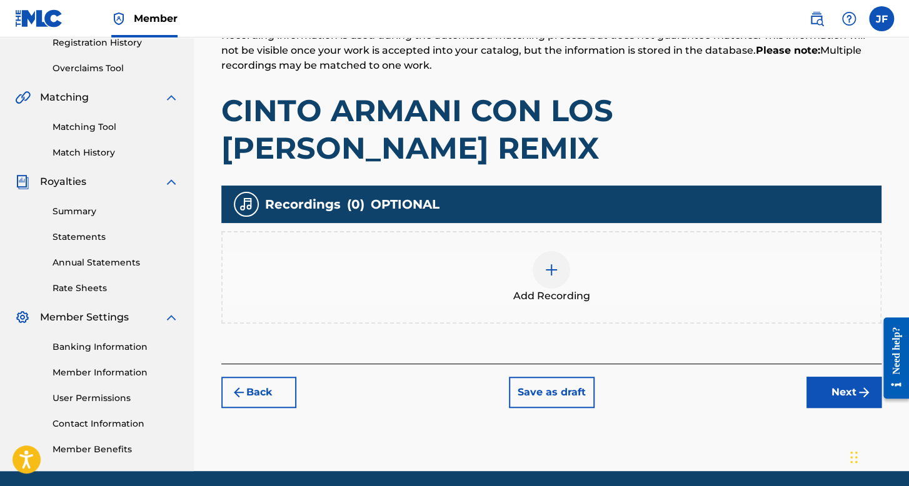
click at [572, 265] on div "Add Recording" at bounding box center [550, 277] width 657 height 52
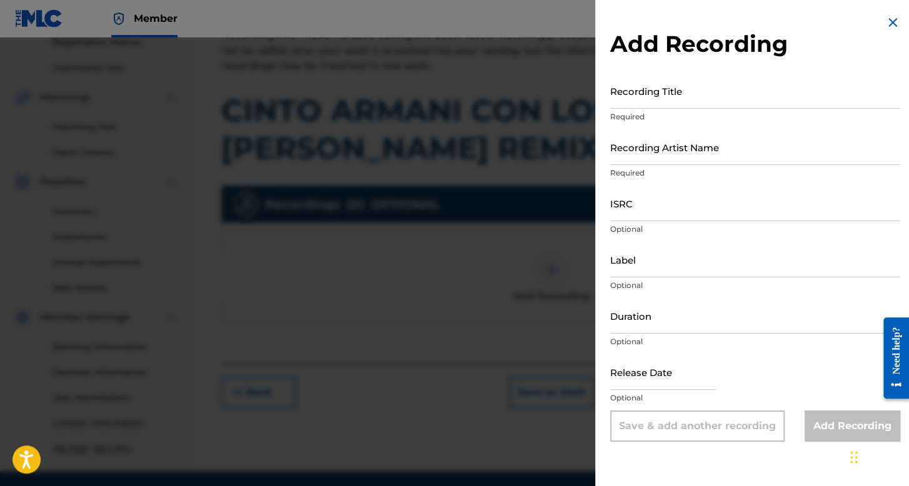
click at [689, 98] on input "Recording Title" at bounding box center [755, 91] width 290 height 36
paste input "CINTO ARMANI CON LOS [PERSON_NAME] - REMIX"
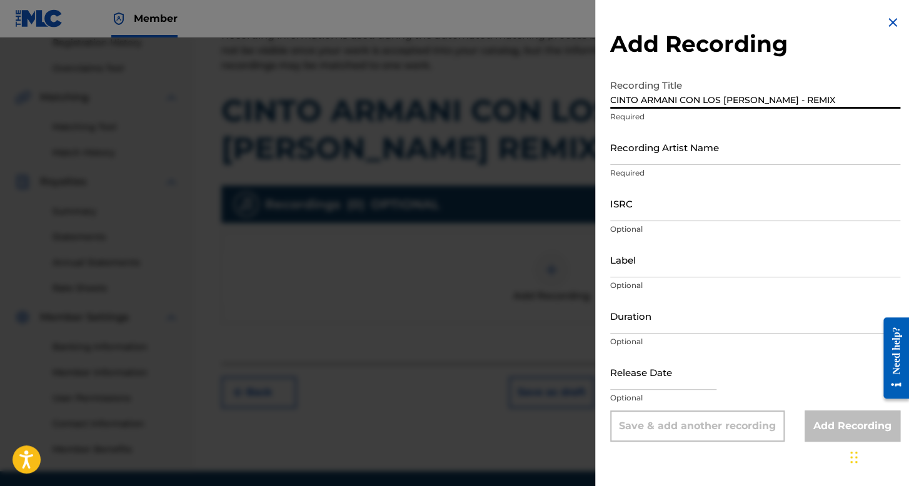
type input "CINTO ARMANI CON LOS [PERSON_NAME] - REMIX"
click at [662, 159] on input "Recording Artist Name" at bounding box center [755, 147] width 290 height 36
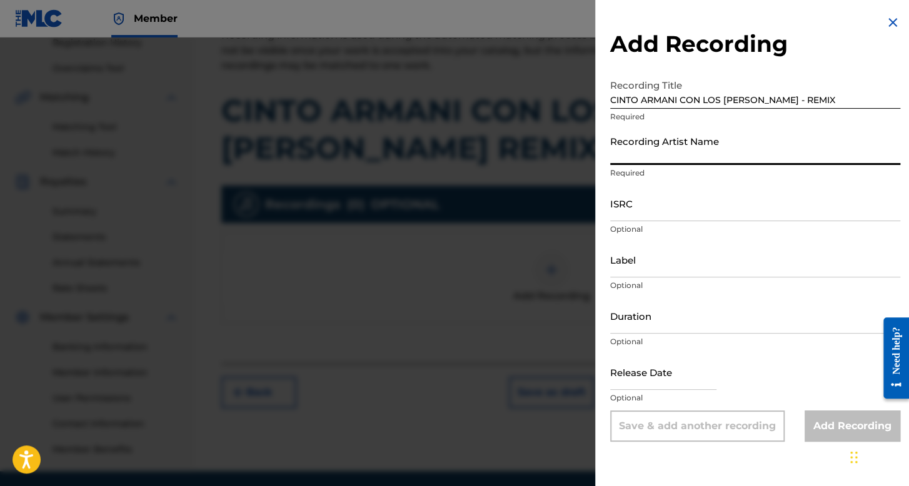
type input "[PERSON_NAME]"
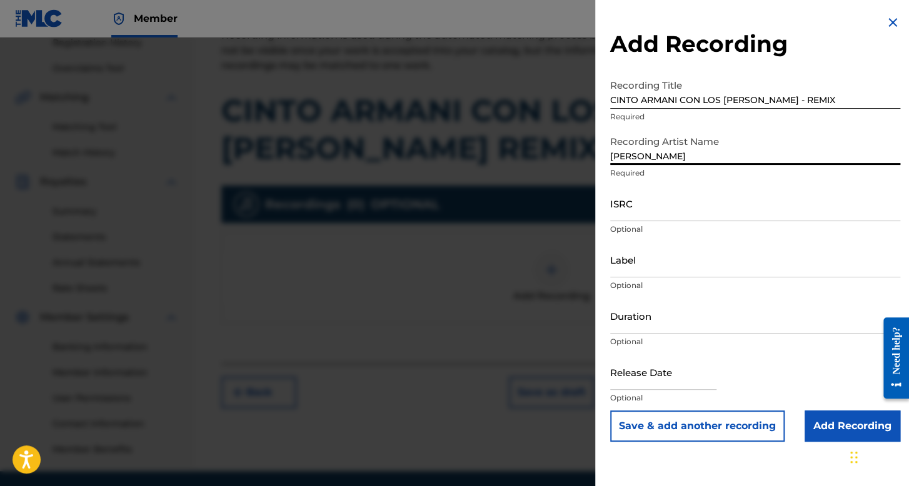
click at [661, 213] on input "ISRC" at bounding box center [755, 204] width 290 height 36
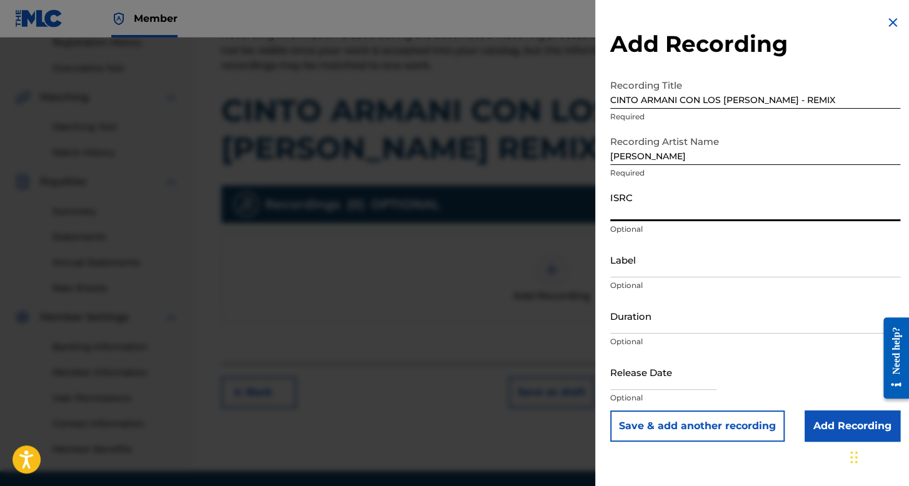
paste input "QMFME2373267"
type input "QMFME2373267"
click at [651, 311] on input "Duration" at bounding box center [755, 316] width 290 height 36
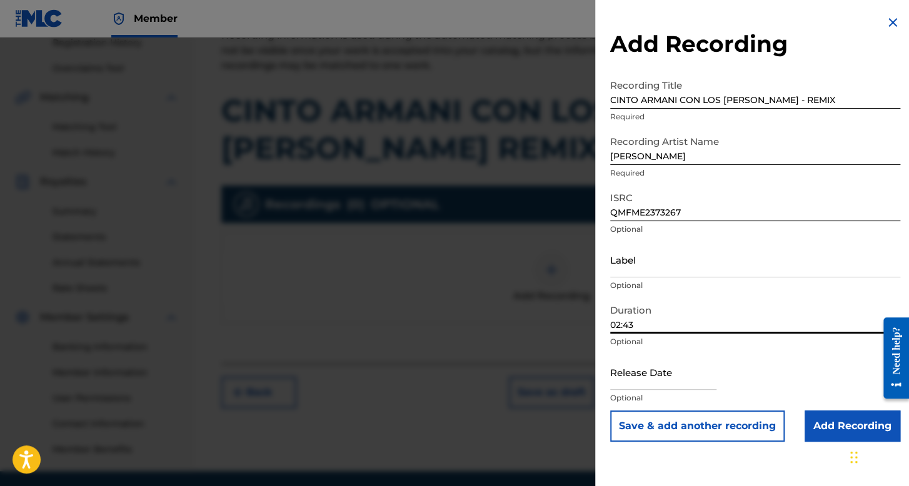
type input "02:43"
click at [635, 377] on input "text" at bounding box center [663, 372] width 106 height 36
select select "7"
select select "2025"
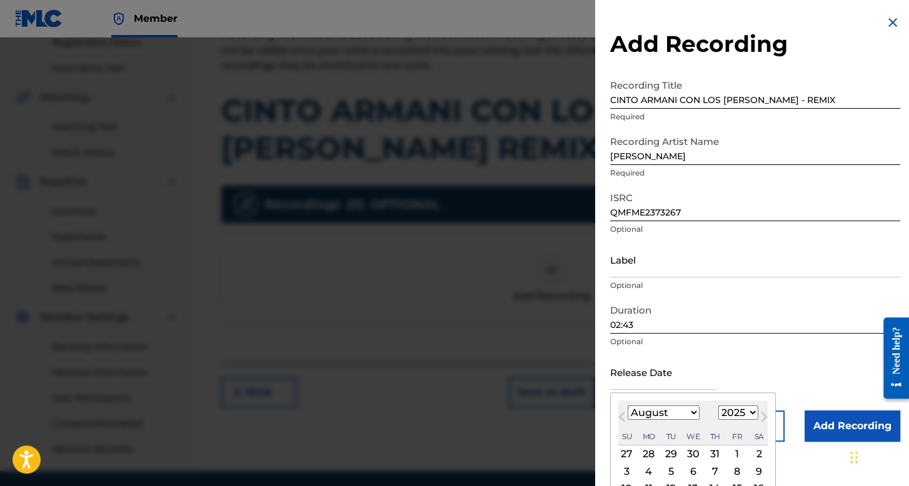
click at [692, 417] on select "January February March April May June July August September October November De…" at bounding box center [663, 413] width 72 height 14
select select "9"
click at [627, 406] on select "January February March April May June July August September October November De…" at bounding box center [663, 413] width 72 height 14
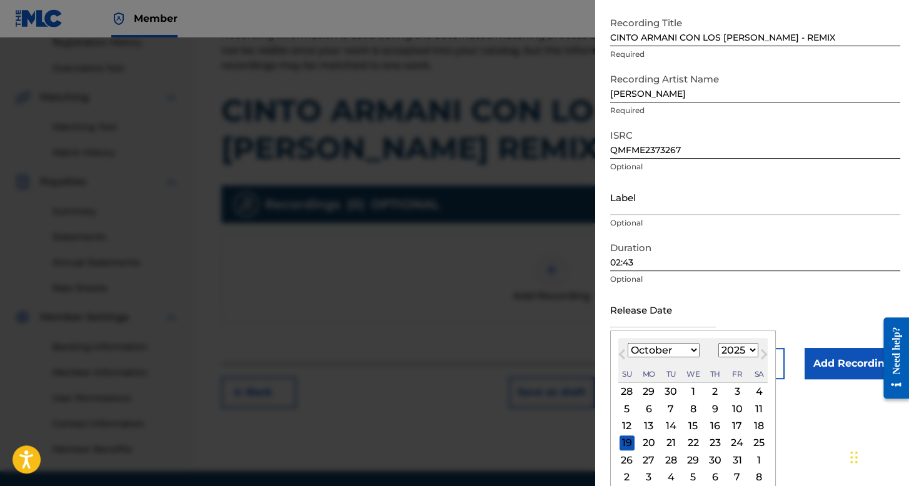
scroll to position [70, 0]
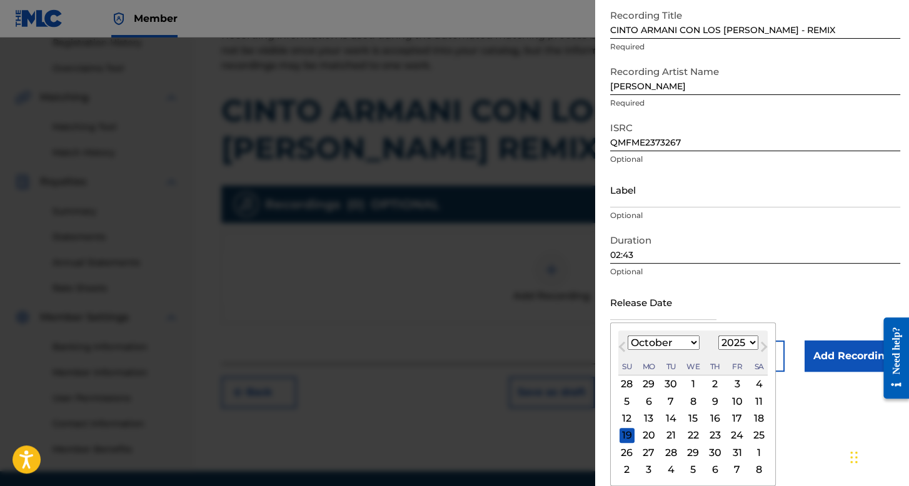
click at [740, 334] on div "[DATE] January February March April May June July August September October Nove…" at bounding box center [692, 353] width 149 height 45
click at [741, 342] on select "1899 1900 1901 1902 1903 1904 1905 1906 1907 1908 1909 1910 1911 1912 1913 1914…" at bounding box center [738, 343] width 40 height 14
select select "2023"
click at [718, 336] on select "1899 1900 1901 1902 1903 1904 1905 1906 1907 1908 1909 1910 1911 1912 1913 1914…" at bounding box center [738, 343] width 40 height 14
click at [713, 399] on div "12" at bounding box center [714, 401] width 15 height 15
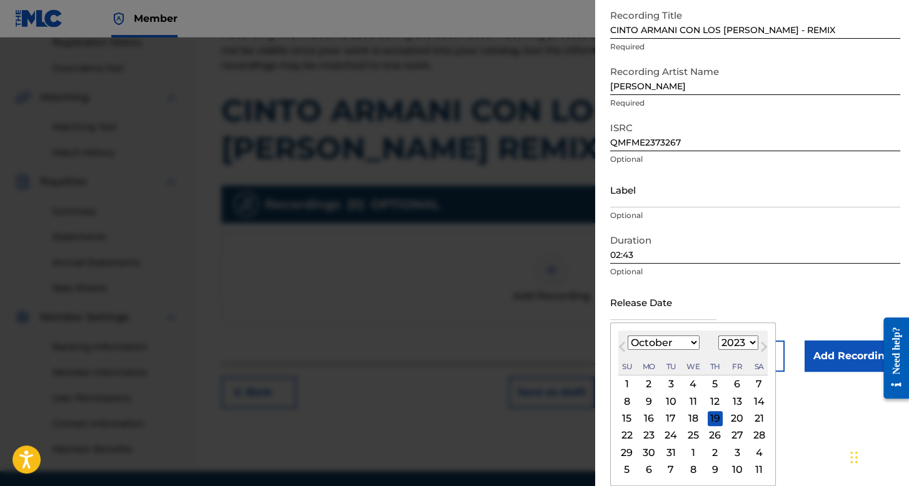
type input "[DATE]"
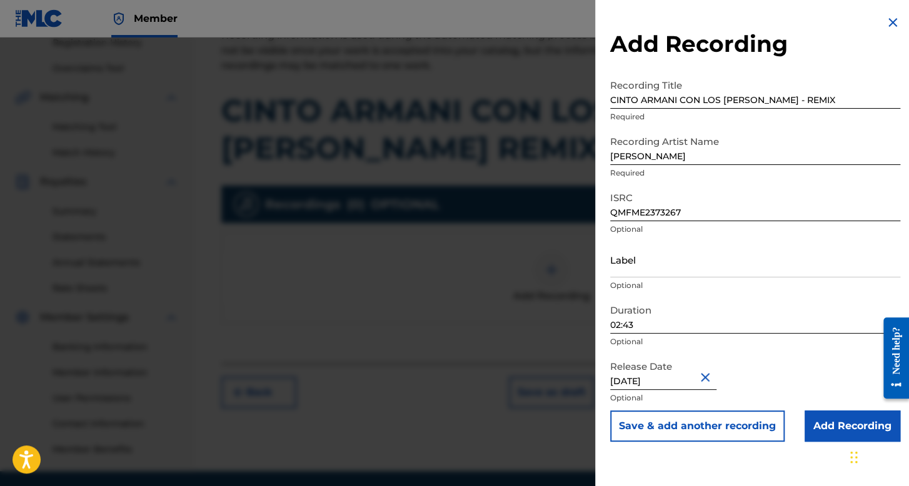
scroll to position [0, 0]
click at [810, 421] on input "Add Recording" at bounding box center [852, 426] width 96 height 31
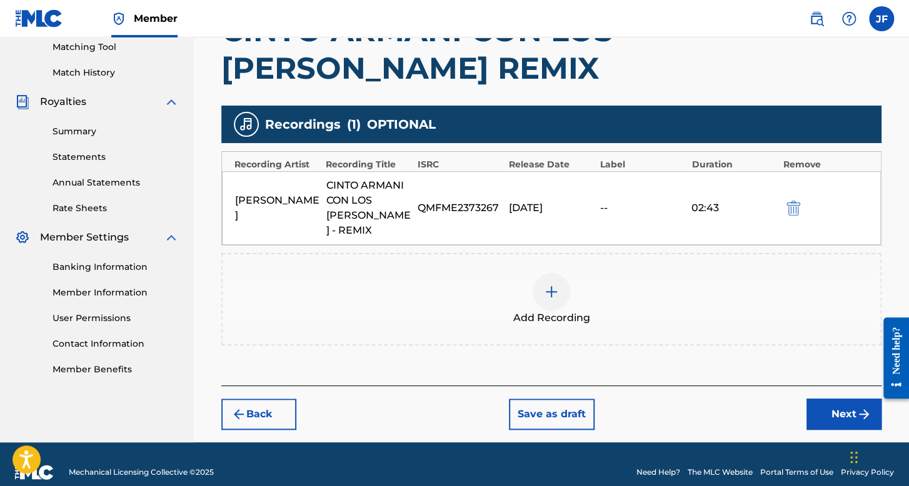
click at [815, 399] on button "Next" at bounding box center [843, 414] width 75 height 31
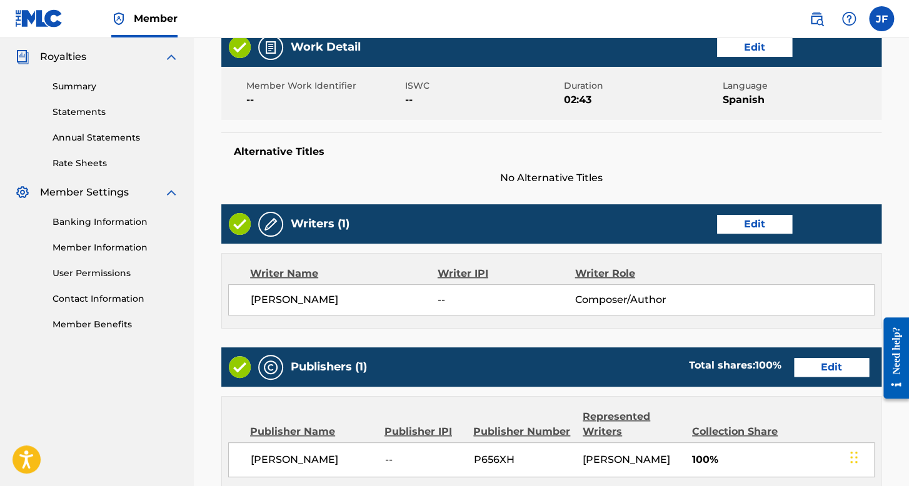
scroll to position [676, 0]
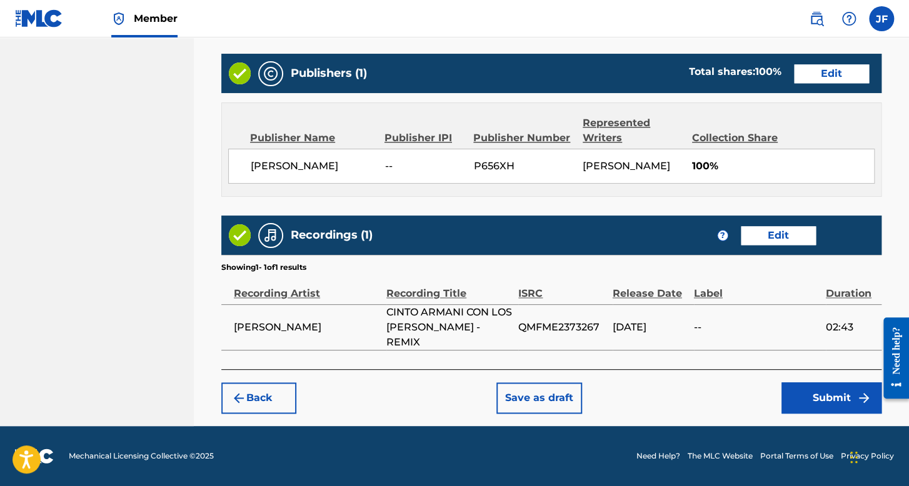
click at [815, 402] on button "Submit" at bounding box center [831, 397] width 100 height 31
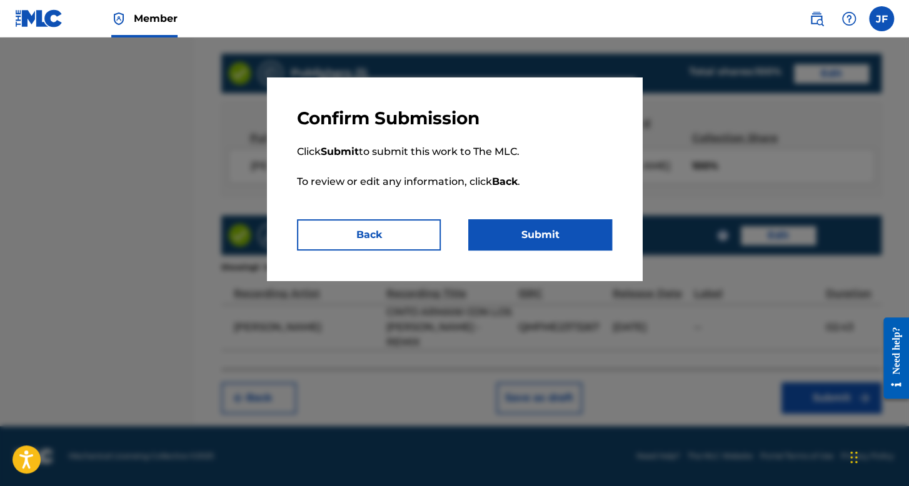
drag, startPoint x: 562, startPoint y: 217, endPoint x: 562, endPoint y: 226, distance: 9.4
click at [562, 220] on div "Confirm Submission Click Submit to submit this work to The MLC. To review or ed…" at bounding box center [454, 178] width 375 height 203
click at [562, 227] on button "Submit" at bounding box center [540, 234] width 144 height 31
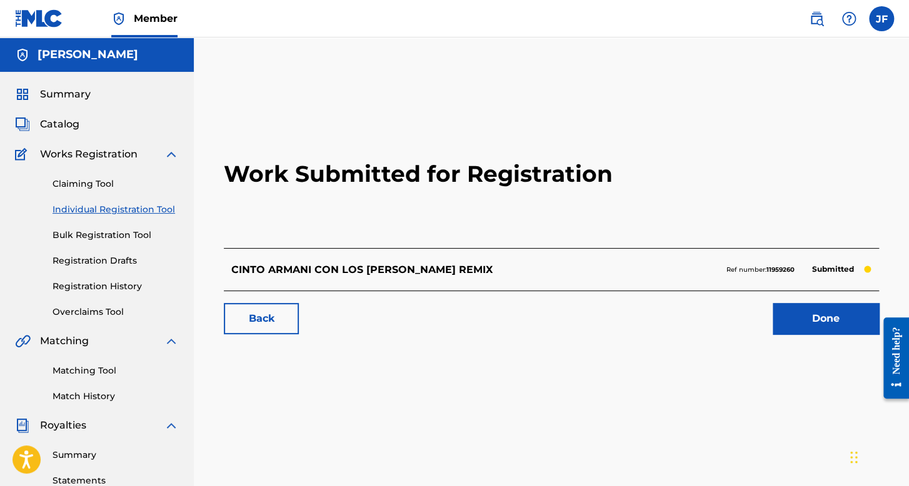
click at [121, 212] on link "Individual Registration Tool" at bounding box center [115, 209] width 126 height 13
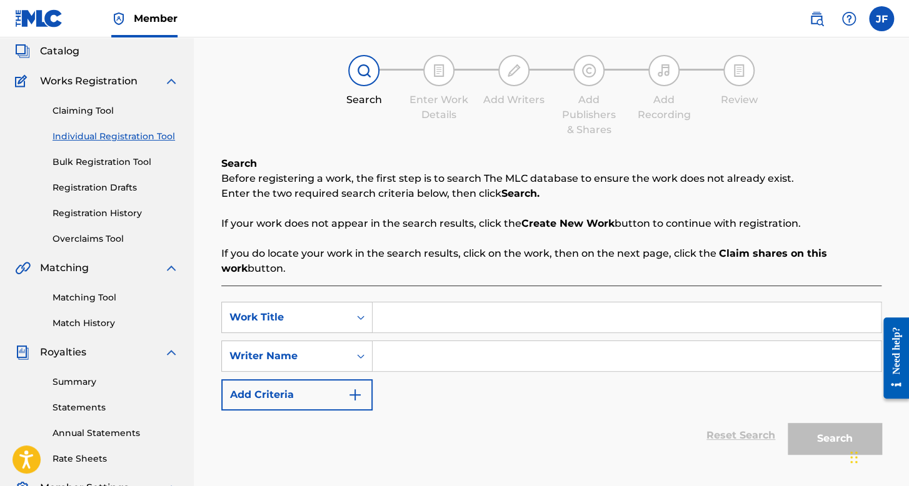
scroll to position [125, 0]
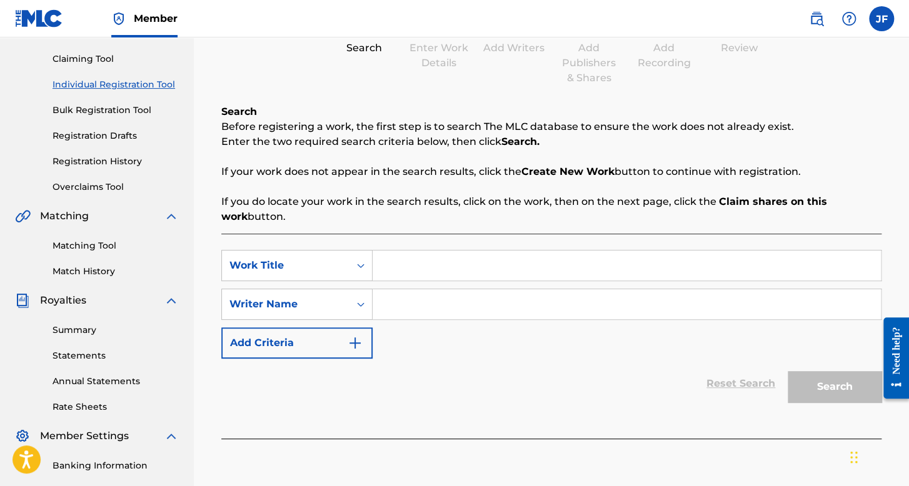
click at [428, 260] on input "Search Form" at bounding box center [626, 266] width 508 height 30
type input "2X1"
click at [444, 306] on input "Search Form" at bounding box center [626, 304] width 508 height 30
type input "w"
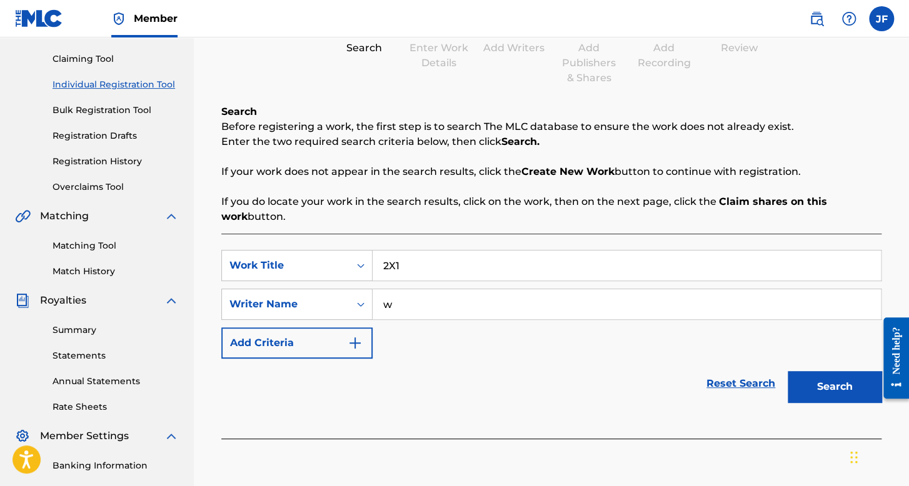
click at [850, 389] on button "Search" at bounding box center [834, 386] width 94 height 31
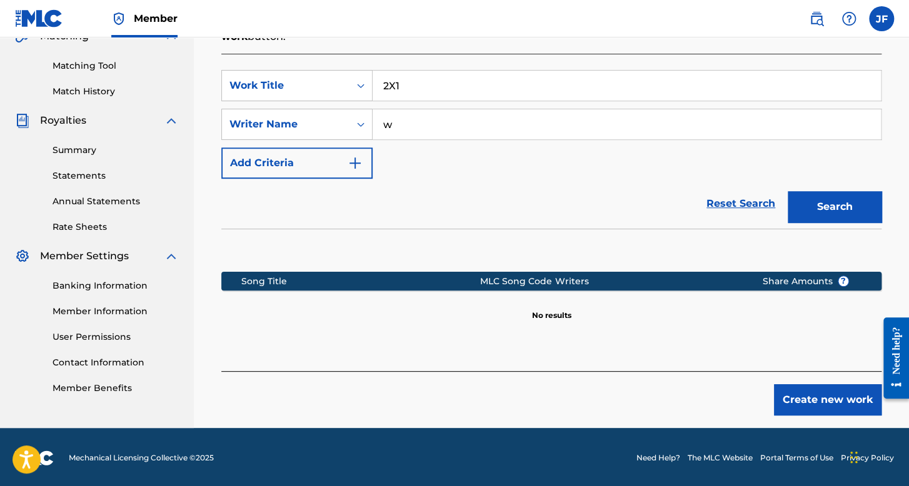
scroll to position [307, 0]
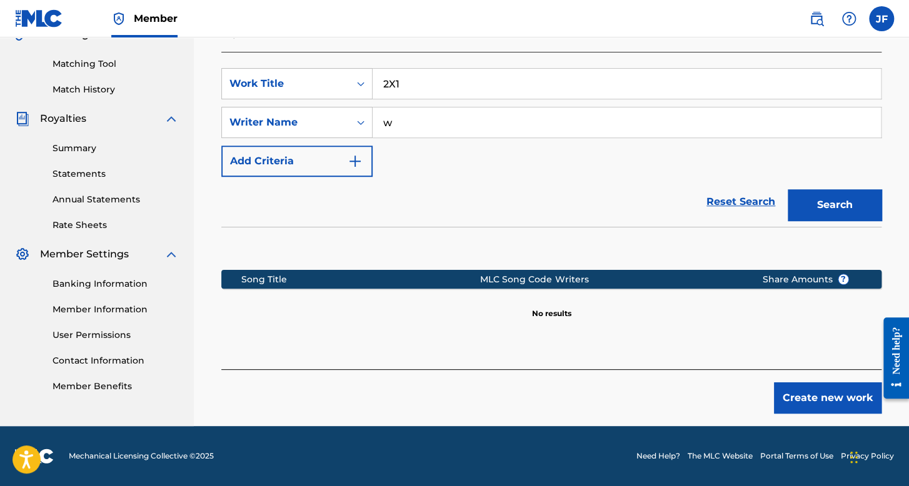
click at [790, 406] on button "Create new work" at bounding box center [827, 397] width 107 height 31
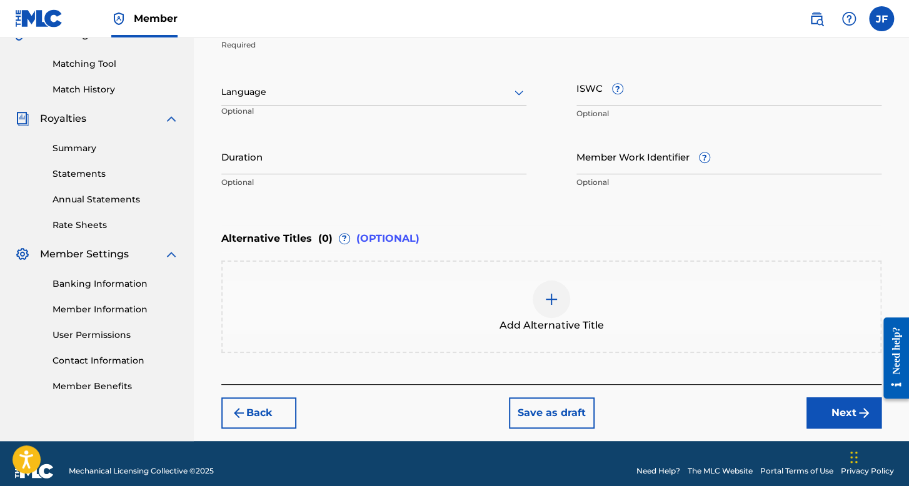
click at [358, 85] on div at bounding box center [373, 92] width 305 height 16
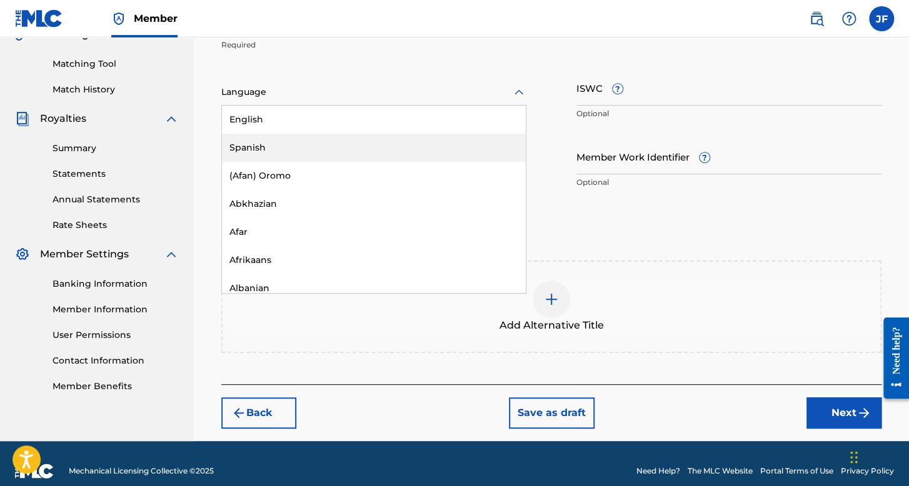
click at [300, 139] on div "Spanish" at bounding box center [374, 148] width 304 height 28
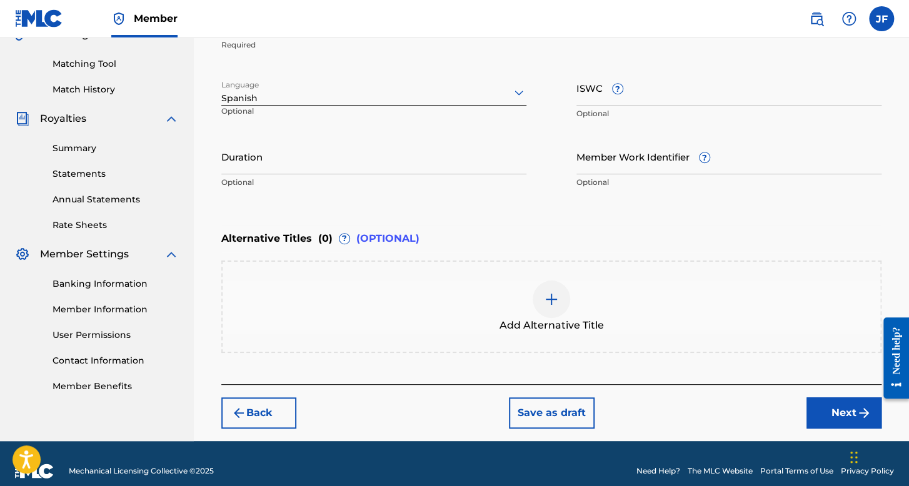
click at [297, 148] on input "Duration" at bounding box center [373, 157] width 305 height 36
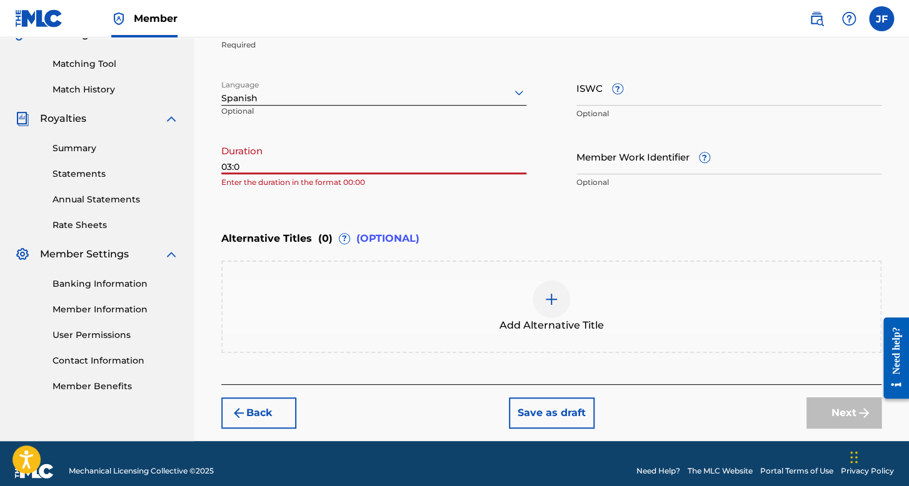
type input "03:07"
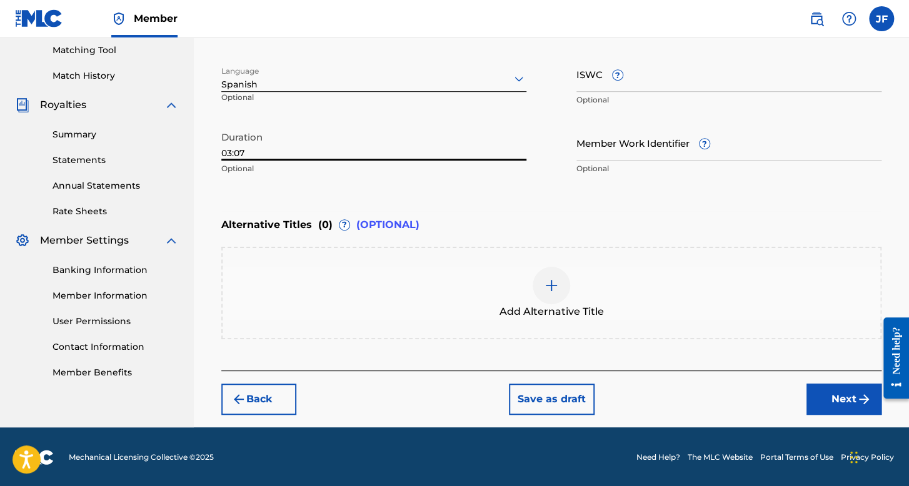
click at [812, 396] on button "Next" at bounding box center [843, 399] width 75 height 31
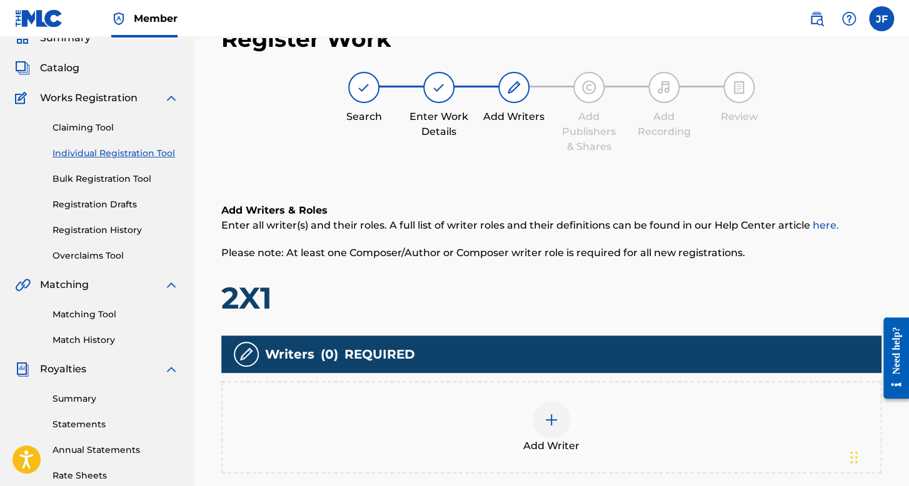
scroll to position [289, 0]
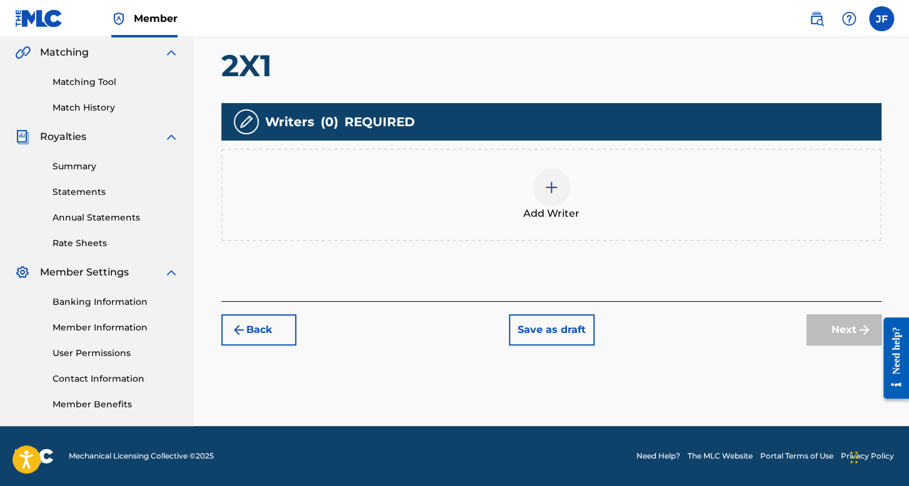
click at [545, 196] on div at bounding box center [550, 187] width 37 height 37
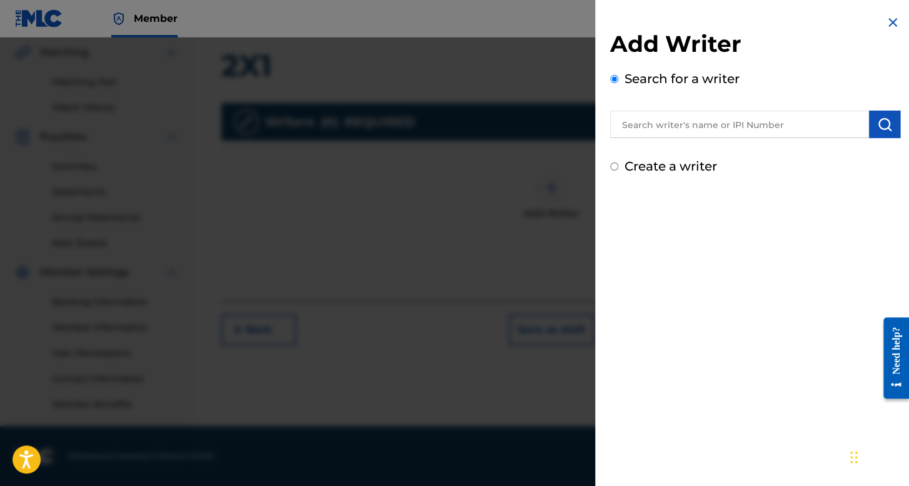
click at [616, 167] on input "Create a writer" at bounding box center [614, 166] width 8 height 8
radio input "false"
radio input "true"
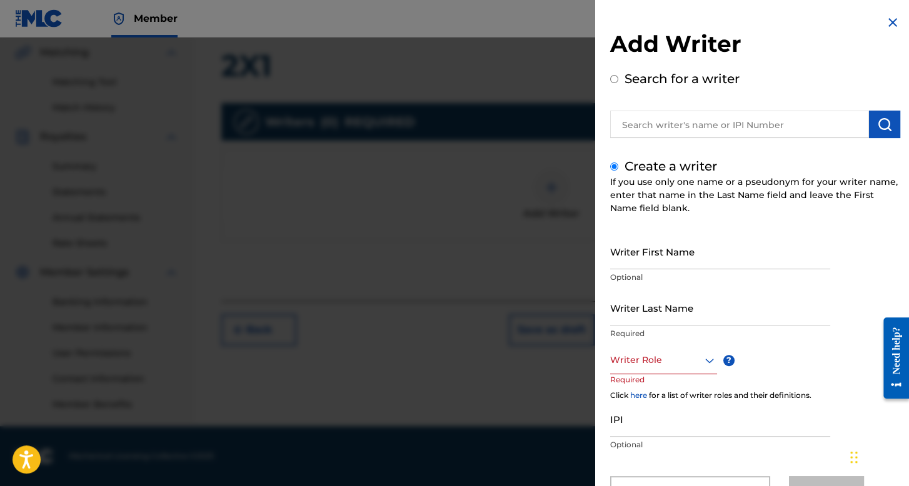
click at [657, 258] on input "Writer First Name" at bounding box center [720, 252] width 220 height 36
type input "j"
type input "[PERSON_NAME]"
click at [669, 306] on input "Writer Last Name" at bounding box center [720, 308] width 220 height 36
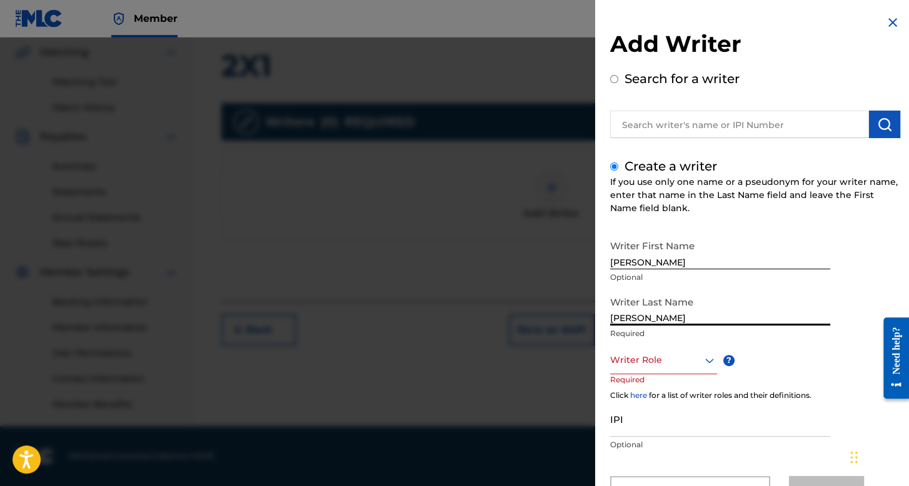
type input "[PERSON_NAME]"
click at [666, 354] on div "Writer Role" at bounding box center [663, 360] width 107 height 28
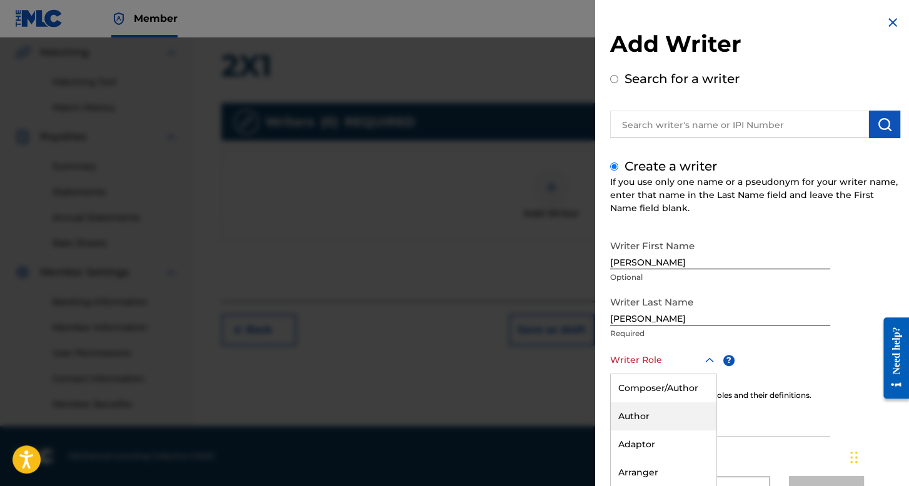
scroll to position [55, 0]
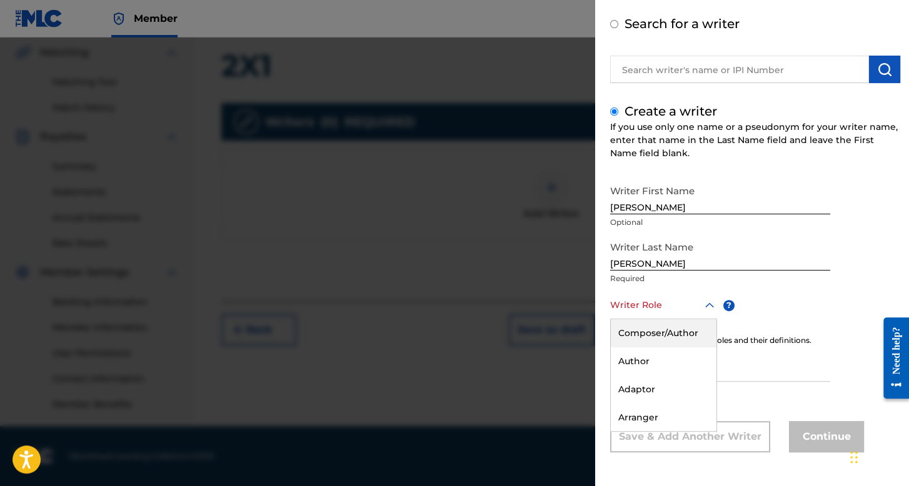
click at [670, 334] on div "Composer/Author" at bounding box center [664, 333] width 106 height 28
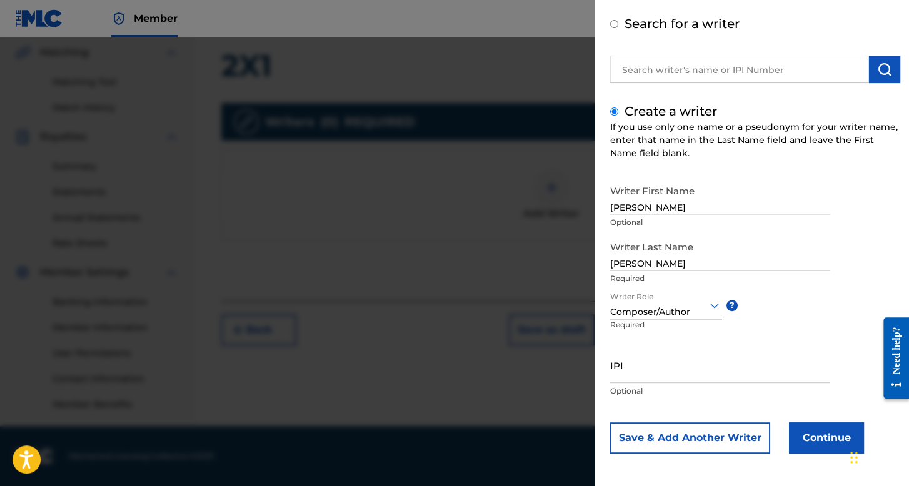
click at [795, 436] on button "Continue" at bounding box center [826, 437] width 75 height 31
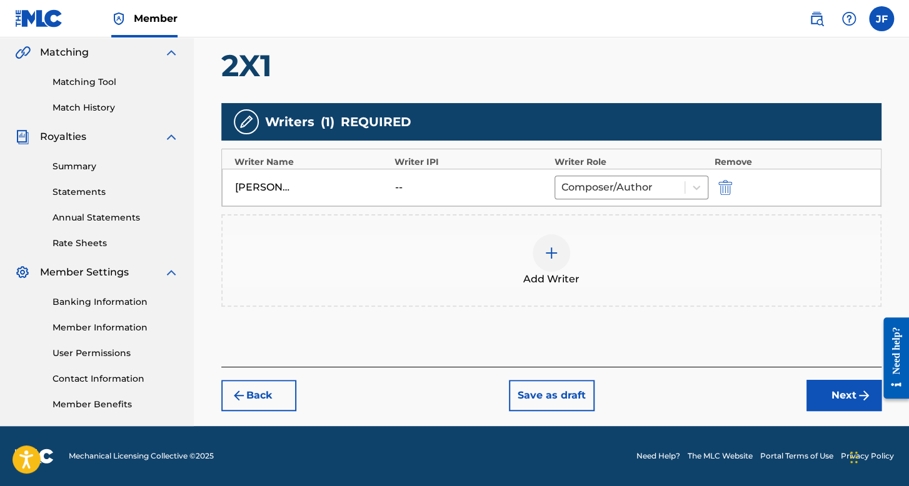
click at [841, 386] on button "Next" at bounding box center [843, 395] width 75 height 31
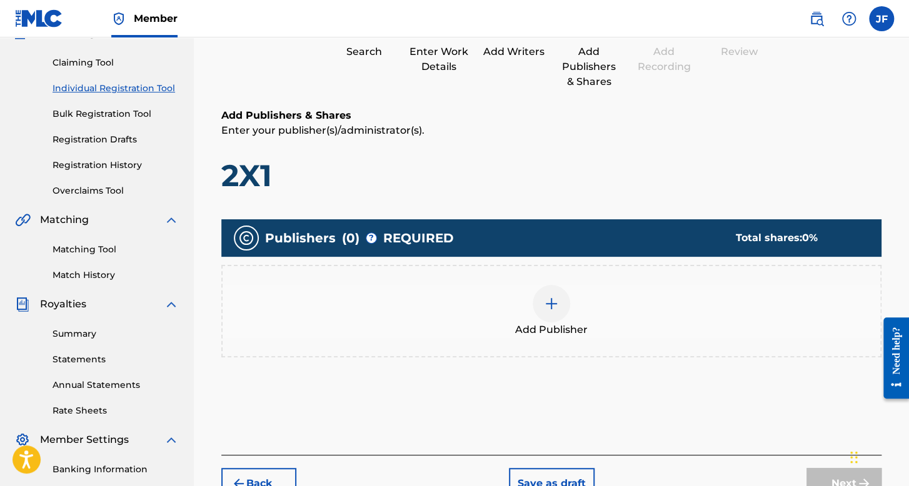
scroll to position [289, 0]
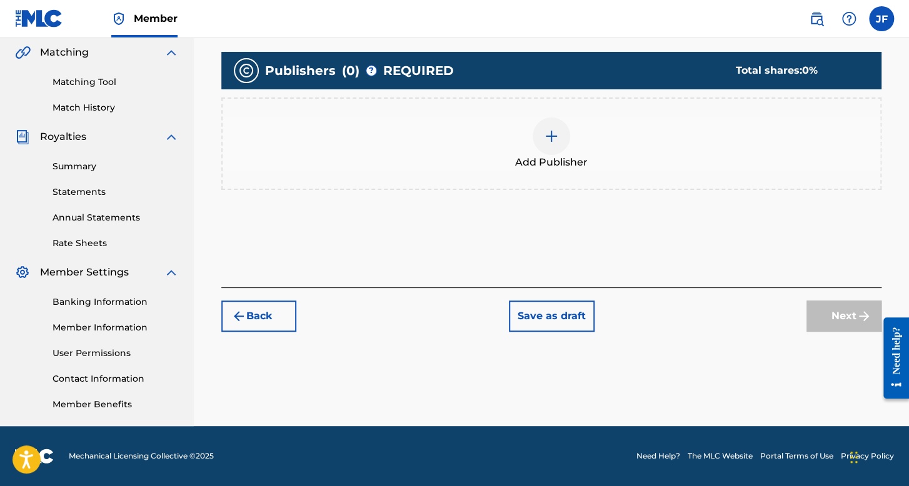
click at [558, 146] on div at bounding box center [550, 135] width 37 height 37
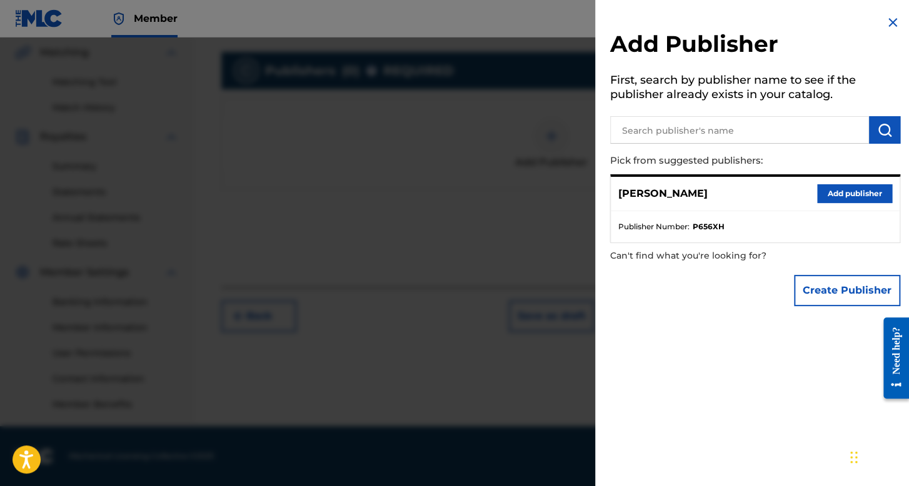
click at [825, 187] on button "Add publisher" at bounding box center [854, 193] width 75 height 19
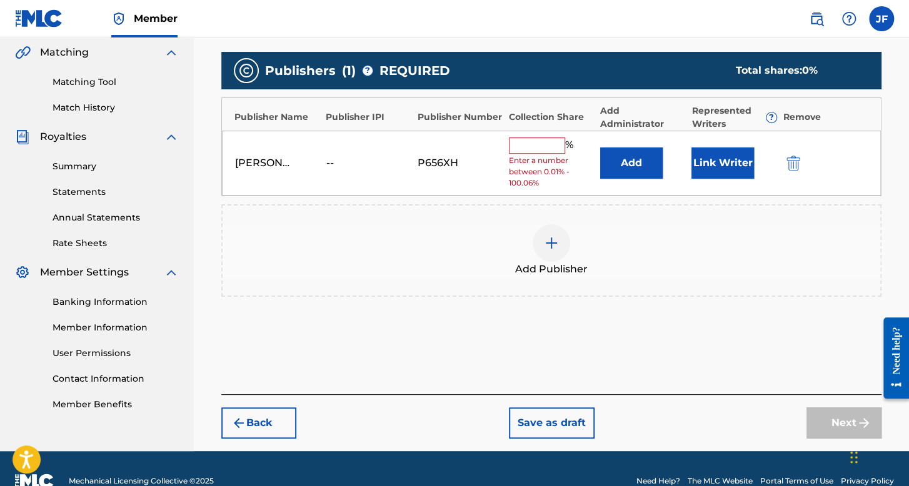
click at [526, 136] on div "[PERSON_NAME] -- P656XH % Enter a number between 0.01% - 100.06% Add Link Writer" at bounding box center [551, 164] width 659 height 66
click at [530, 141] on input "text" at bounding box center [537, 145] width 56 height 16
type input "100"
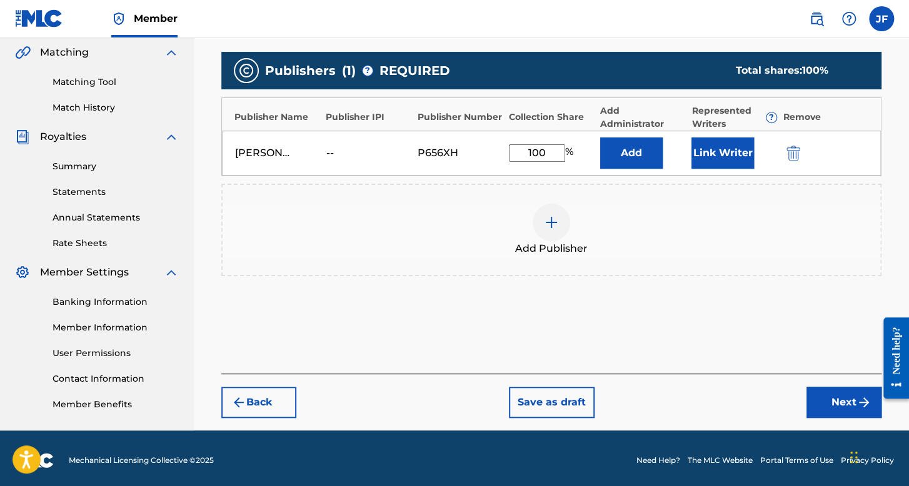
click at [724, 152] on button "Link Writer" at bounding box center [722, 152] width 62 height 31
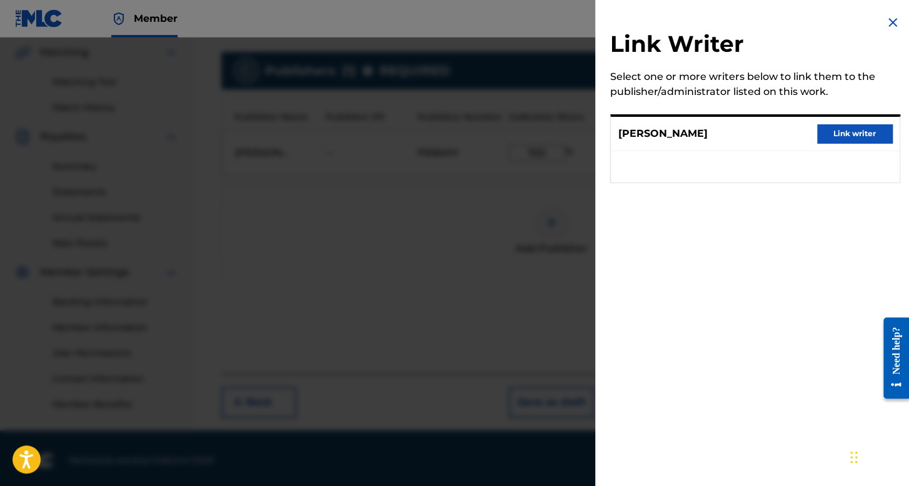
click at [842, 138] on button "Link writer" at bounding box center [854, 133] width 75 height 19
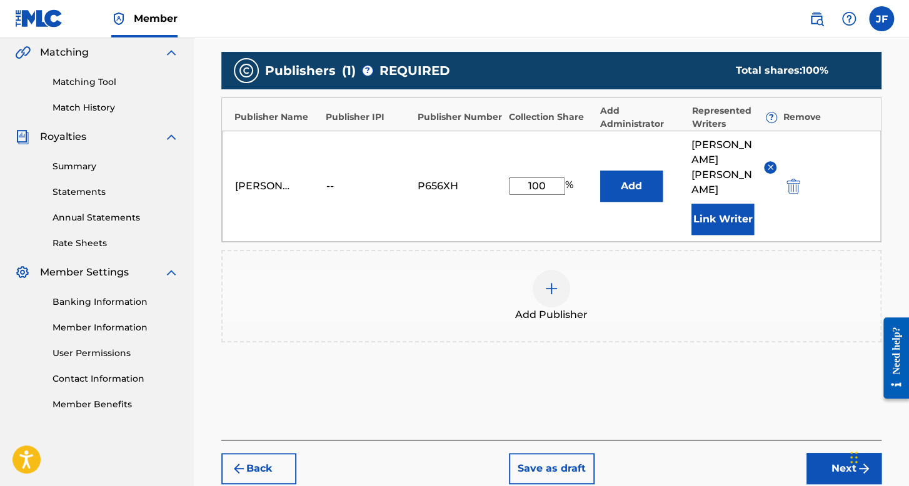
click at [820, 474] on button "Next" at bounding box center [843, 468] width 75 height 31
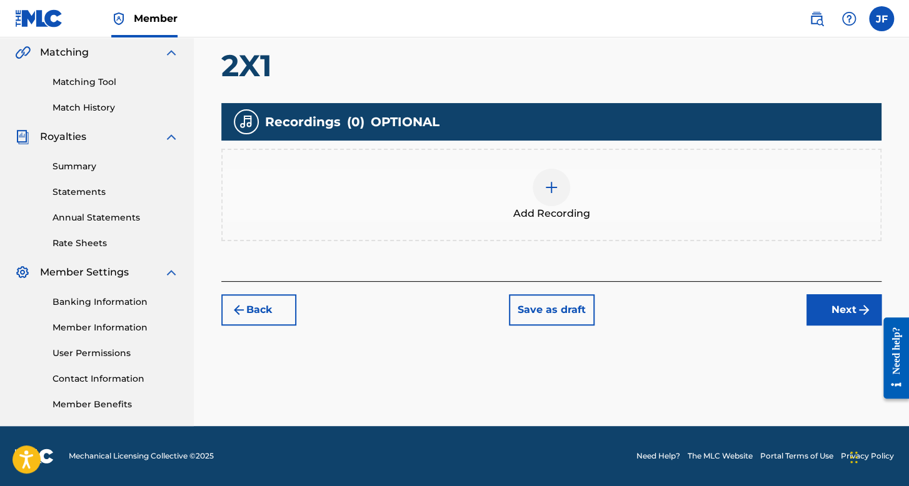
click at [527, 192] on div "Add Recording" at bounding box center [550, 195] width 657 height 52
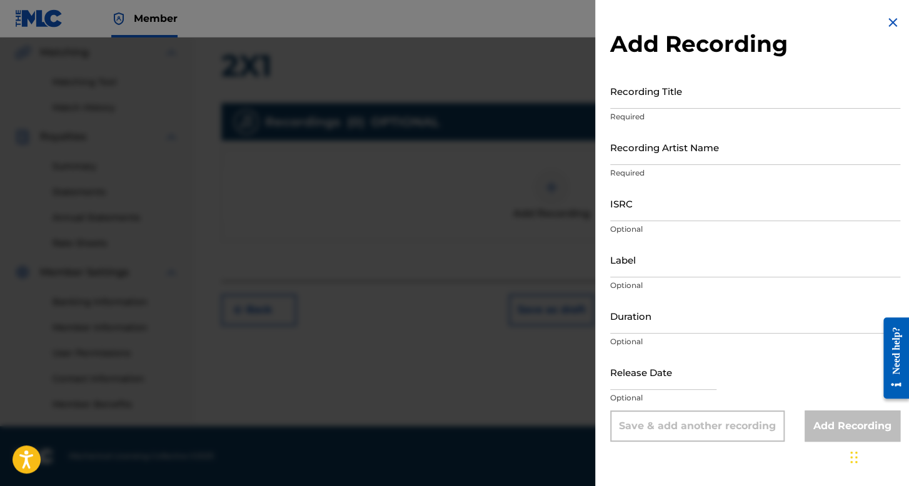
click at [681, 101] on input "Recording Title" at bounding box center [755, 91] width 290 height 36
type input "2X1"
click at [682, 143] on input "Recording Artist Name" at bounding box center [755, 147] width 290 height 36
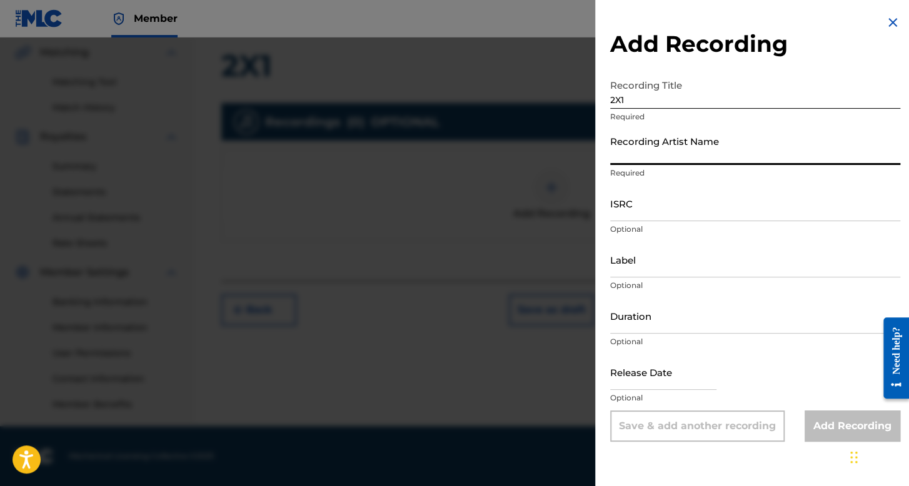
type input "[PERSON_NAME]"
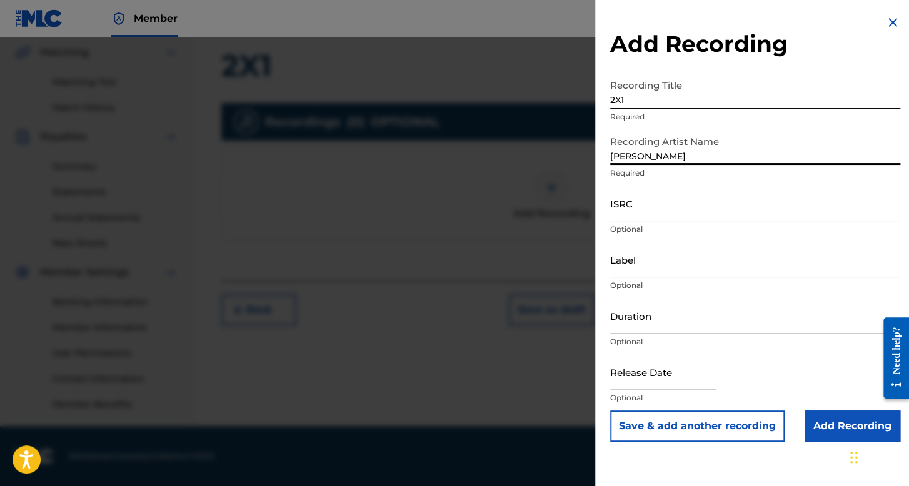
click at [679, 213] on input "ISRC" at bounding box center [755, 204] width 290 height 36
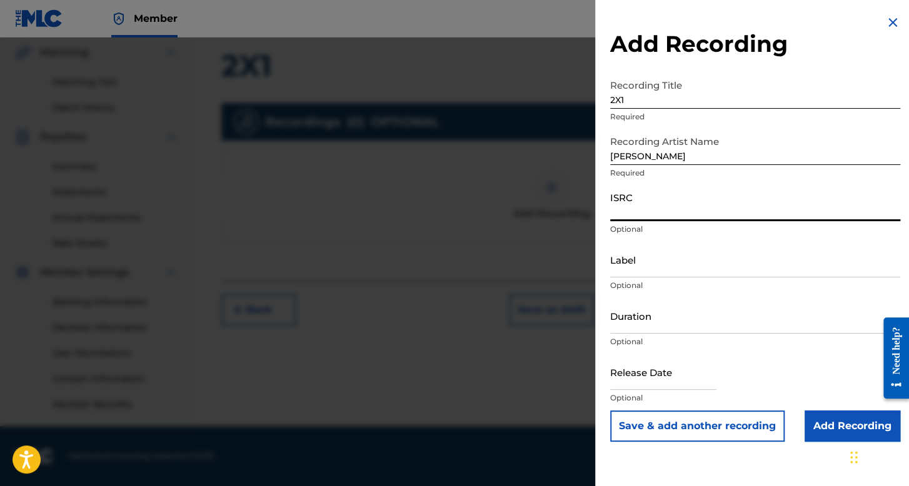
paste input "QM6P42503435"
type input "QM6P42503435"
click at [651, 320] on input "Duration" at bounding box center [755, 316] width 290 height 36
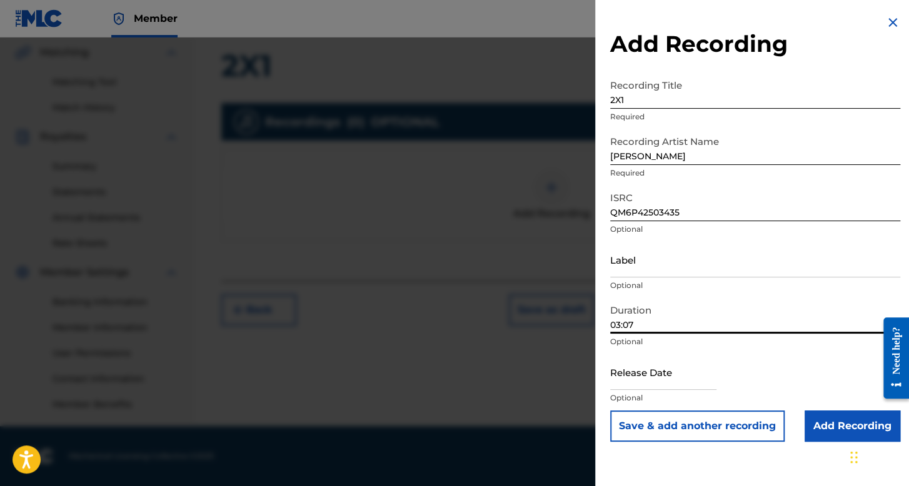
type input "03:07"
click at [620, 383] on input "text" at bounding box center [663, 372] width 106 height 36
select select "7"
select select "2025"
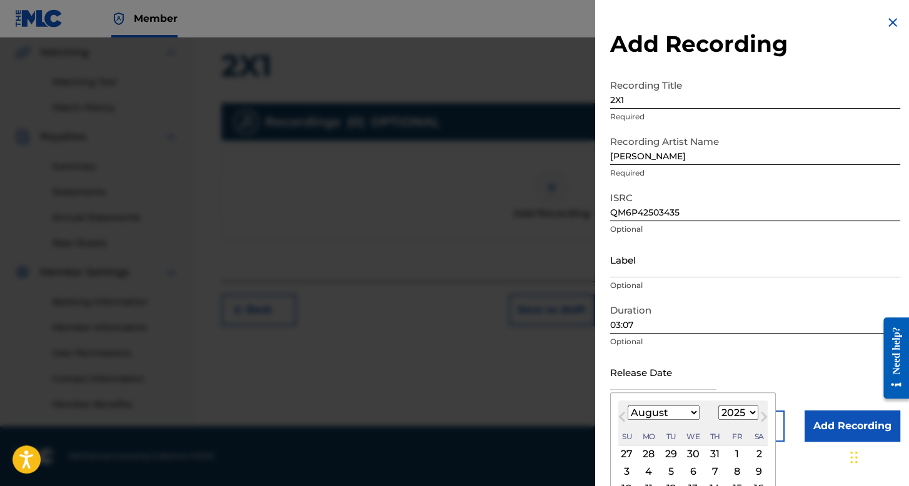
scroll to position [87, 0]
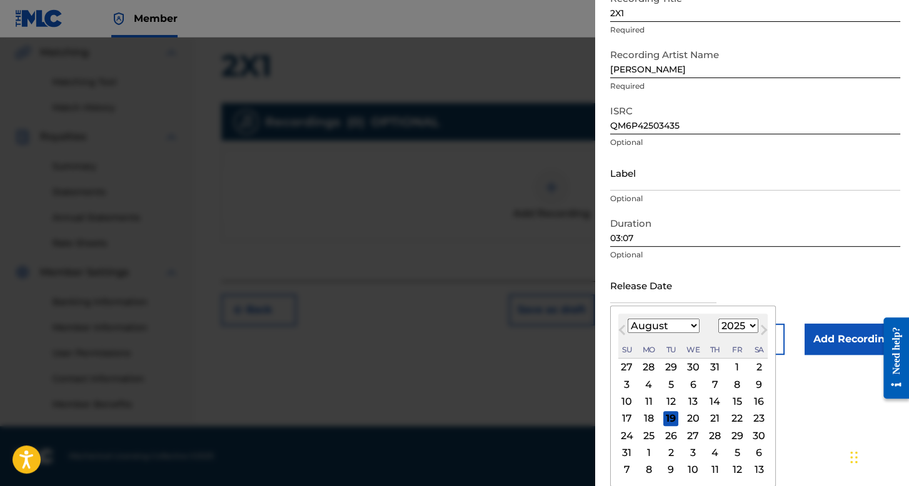
click at [672, 326] on select "January February March April May June July August September October November De…" at bounding box center [663, 326] width 72 height 14
select select "3"
click at [627, 333] on select "January February March April May June July August September October November De…" at bounding box center [663, 326] width 72 height 14
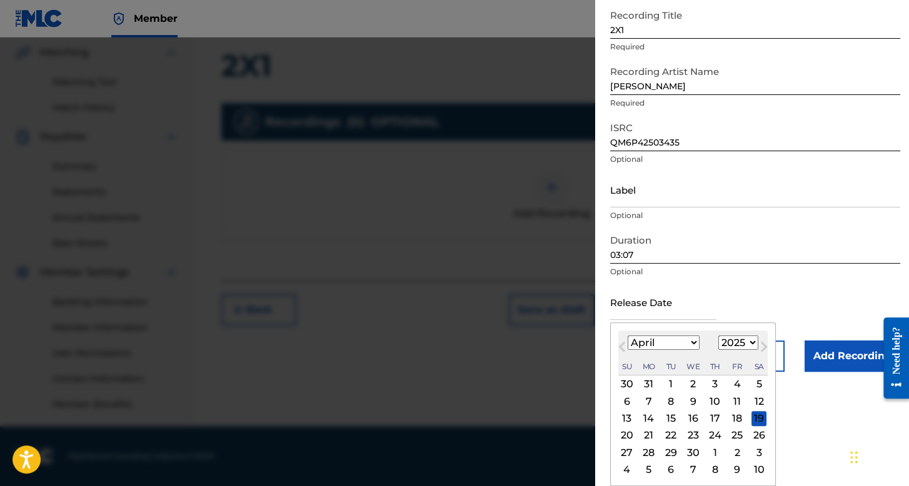
scroll to position [70, 0]
click at [719, 435] on div "24" at bounding box center [714, 435] width 15 height 15
type input "[DATE]"
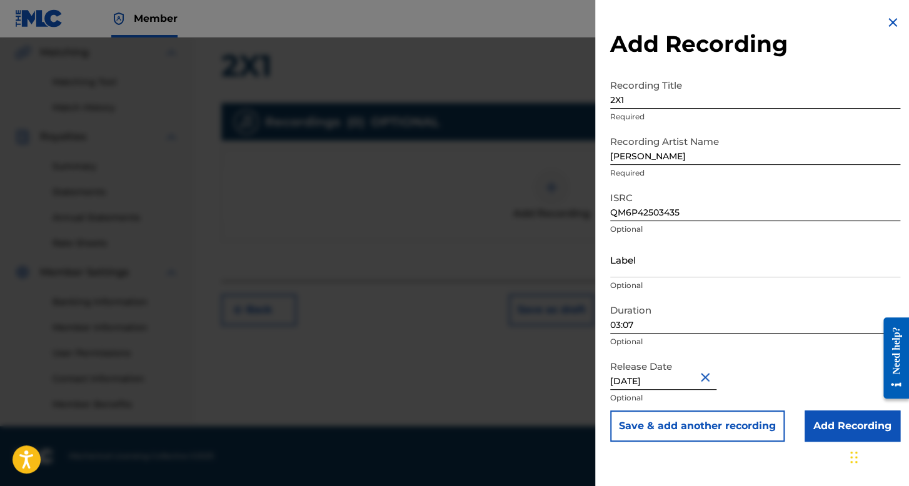
click at [827, 422] on input "Add Recording" at bounding box center [852, 426] width 96 height 31
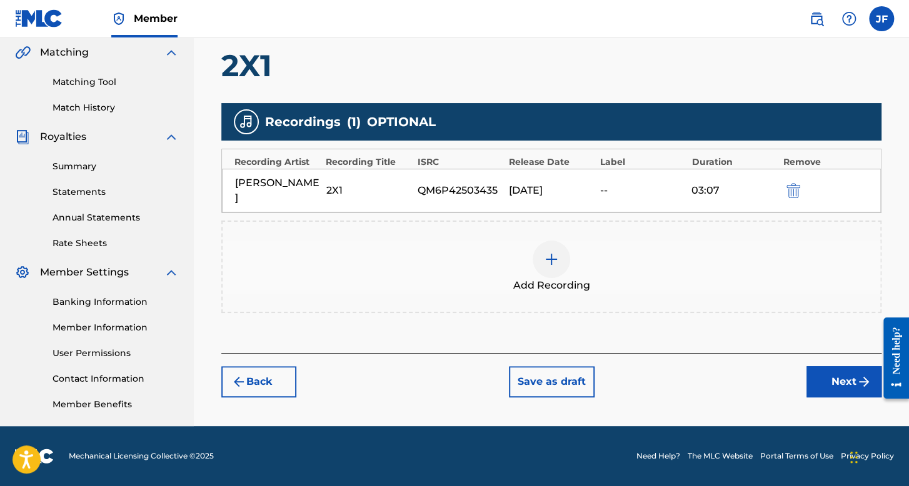
click at [838, 366] on button "Next" at bounding box center [843, 381] width 75 height 31
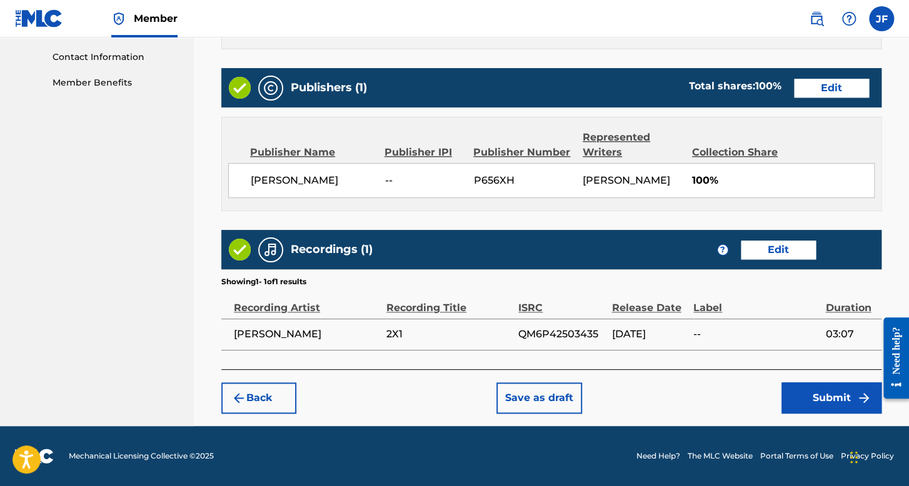
scroll to position [624, 0]
click at [800, 392] on button "Submit" at bounding box center [831, 397] width 100 height 31
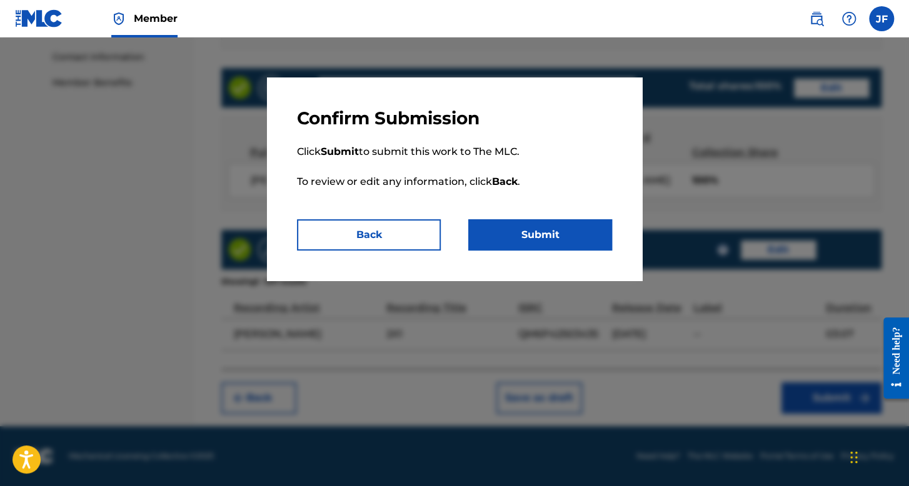
click at [536, 236] on button "Submit" at bounding box center [540, 234] width 144 height 31
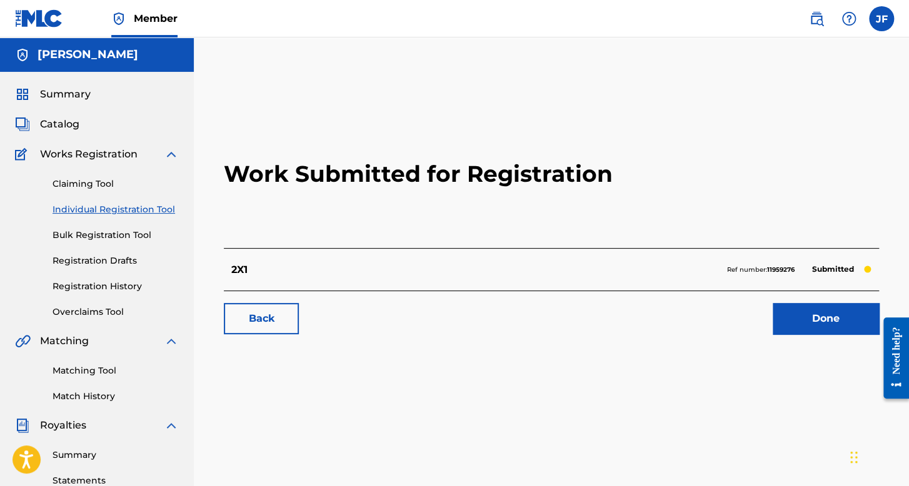
click at [146, 212] on link "Individual Registration Tool" at bounding box center [115, 209] width 126 height 13
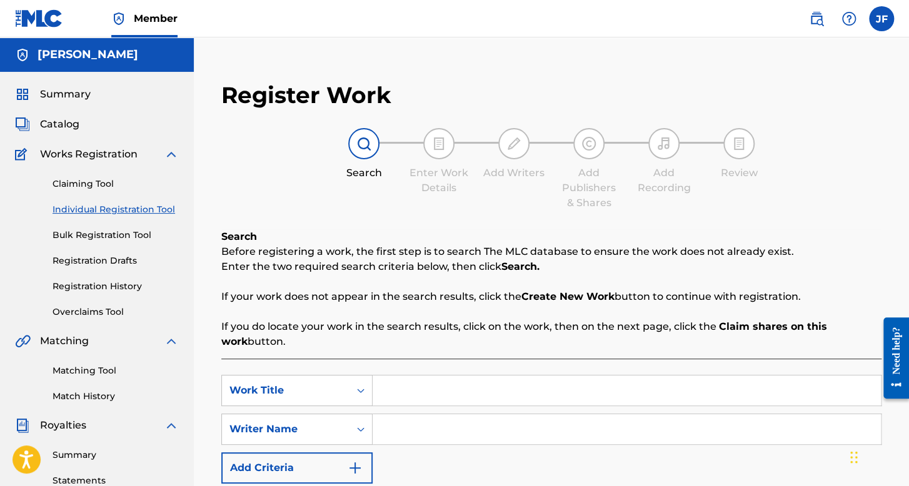
scroll to position [187, 0]
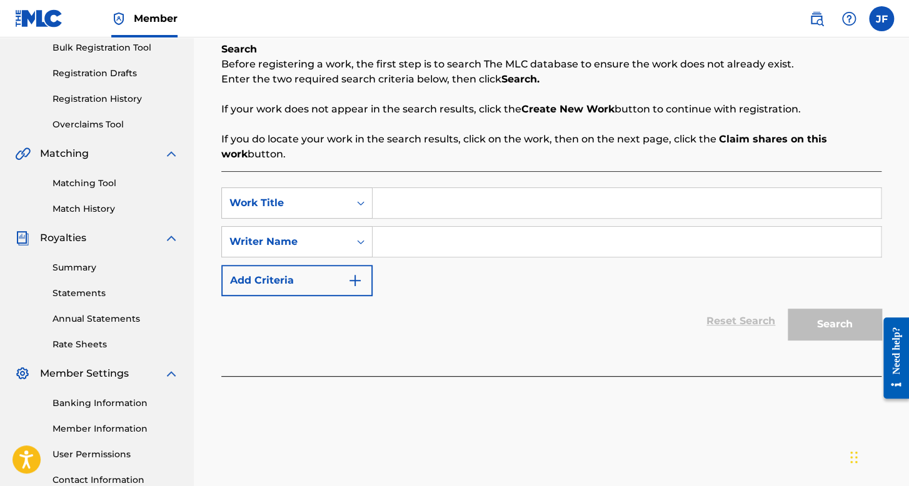
click at [409, 208] on input "Search Form" at bounding box center [626, 203] width 508 height 30
type input "Belicomania"
click at [418, 231] on input "Search Form" at bounding box center [626, 242] width 508 height 30
type input "s"
click at [787, 309] on button "Search" at bounding box center [834, 324] width 94 height 31
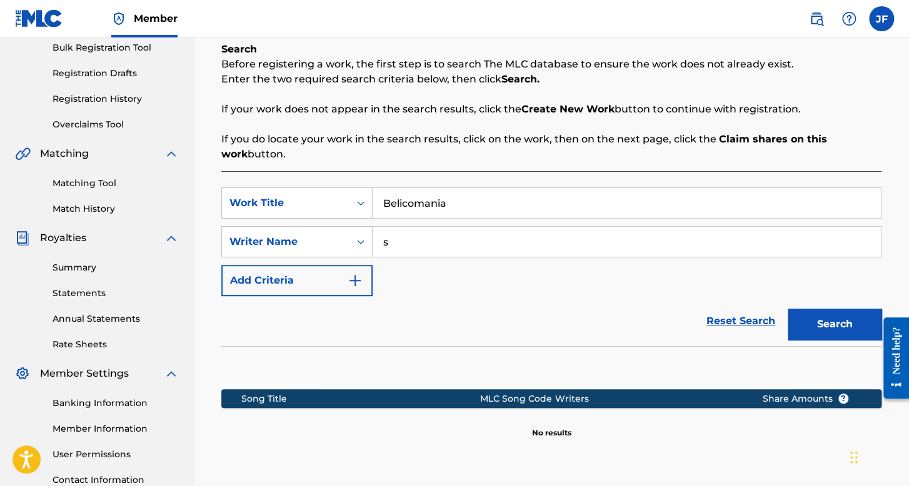
scroll to position [307, 0]
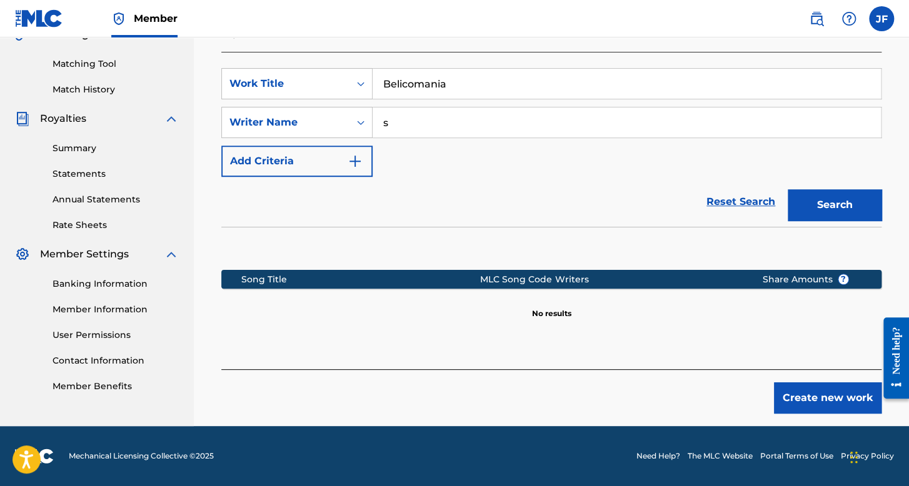
click at [810, 388] on button "Create new work" at bounding box center [827, 397] width 107 height 31
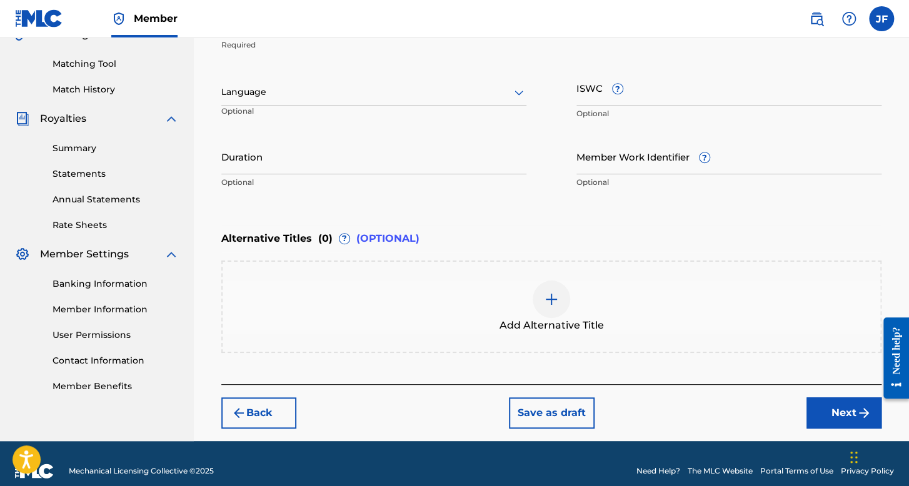
click at [364, 93] on div at bounding box center [373, 92] width 305 height 16
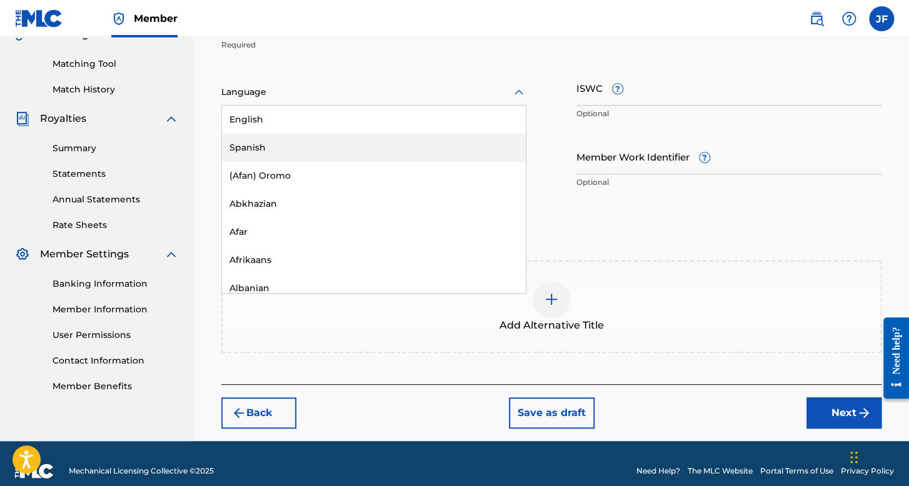
click at [301, 142] on div "Spanish" at bounding box center [374, 148] width 304 height 28
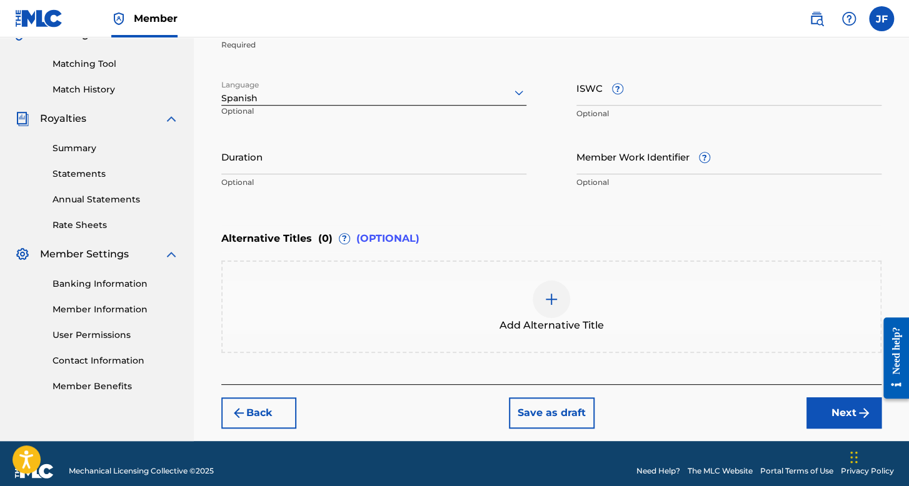
click at [300, 142] on input "Duration" at bounding box center [373, 157] width 305 height 36
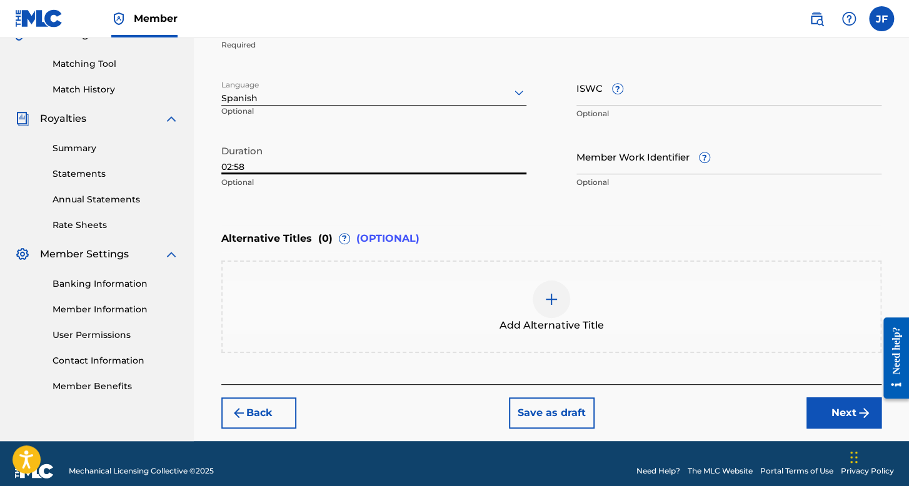
type input "02:58"
click at [823, 412] on button "Next" at bounding box center [843, 412] width 75 height 31
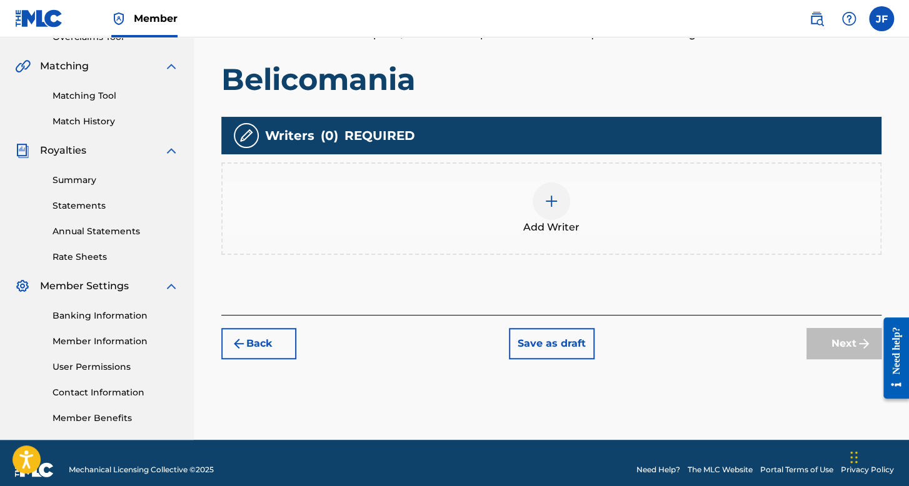
scroll to position [289, 0]
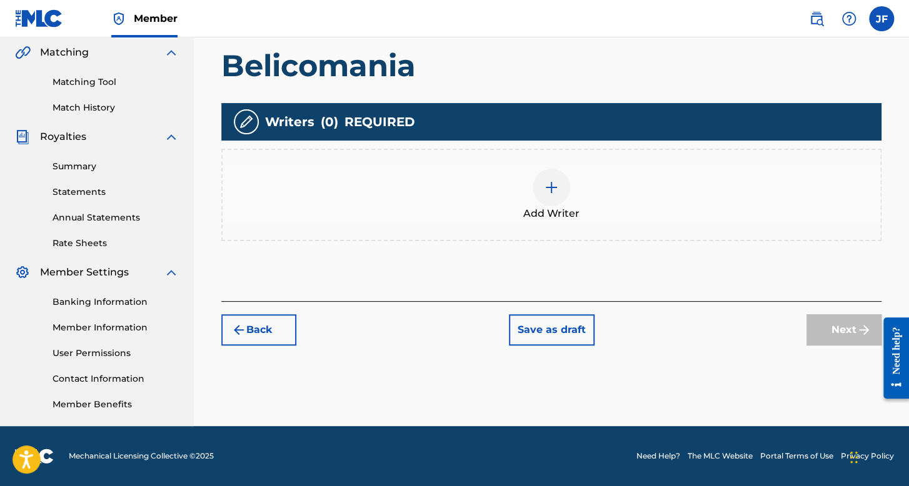
click at [557, 214] on span "Add Writer" at bounding box center [551, 213] width 56 height 15
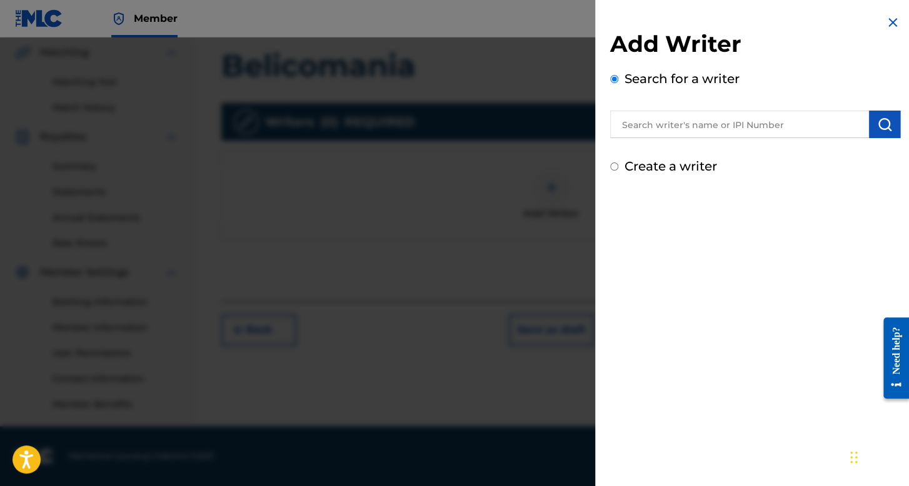
click at [614, 164] on input "Create a writer" at bounding box center [614, 166] width 8 height 8
radio input "false"
radio input "true"
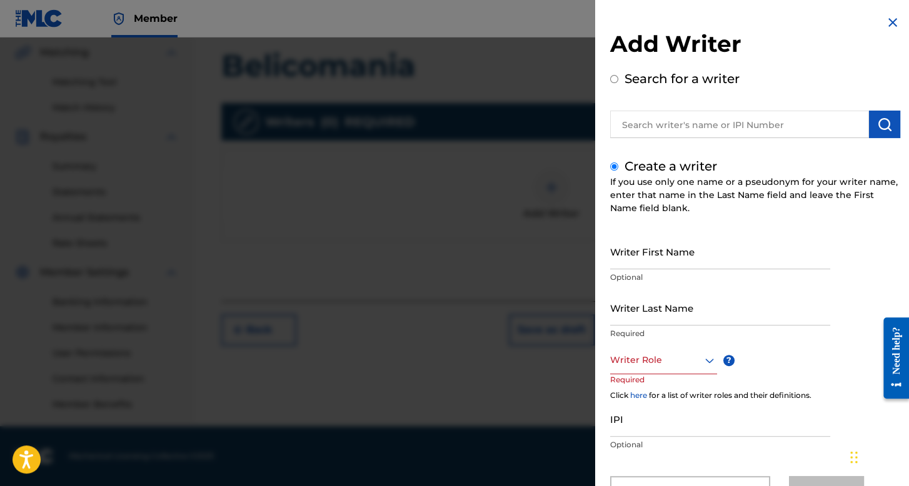
click at [645, 260] on input "Writer First Name" at bounding box center [720, 252] width 220 height 36
type input "[PERSON_NAME]"
click at [650, 311] on input "Writer Last Name" at bounding box center [720, 308] width 220 height 36
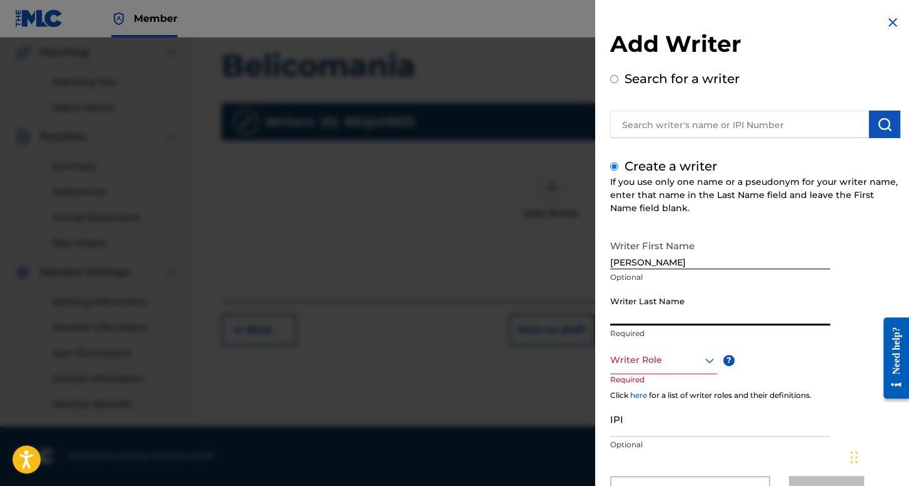
type input "[PERSON_NAME]"
click at [671, 354] on div "Writer Role" at bounding box center [663, 360] width 107 height 28
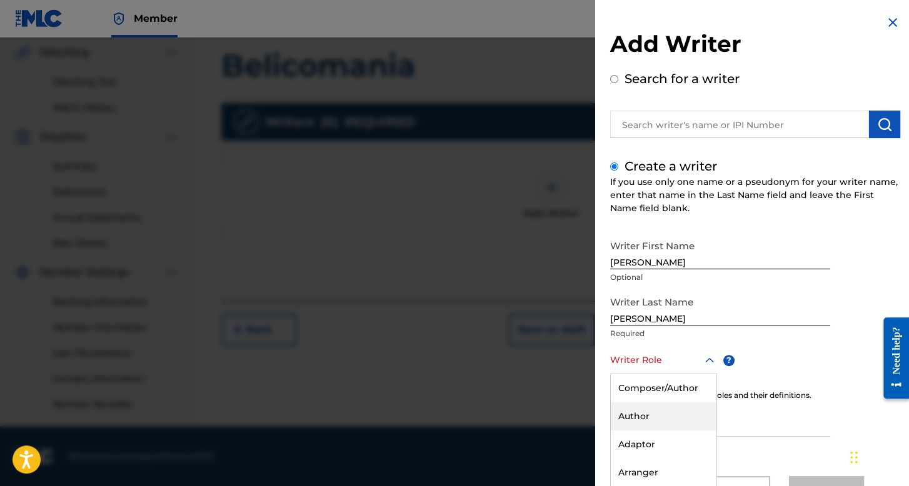
scroll to position [55, 0]
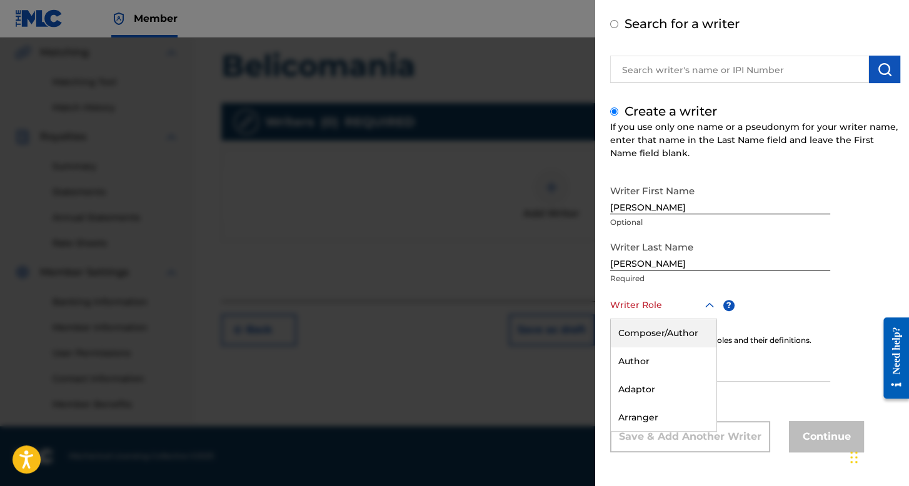
click at [674, 331] on div "Composer/Author" at bounding box center [664, 333] width 106 height 28
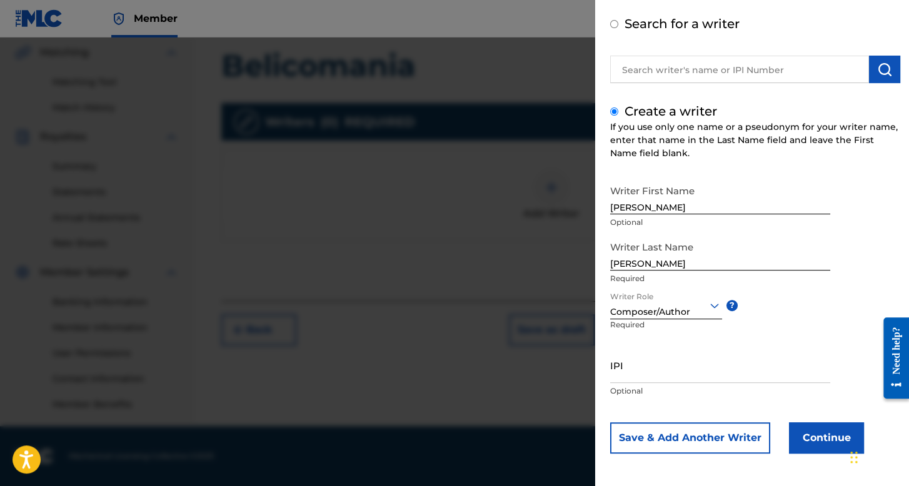
click at [795, 434] on button "Continue" at bounding box center [826, 437] width 75 height 31
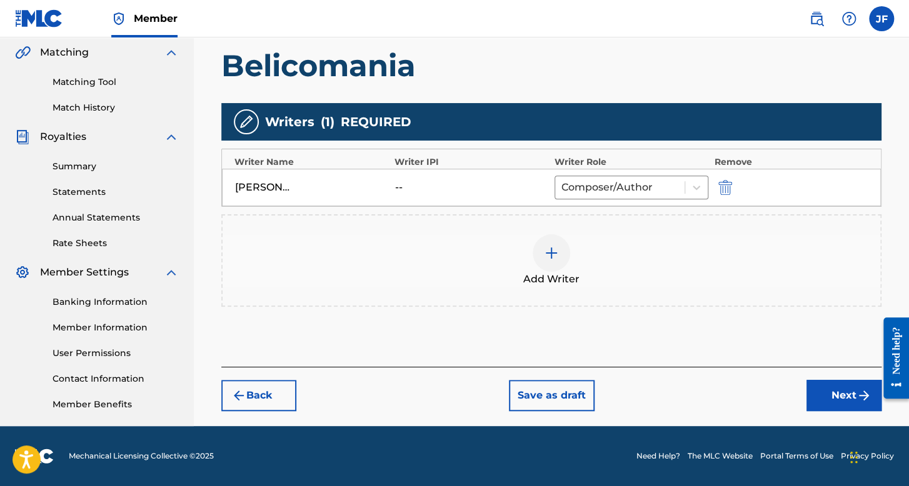
click at [827, 408] on button "Next" at bounding box center [843, 395] width 75 height 31
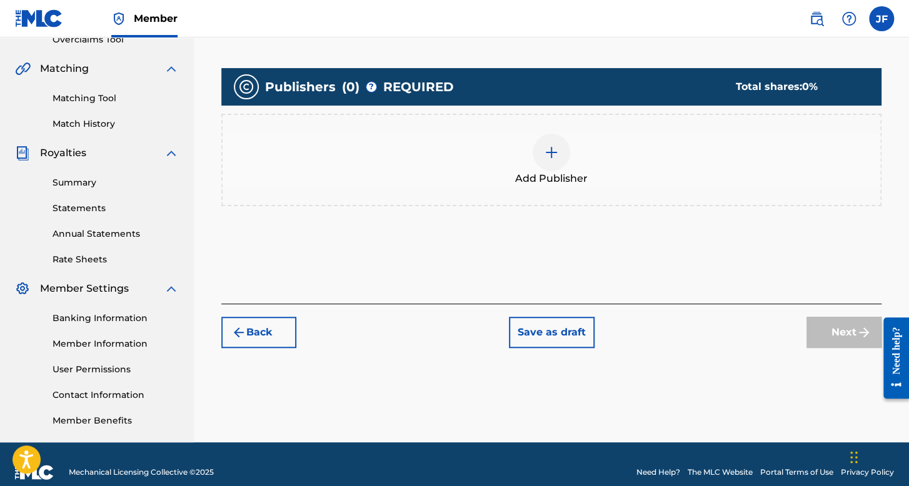
scroll to position [289, 0]
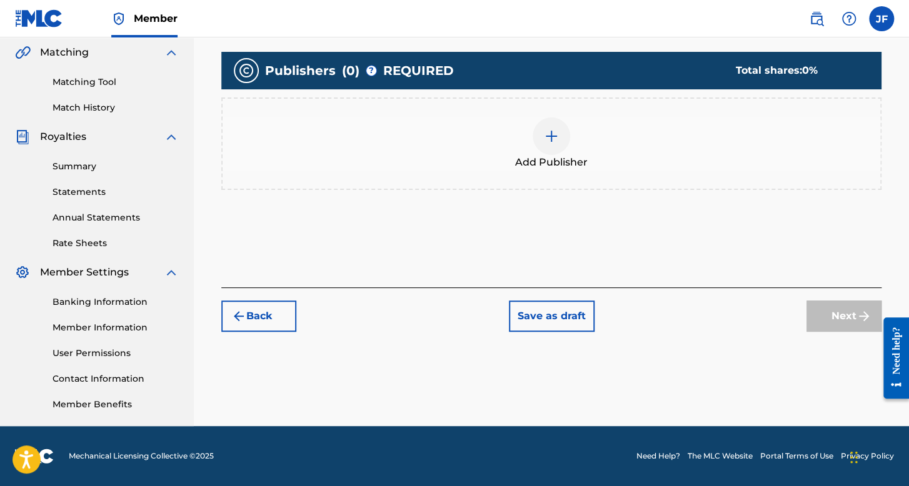
click at [547, 141] on img at bounding box center [551, 136] width 15 height 15
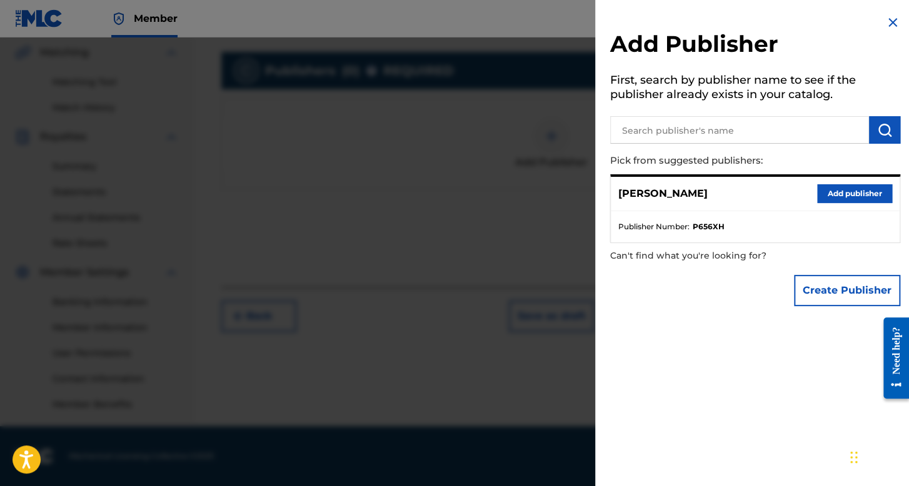
click at [818, 192] on button "Add publisher" at bounding box center [854, 193] width 75 height 19
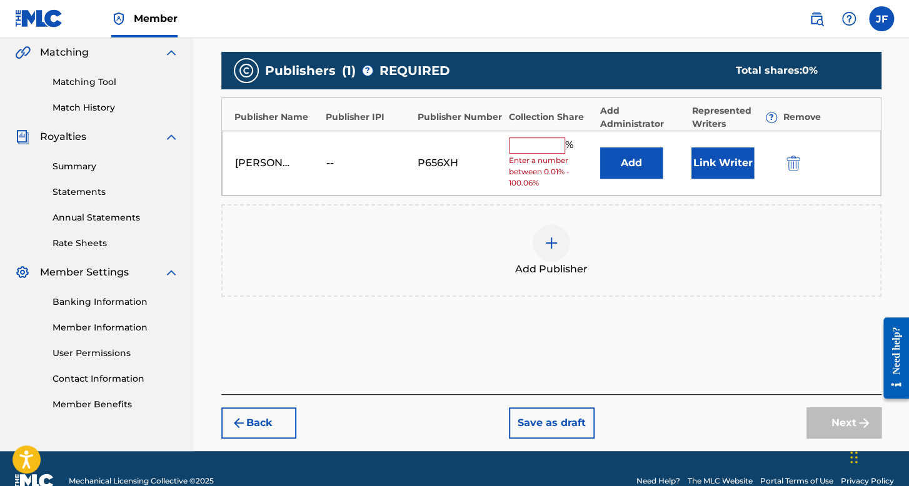
drag, startPoint x: 532, startPoint y: 141, endPoint x: 537, endPoint y: 151, distance: 11.2
click at [532, 141] on input "text" at bounding box center [537, 145] width 56 height 16
type input "100"
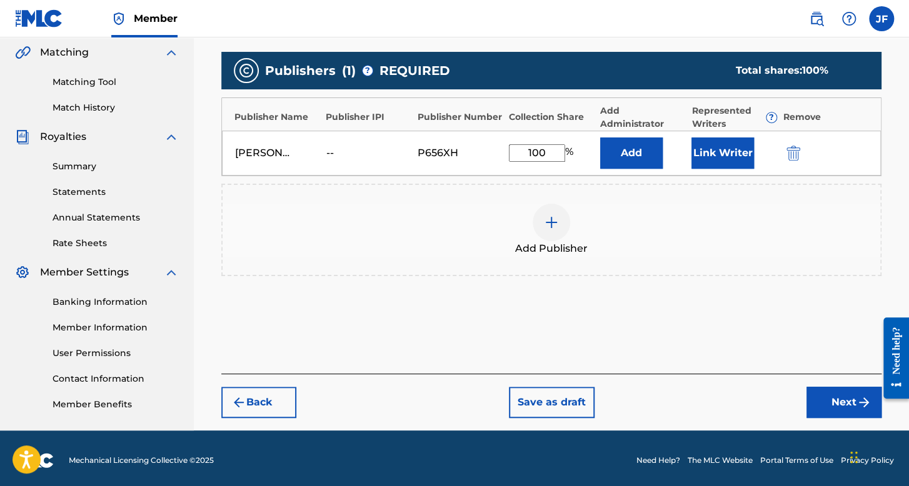
click at [739, 168] on div "[PERSON_NAME] -- P656XH 100 % Add Link Writer" at bounding box center [551, 153] width 659 height 45
click at [737, 162] on button "Link Writer" at bounding box center [722, 152] width 62 height 31
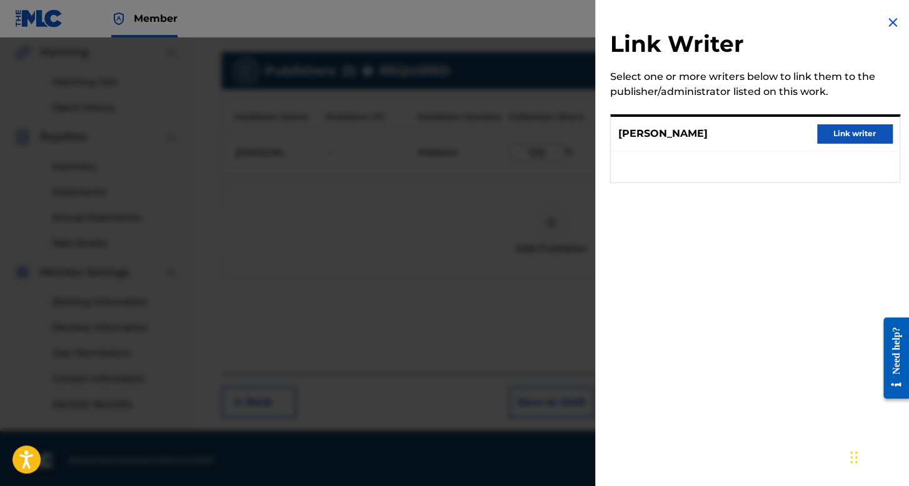
click at [835, 130] on button "Link writer" at bounding box center [854, 133] width 75 height 19
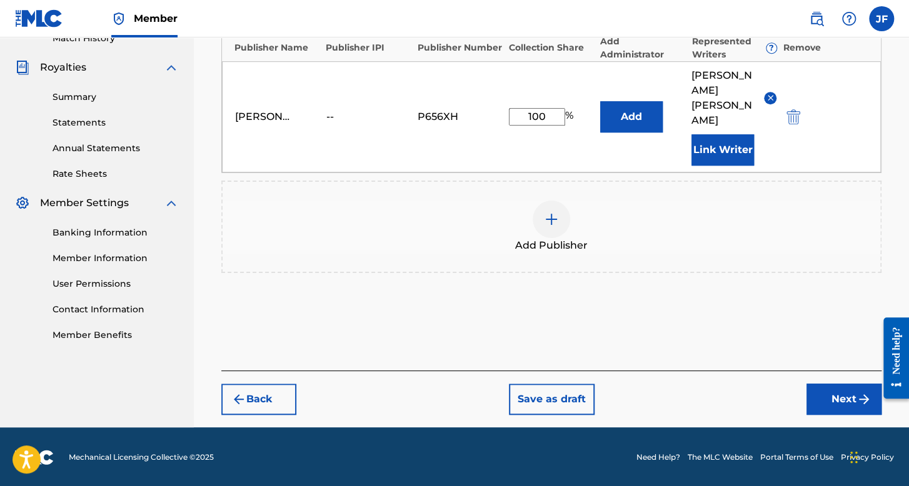
click at [839, 391] on button "Next" at bounding box center [843, 399] width 75 height 31
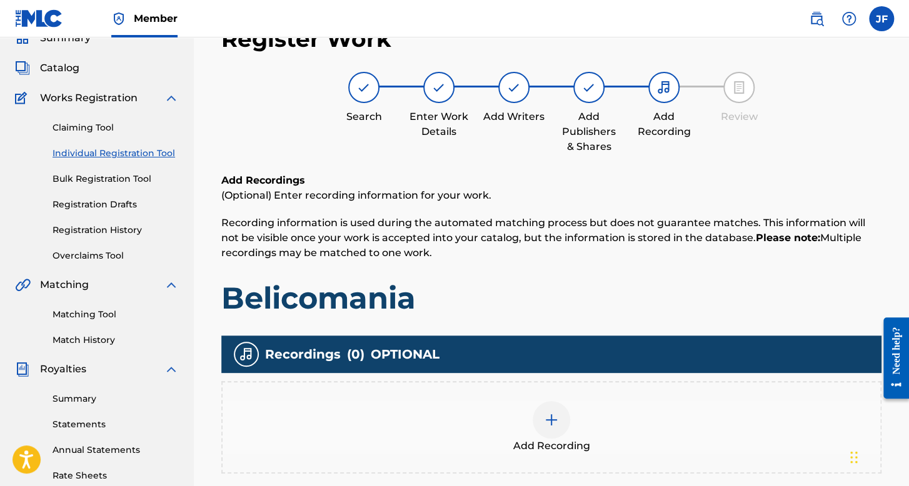
scroll to position [244, 0]
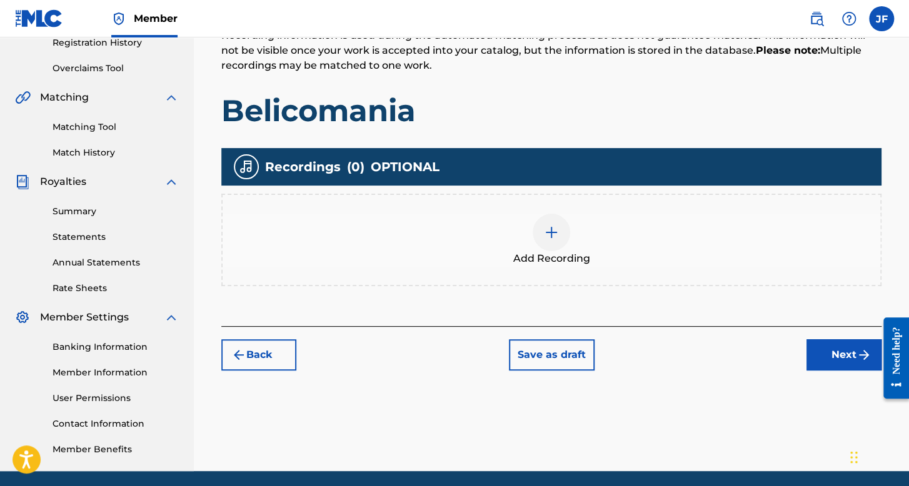
click at [517, 205] on div "Add Recording" at bounding box center [551, 240] width 660 height 92
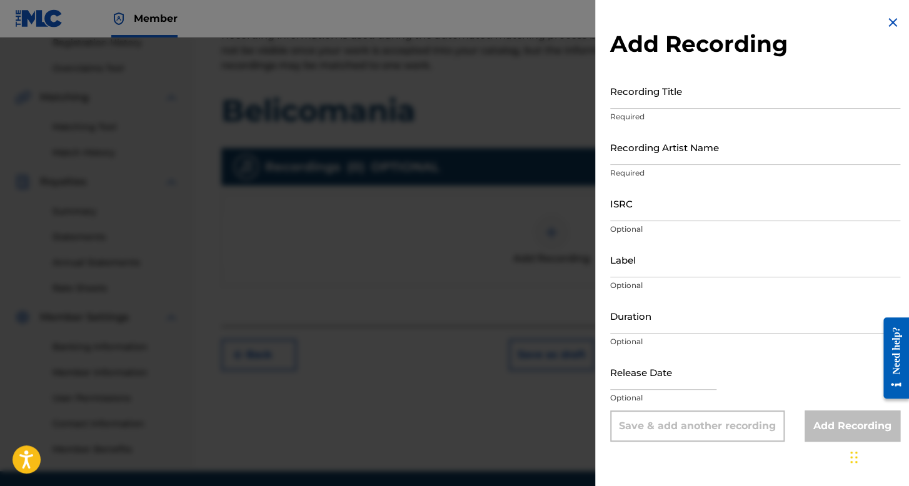
click at [685, 86] on input "Recording Title" at bounding box center [755, 91] width 290 height 36
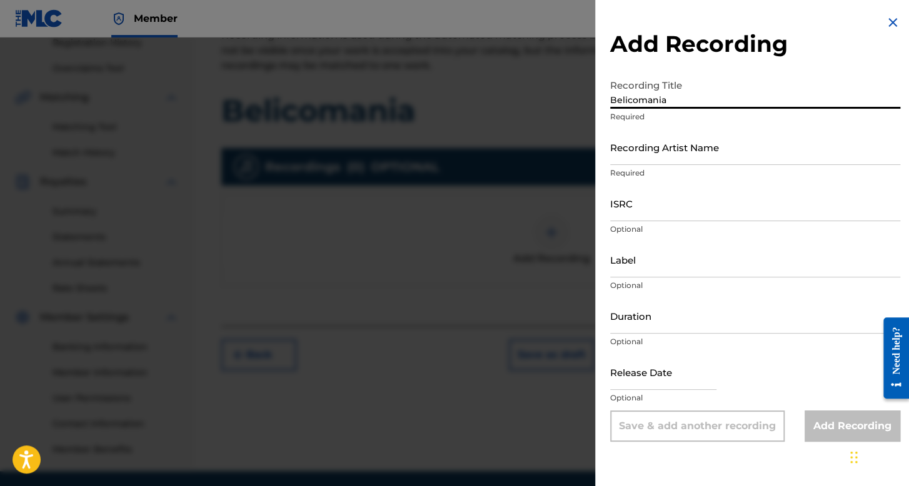
type input "Belicomania"
click at [665, 167] on p "Required" at bounding box center [755, 172] width 290 height 11
click at [668, 162] on input "Recording Artist Name" at bounding box center [755, 147] width 290 height 36
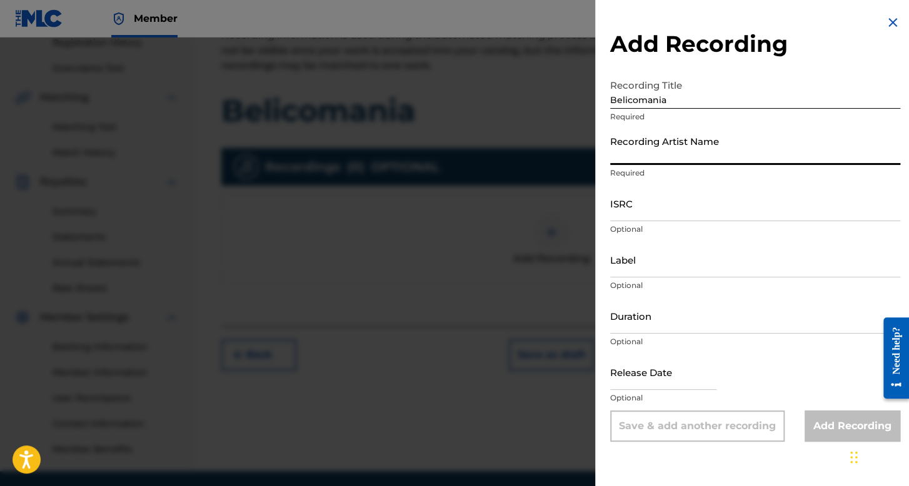
type input "[PERSON_NAME]"
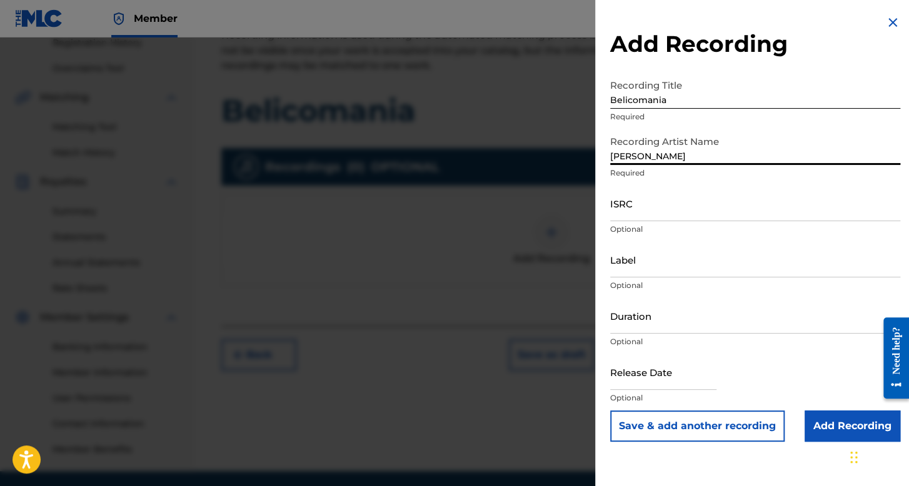
click at [680, 215] on input "ISRC" at bounding box center [755, 204] width 290 height 36
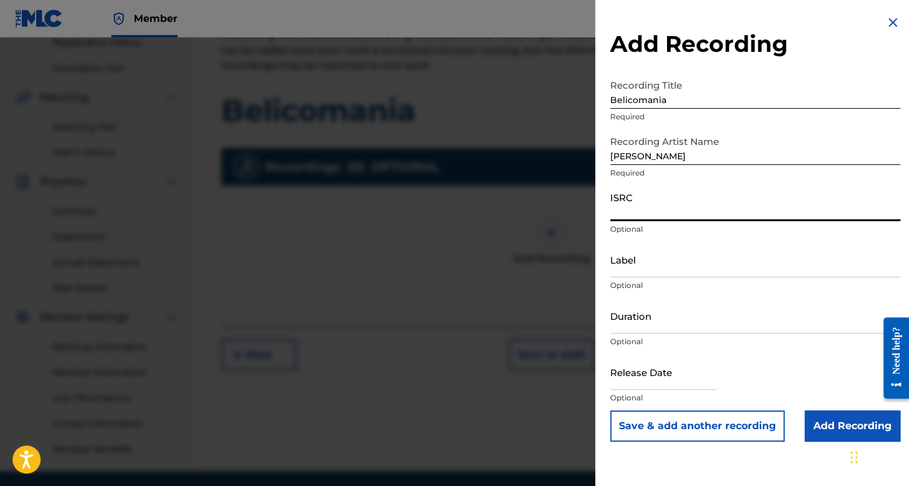
paste input "QM6MZ2405933"
type input "QM6MZ2405933"
click at [656, 318] on input "Duration" at bounding box center [755, 316] width 290 height 36
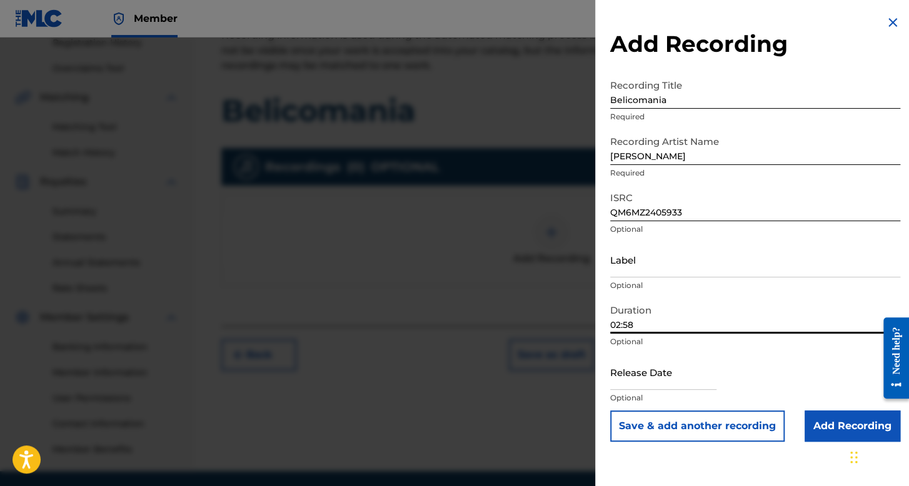
type input "02:58"
click at [637, 391] on div at bounding box center [663, 373] width 106 height 38
click at [641, 385] on input "text" at bounding box center [663, 372] width 106 height 36
select select "7"
select select "2025"
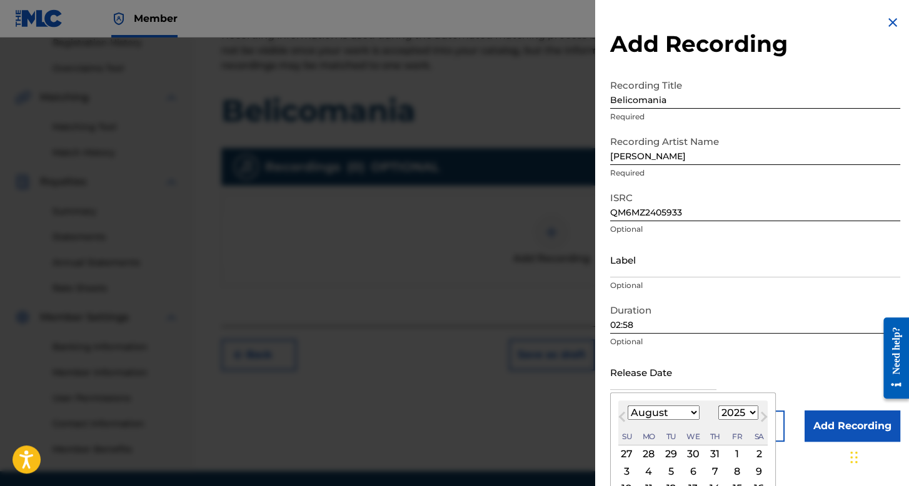
click at [675, 416] on select "January February March April May June July August September October November De…" at bounding box center [663, 413] width 72 height 14
select select "3"
click at [627, 406] on select "January February March April May June July August September October November De…" at bounding box center [663, 413] width 72 height 14
click at [734, 416] on select "1899 1900 1901 1902 1903 1904 1905 1906 1907 1908 1909 1910 1911 1912 1913 1914…" at bounding box center [738, 413] width 40 height 14
select select "2024"
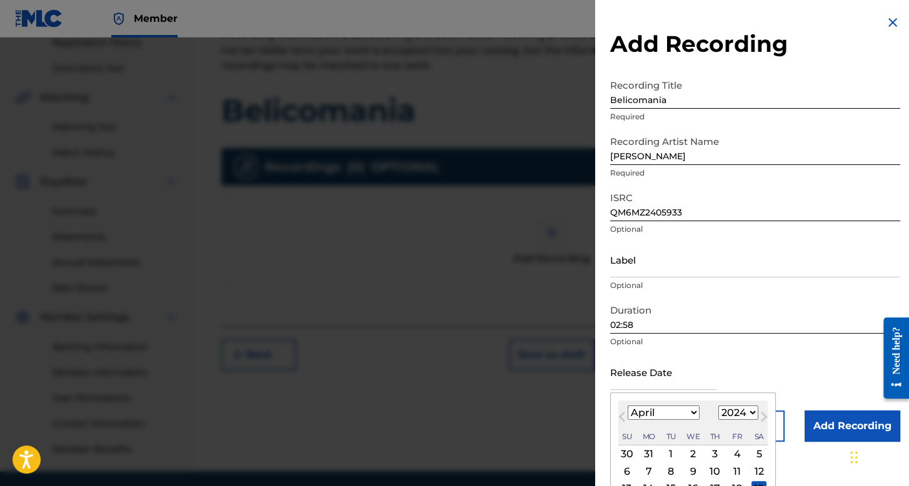
click at [718, 406] on select "1899 1900 1901 1902 1903 1904 1905 1906 1907 1908 1909 1910 1911 1912 1913 1914…" at bounding box center [738, 413] width 40 height 14
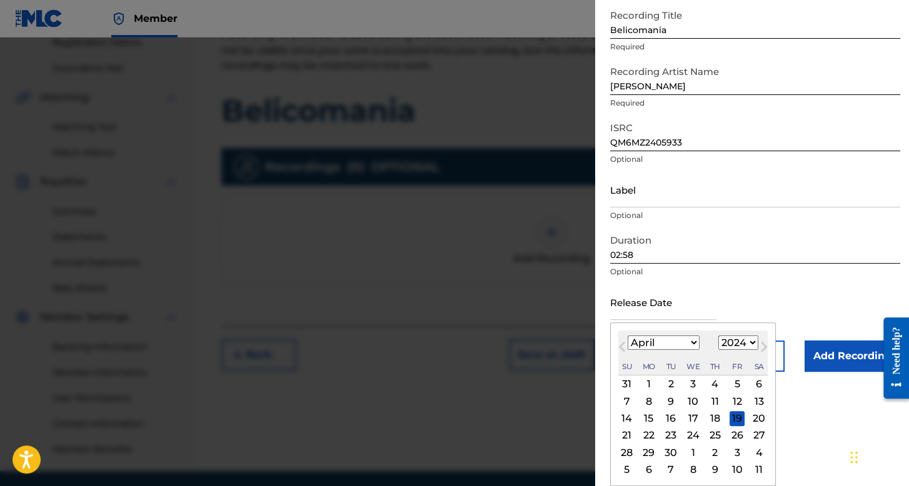
click at [686, 436] on div "24" at bounding box center [693, 435] width 15 height 15
type input "[DATE]"
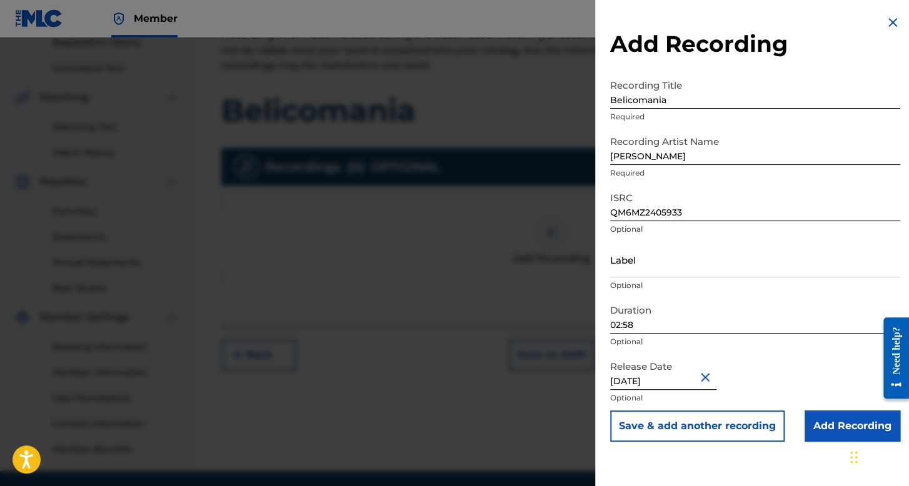
scroll to position [0, 0]
click at [815, 427] on input "Add Recording" at bounding box center [852, 426] width 96 height 31
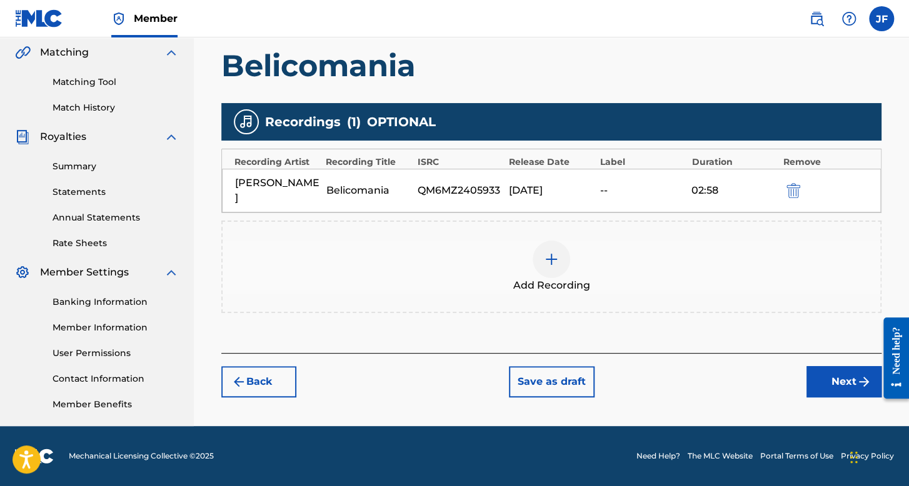
click at [810, 376] on button "Next" at bounding box center [843, 381] width 75 height 31
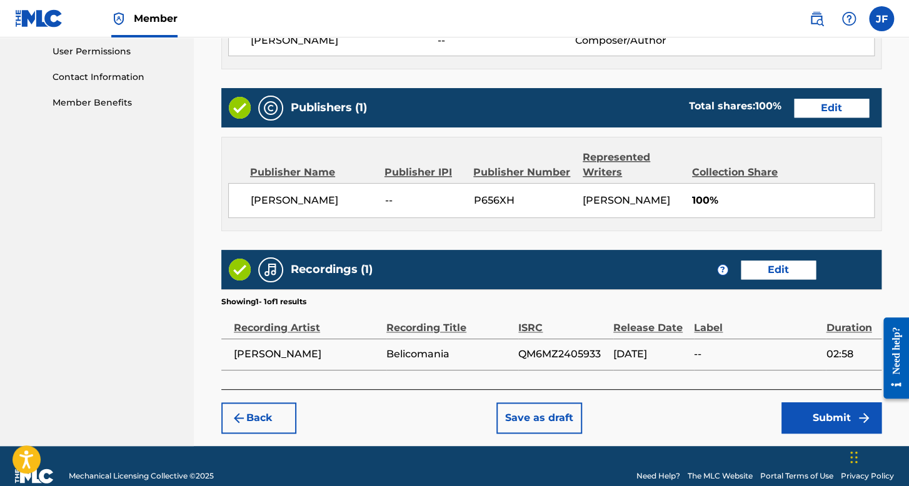
scroll to position [624, 0]
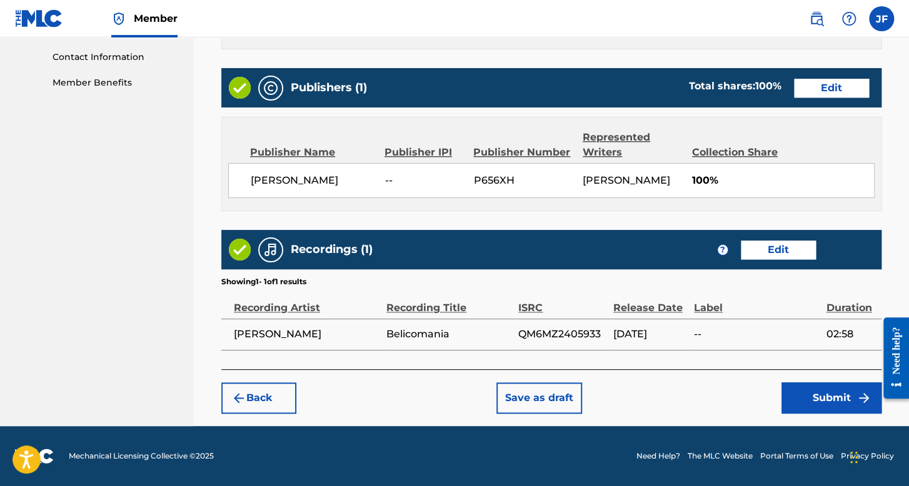
click at [785, 409] on button "Submit" at bounding box center [831, 397] width 100 height 31
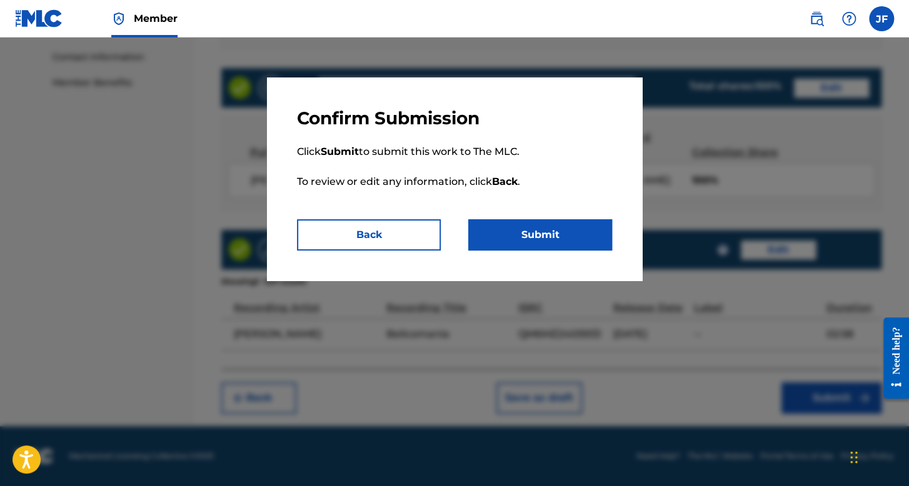
click at [502, 236] on button "Submit" at bounding box center [540, 234] width 144 height 31
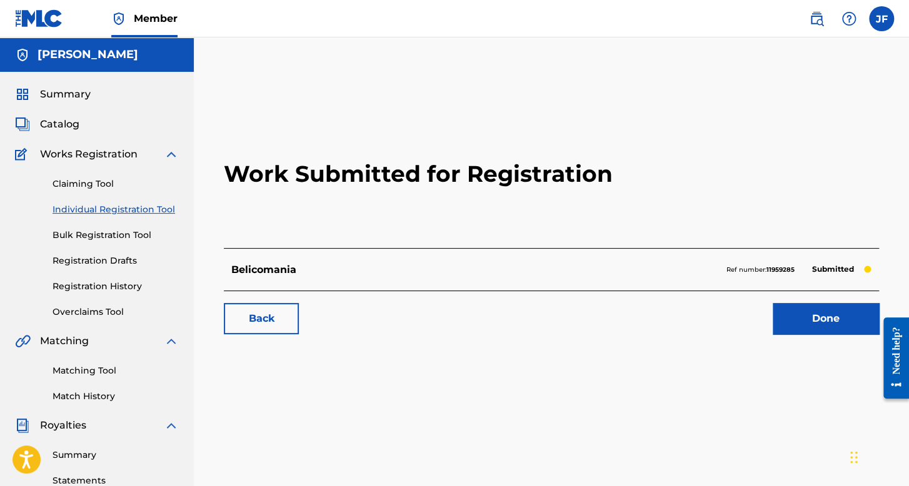
click at [127, 212] on link "Individual Registration Tool" at bounding box center [115, 209] width 126 height 13
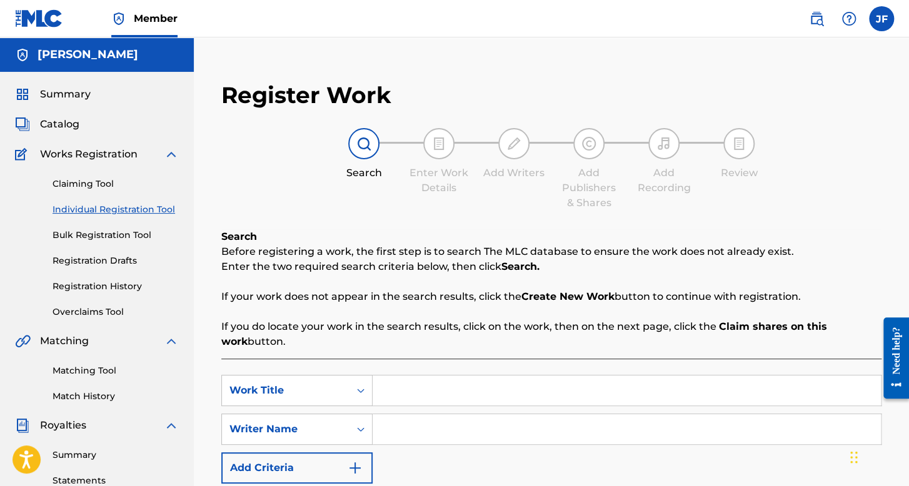
scroll to position [250, 0]
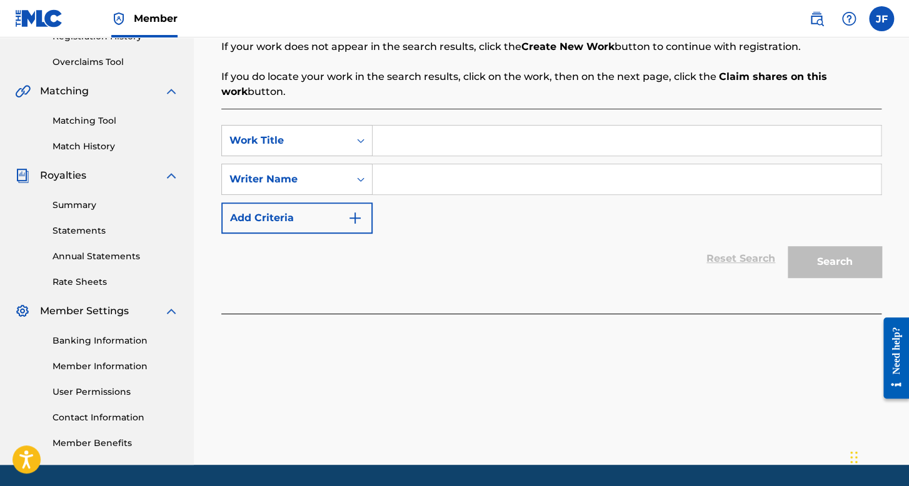
click at [410, 147] on input "Search Form" at bounding box center [626, 141] width 508 height 30
type input "Militar"
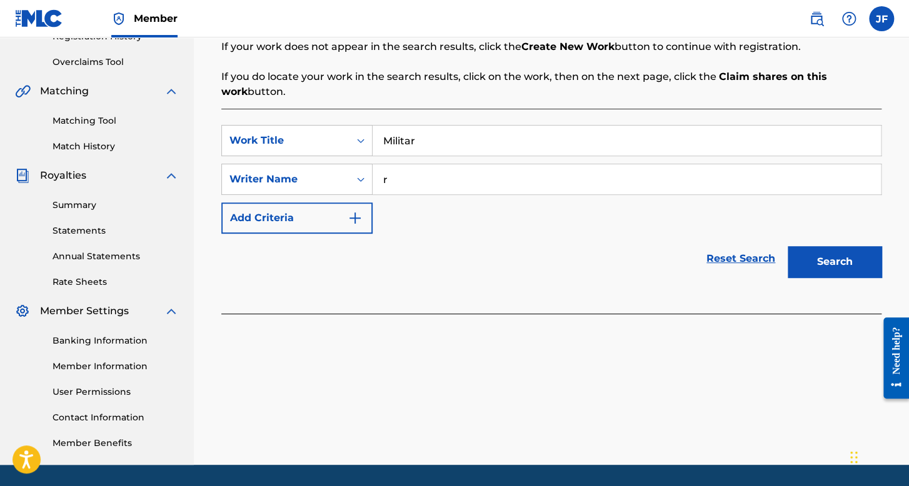
click at [423, 183] on input "r" at bounding box center [626, 179] width 508 height 30
type input "r"
click at [849, 254] on button "Search" at bounding box center [834, 261] width 94 height 31
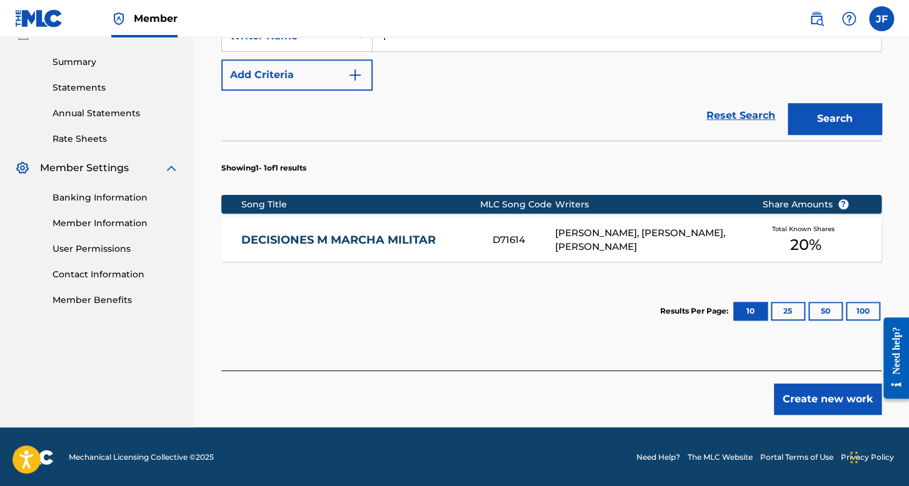
scroll to position [394, 0]
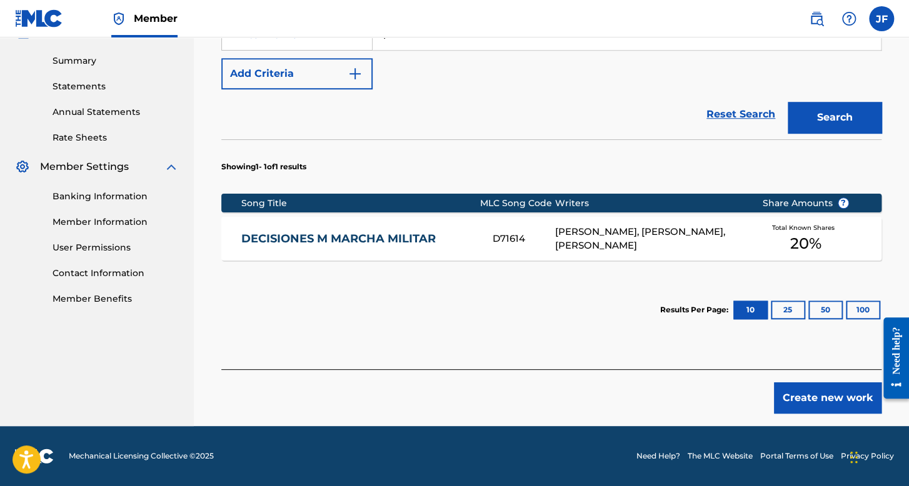
click at [820, 374] on div "Create new work" at bounding box center [551, 391] width 660 height 44
click at [827, 391] on button "Create new work" at bounding box center [827, 397] width 107 height 31
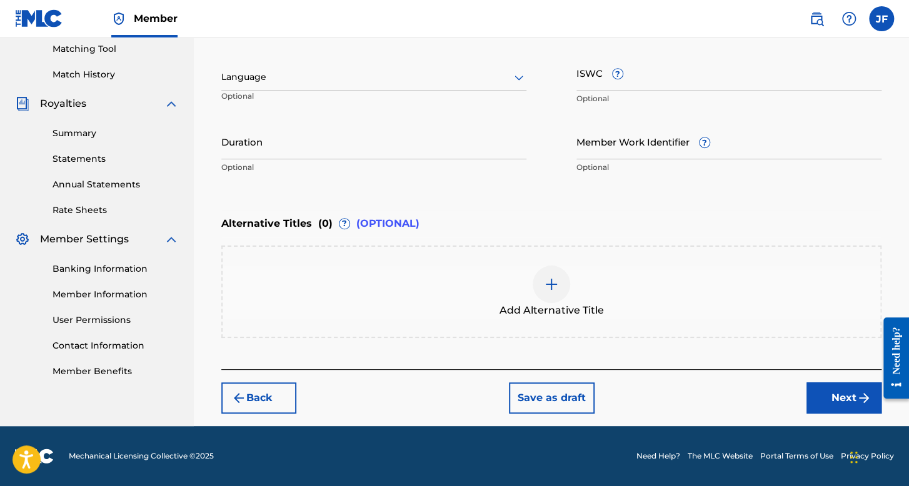
scroll to position [321, 0]
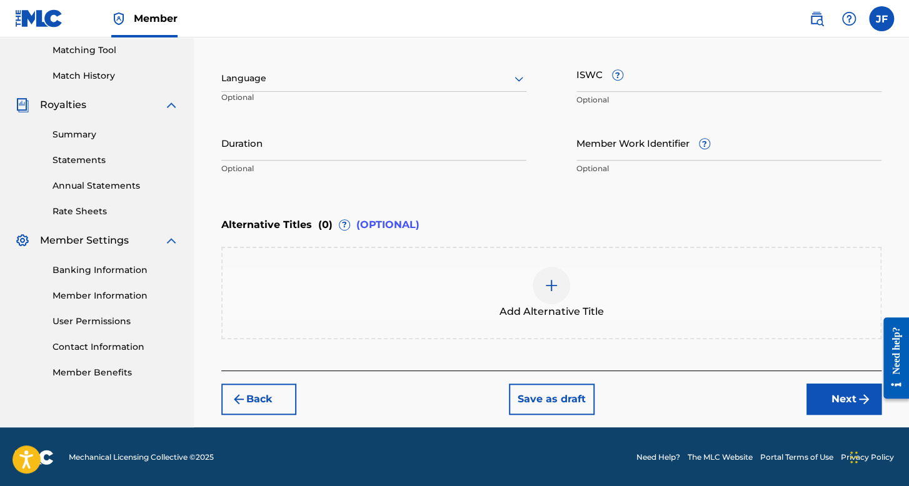
click at [308, 72] on div at bounding box center [373, 79] width 305 height 16
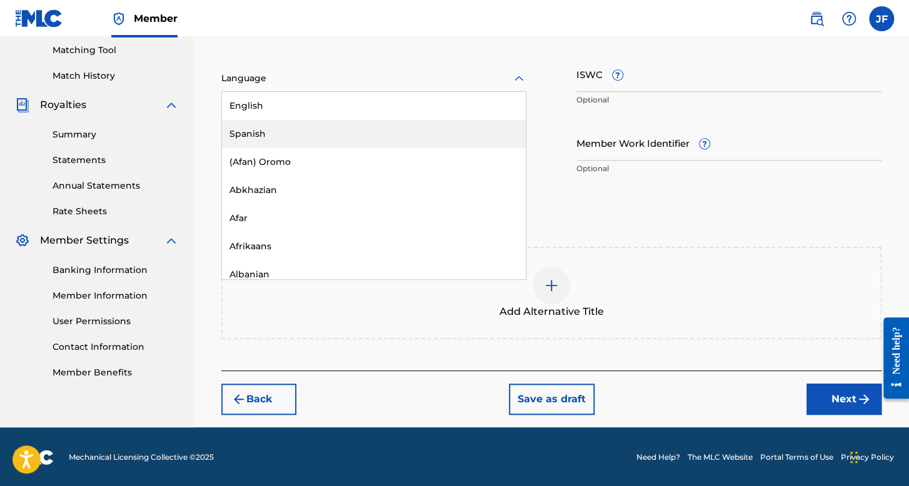
click at [280, 130] on div "Spanish" at bounding box center [374, 134] width 304 height 28
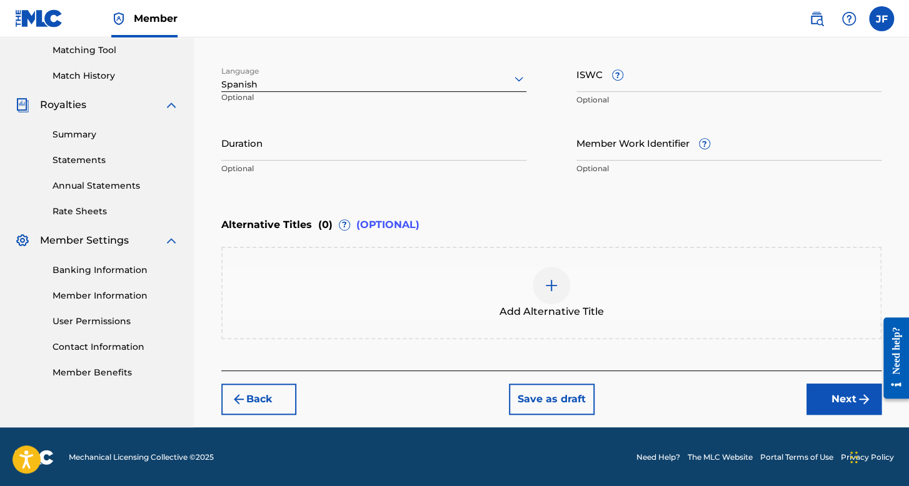
click at [280, 148] on input "Duration" at bounding box center [373, 143] width 305 height 36
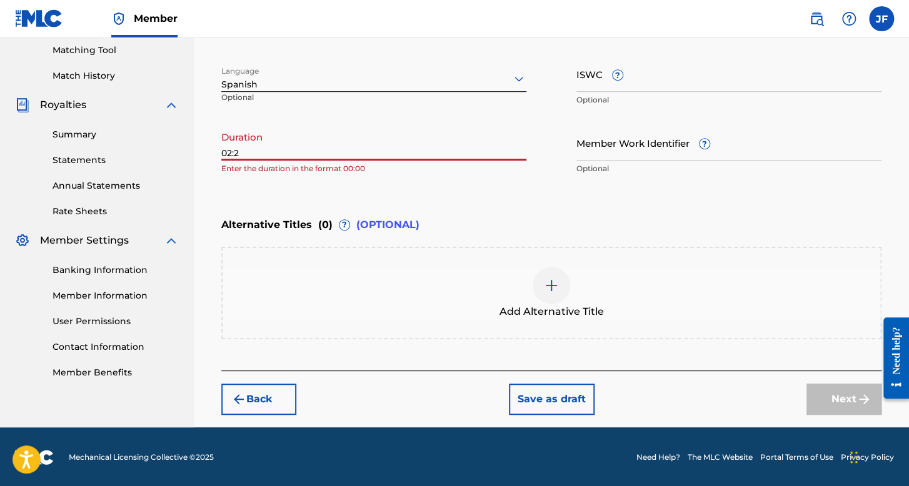
type input "02:27"
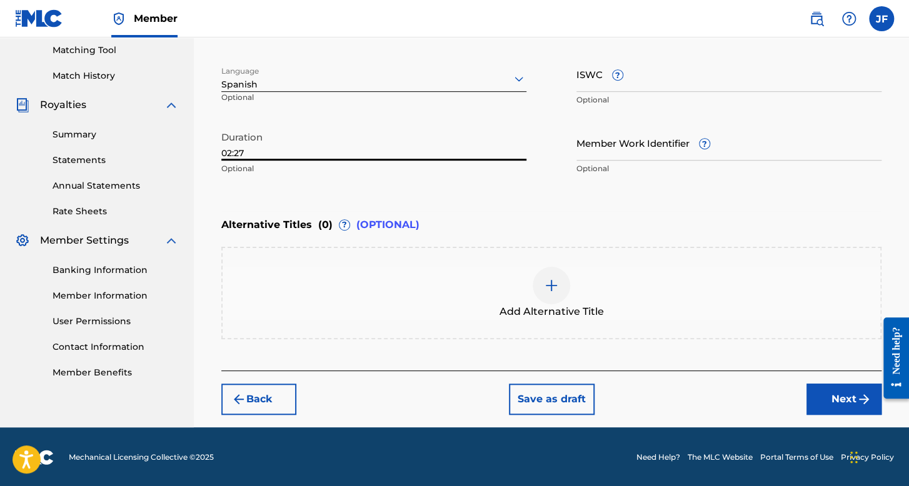
click at [857, 397] on img "submit" at bounding box center [863, 399] width 15 height 15
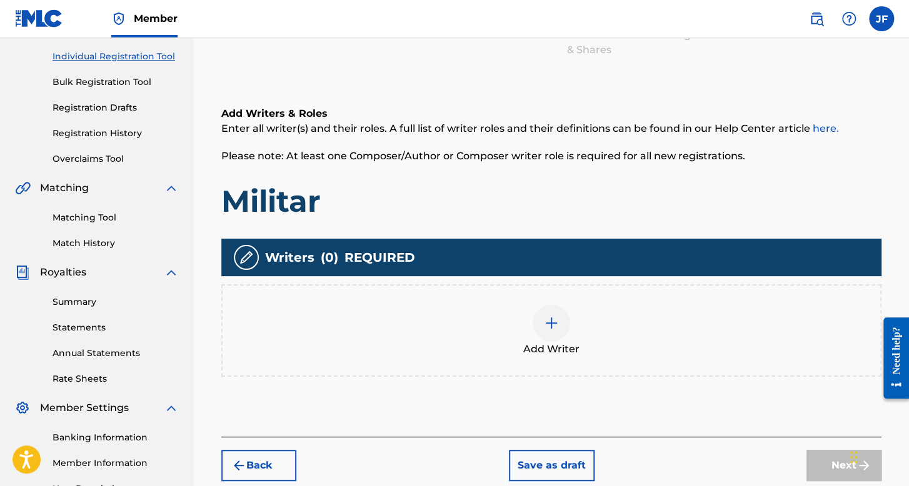
scroll to position [289, 0]
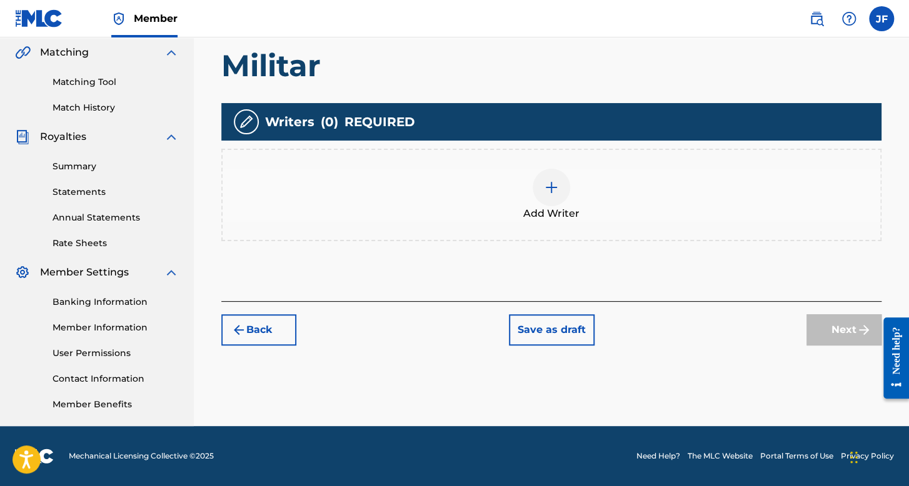
click at [524, 211] on span "Add Writer" at bounding box center [551, 213] width 56 height 15
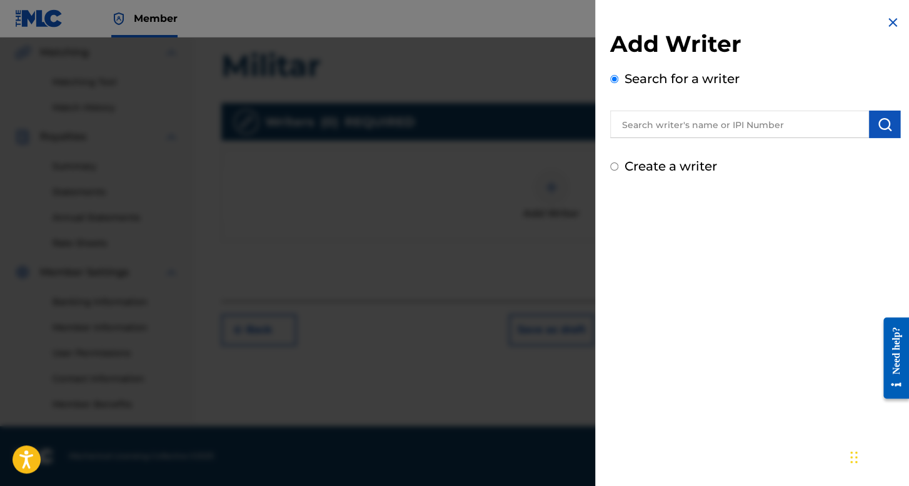
click at [614, 170] on input "Create a writer" at bounding box center [614, 166] width 8 height 8
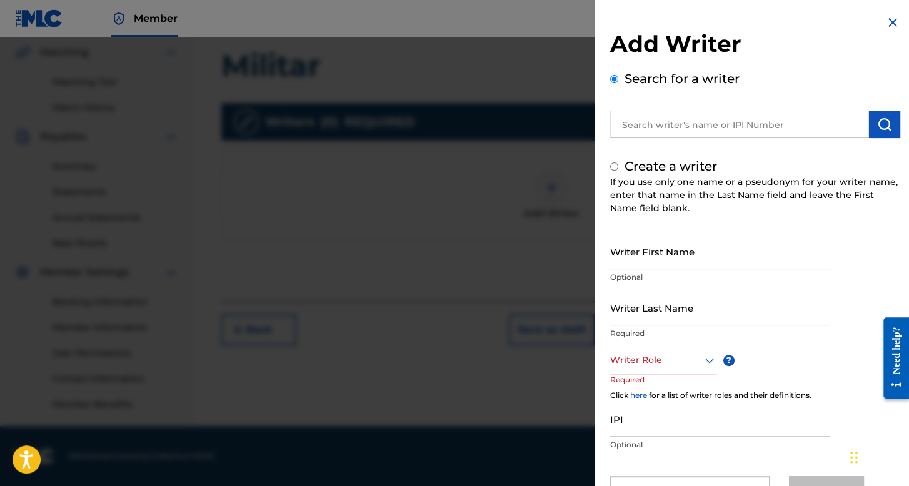
radio input "false"
radio input "true"
click at [662, 246] on input "Writer First Name" at bounding box center [720, 252] width 220 height 36
type input "[PERSON_NAME]"
click at [667, 316] on input "Writer Last Name" at bounding box center [720, 308] width 220 height 36
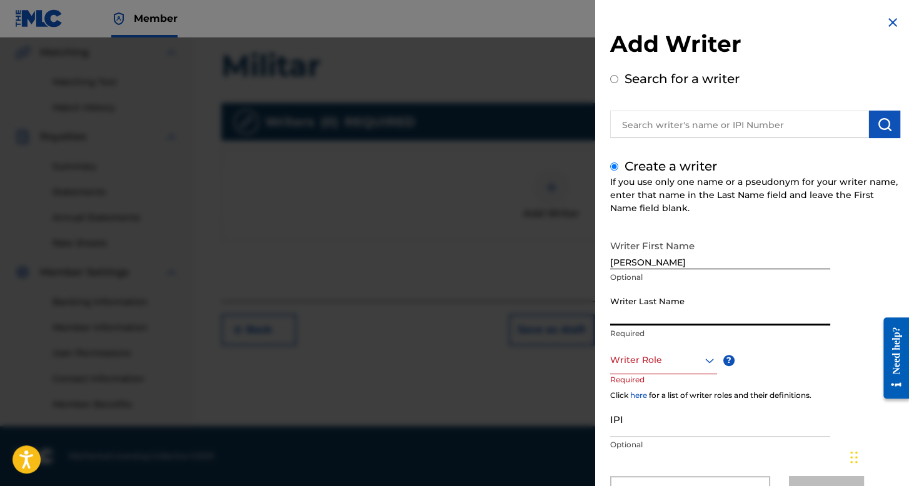
type input "[PERSON_NAME]"
click at [677, 364] on div "Writer Role" at bounding box center [663, 360] width 107 height 28
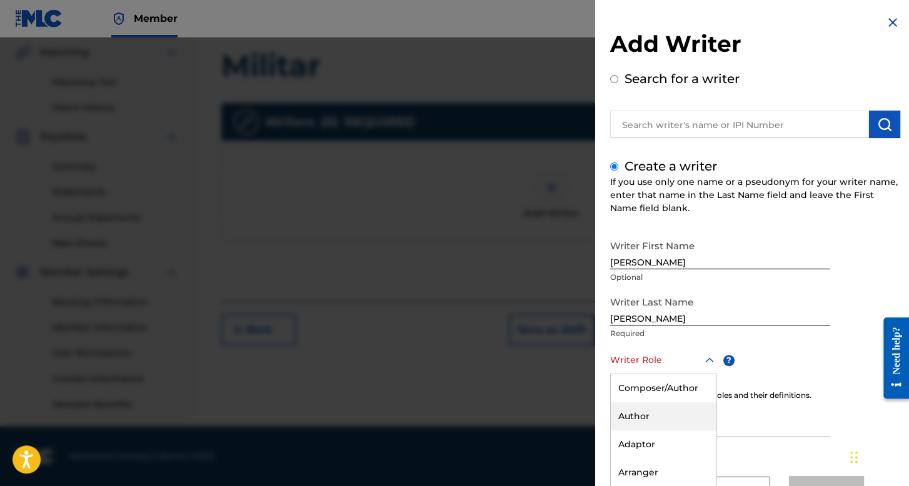
scroll to position [55, 0]
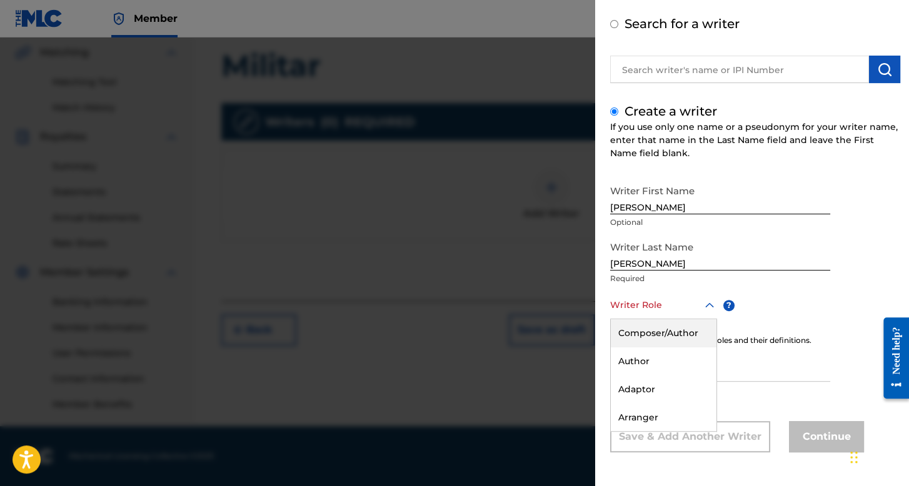
click at [669, 324] on div "Composer/Author" at bounding box center [664, 333] width 106 height 28
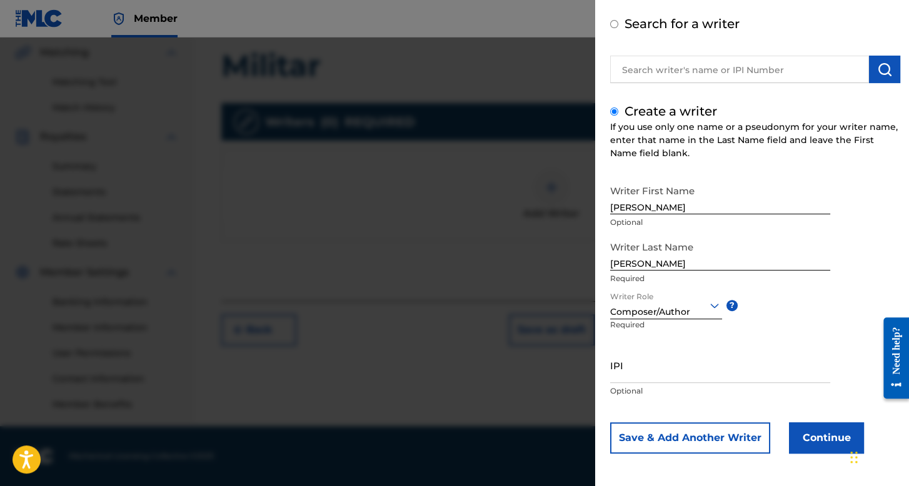
click at [804, 433] on button "Continue" at bounding box center [826, 437] width 75 height 31
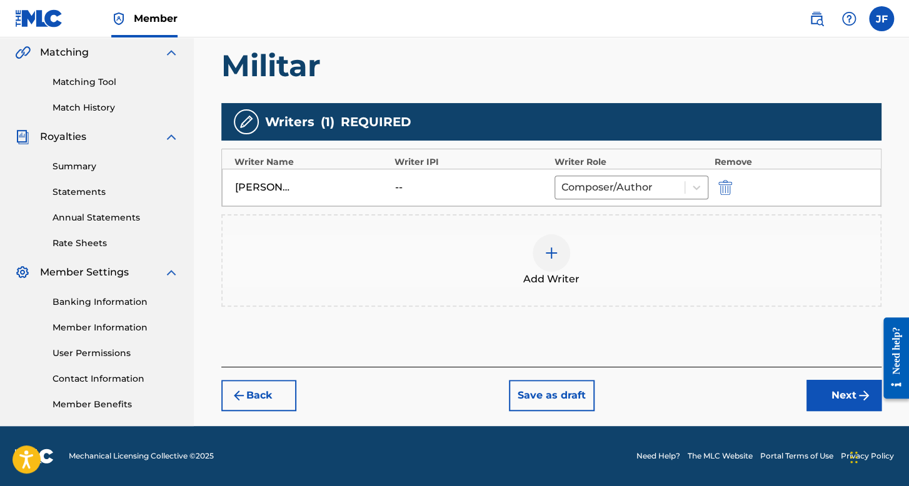
click at [822, 387] on button "Next" at bounding box center [843, 395] width 75 height 31
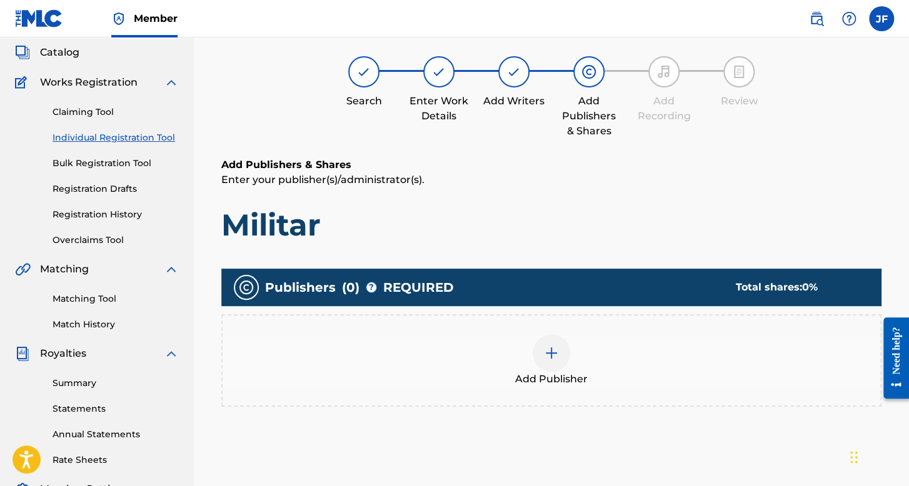
scroll to position [289, 0]
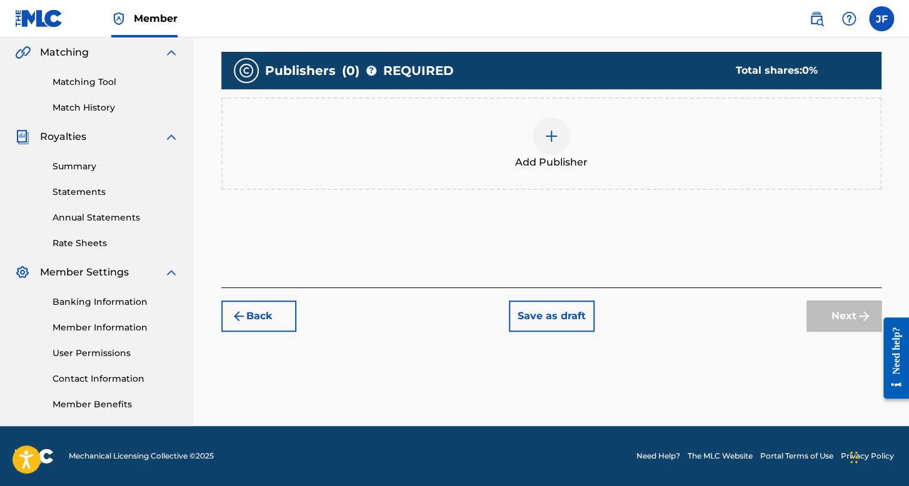
click at [557, 163] on span "Add Publisher" at bounding box center [551, 162] width 72 height 15
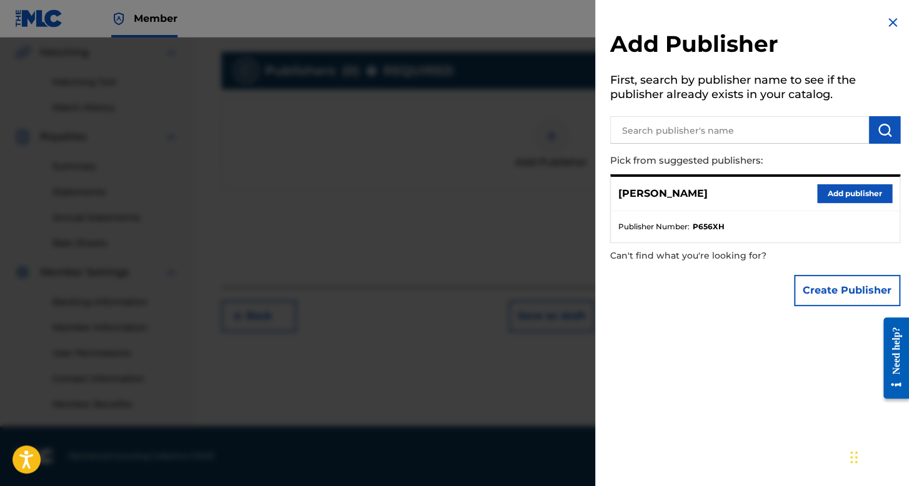
click at [859, 191] on button "Add publisher" at bounding box center [854, 193] width 75 height 19
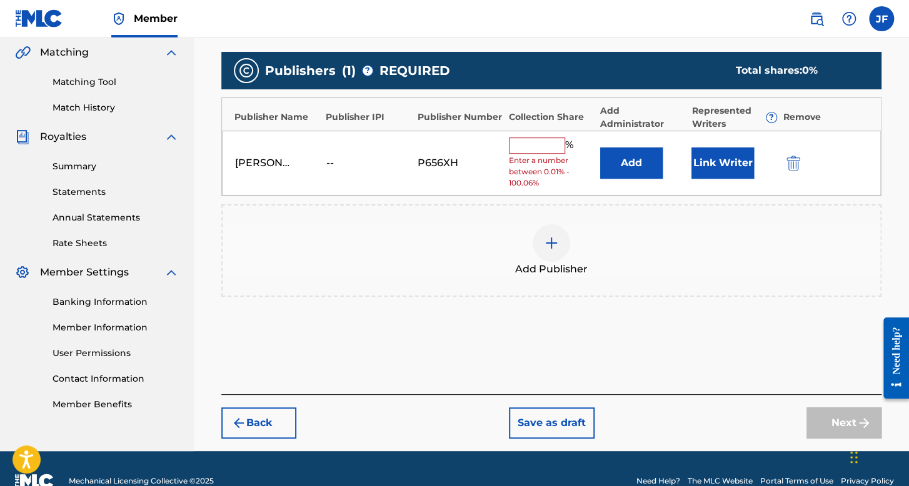
click at [551, 142] on input "text" at bounding box center [537, 145] width 56 height 16
type input "100"
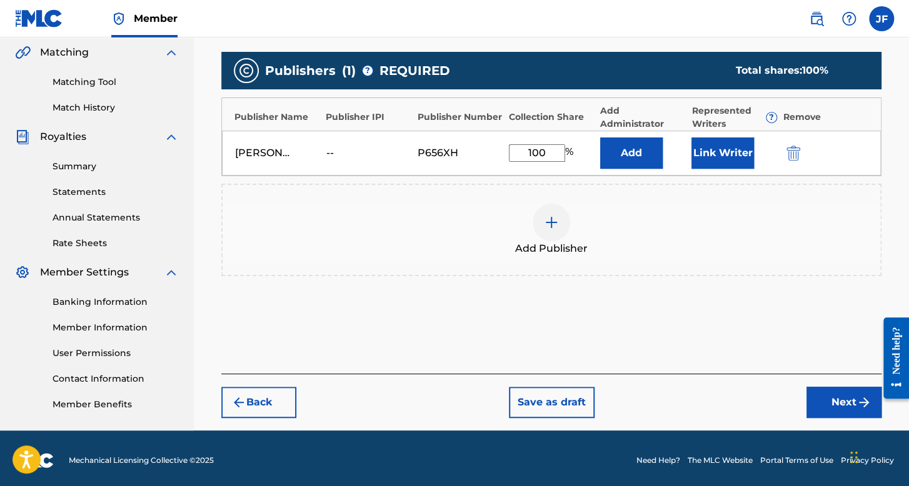
click at [712, 159] on button "Link Writer" at bounding box center [722, 152] width 62 height 31
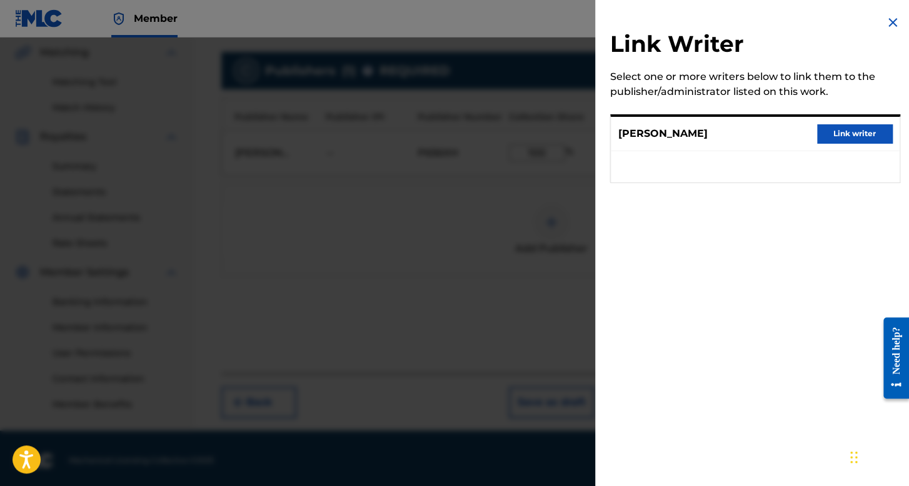
click at [841, 138] on button "Link writer" at bounding box center [854, 133] width 75 height 19
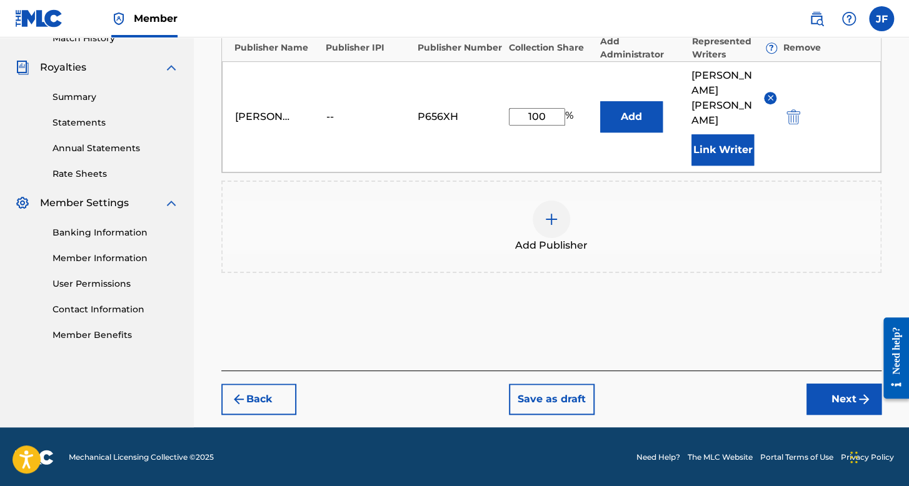
click at [827, 393] on button "Next" at bounding box center [843, 399] width 75 height 31
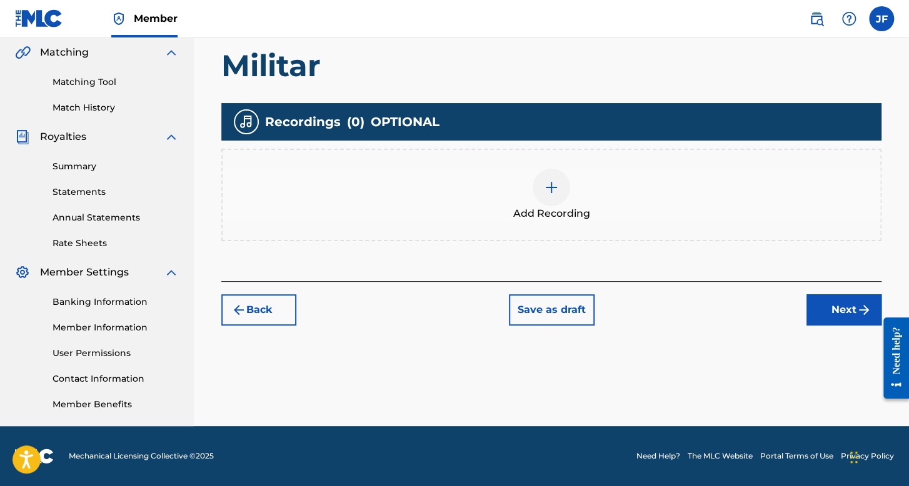
click at [545, 188] on img at bounding box center [551, 187] width 15 height 15
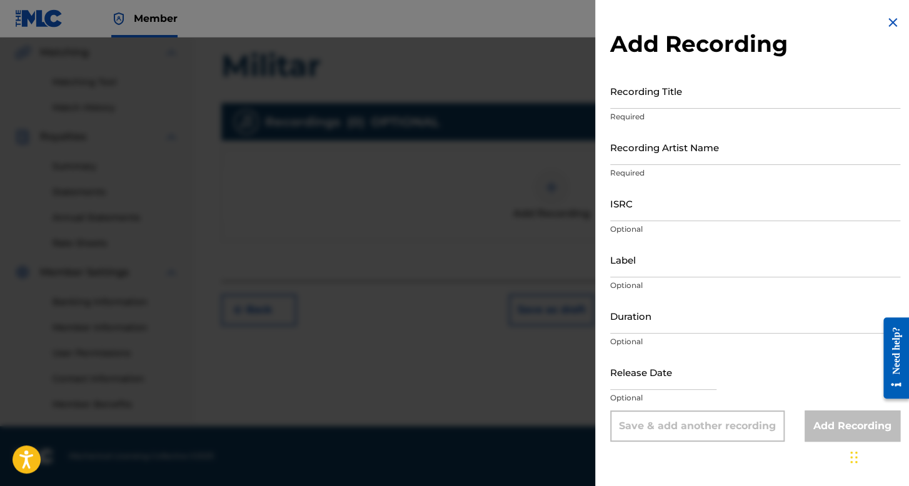
drag, startPoint x: 692, startPoint y: 86, endPoint x: 689, endPoint y: 96, distance: 10.5
click at [691, 92] on input "Recording Title" at bounding box center [755, 91] width 290 height 36
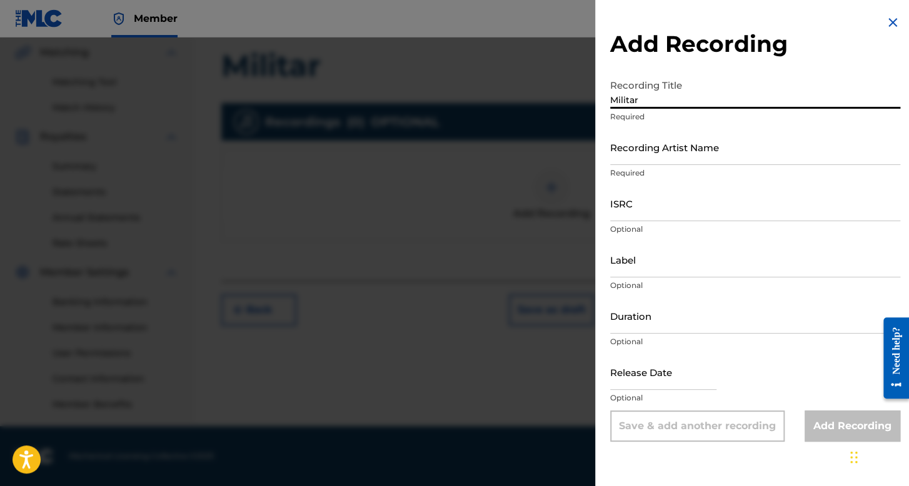
type input "Militar"
click at [670, 151] on input "Recording Artist Name" at bounding box center [755, 147] width 290 height 36
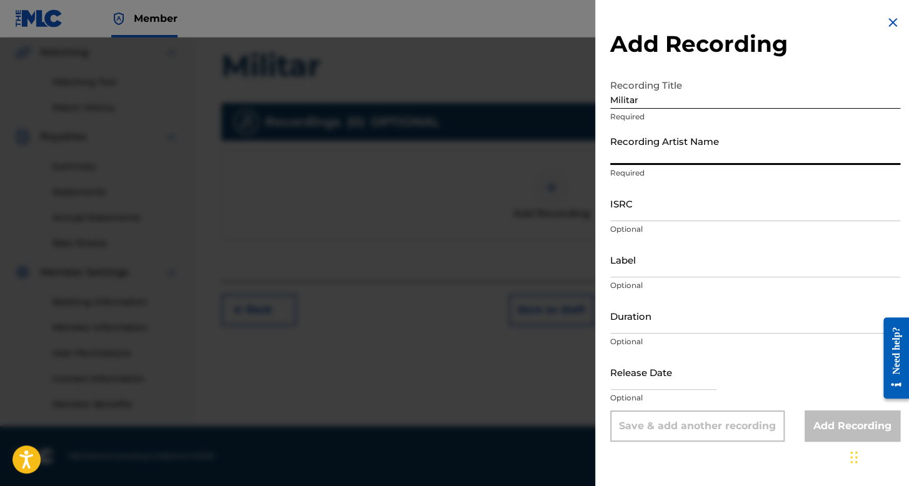
type input "[PERSON_NAME]"
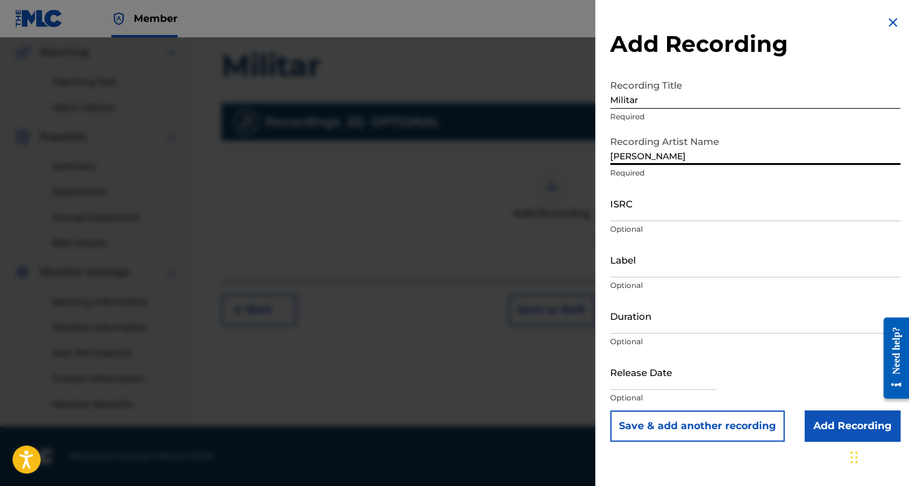
click at [634, 220] on input "ISRC" at bounding box center [755, 204] width 290 height 36
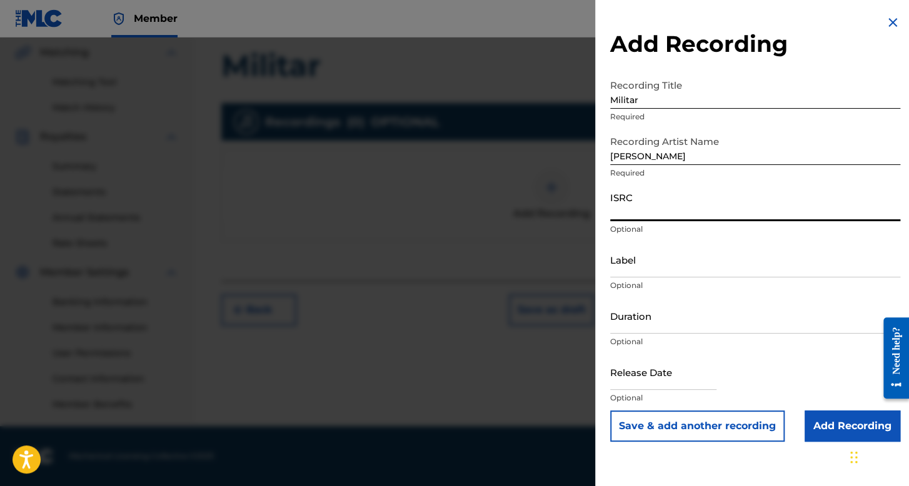
paste input "QM4TW2496427"
type input "QM4TW2496427"
click at [676, 313] on input "Duration" at bounding box center [755, 316] width 290 height 36
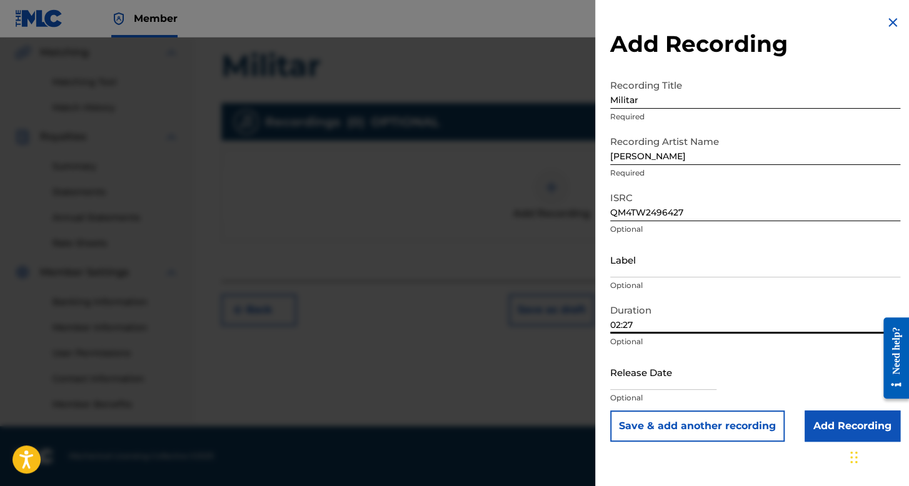
type input "02:27"
click at [655, 386] on input "text" at bounding box center [663, 372] width 106 height 36
select select "7"
select select "2025"
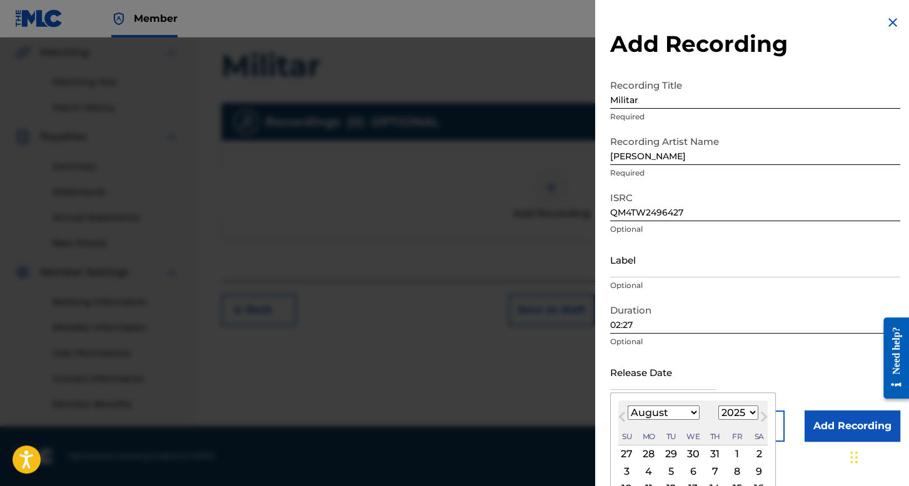
scroll to position [62, 0]
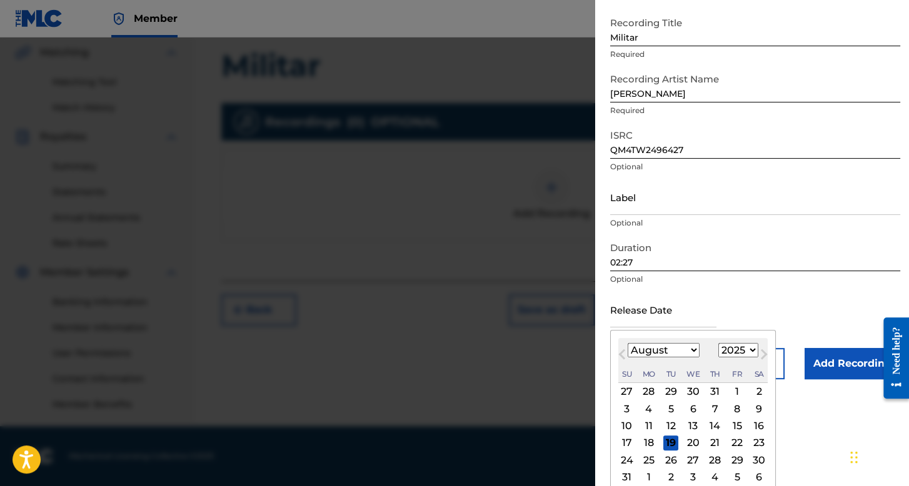
click at [687, 353] on select "January February March April May June July August September October November De…" at bounding box center [663, 350] width 72 height 14
select select "2"
click at [627, 343] on select "January February March April May June July August September October November De…" at bounding box center [663, 350] width 72 height 14
click at [733, 351] on select "1899 1900 1901 1902 1903 1904 1905 1906 1907 1908 1909 1910 1911 1912 1913 1914…" at bounding box center [738, 350] width 40 height 14
select select "2024"
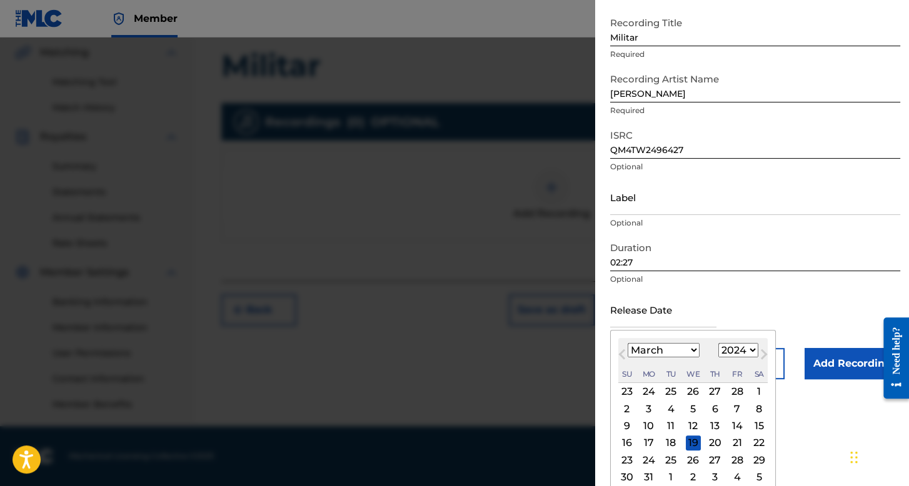
click at [718, 343] on select "1899 1900 1901 1902 1903 1904 1905 1906 1907 1908 1909 1910 1911 1912 1913 1914…" at bounding box center [738, 350] width 40 height 14
click at [731, 408] on div "8" at bounding box center [736, 408] width 15 height 15
type input "[DATE]"
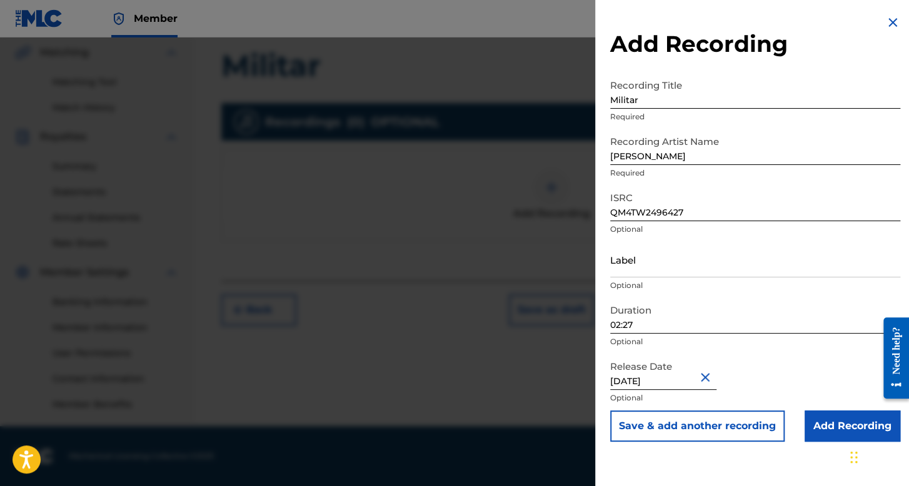
scroll to position [0, 0]
click at [824, 418] on input "Add Recording" at bounding box center [852, 426] width 96 height 31
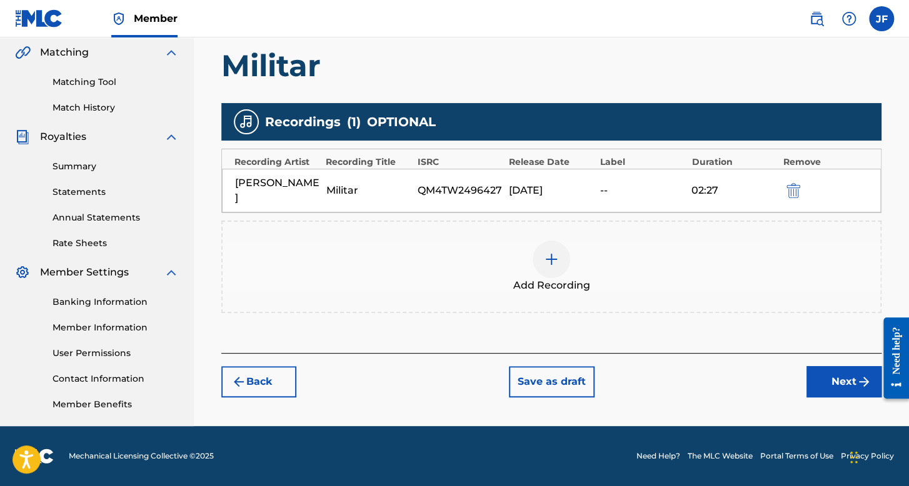
click at [830, 366] on button "Next" at bounding box center [843, 381] width 75 height 31
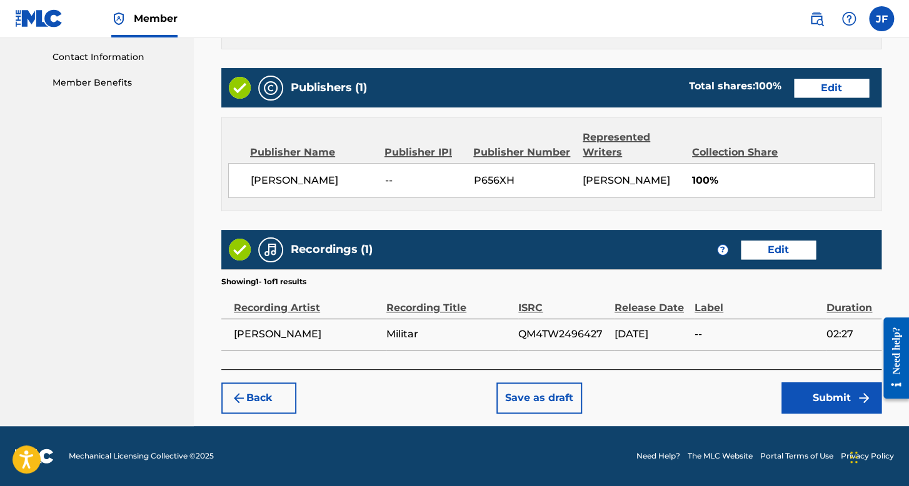
scroll to position [624, 0]
click at [833, 390] on button "Submit" at bounding box center [831, 397] width 100 height 31
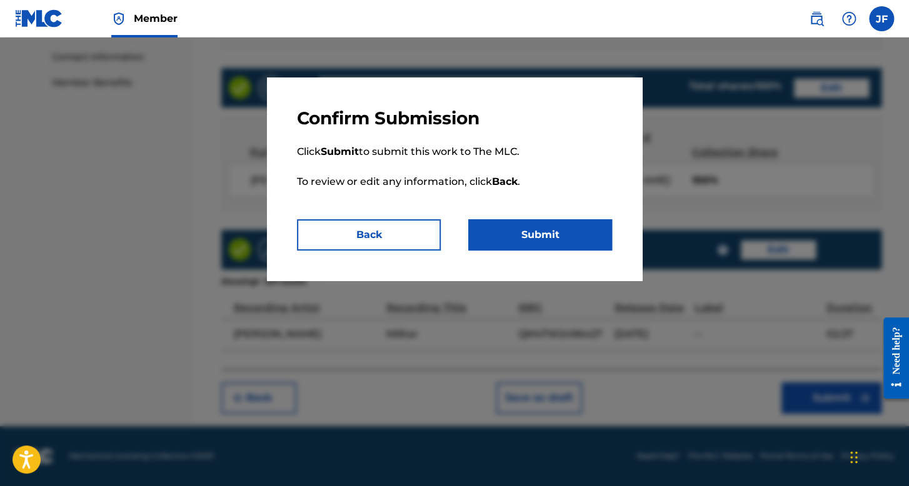
click at [536, 224] on button "Submit" at bounding box center [540, 234] width 144 height 31
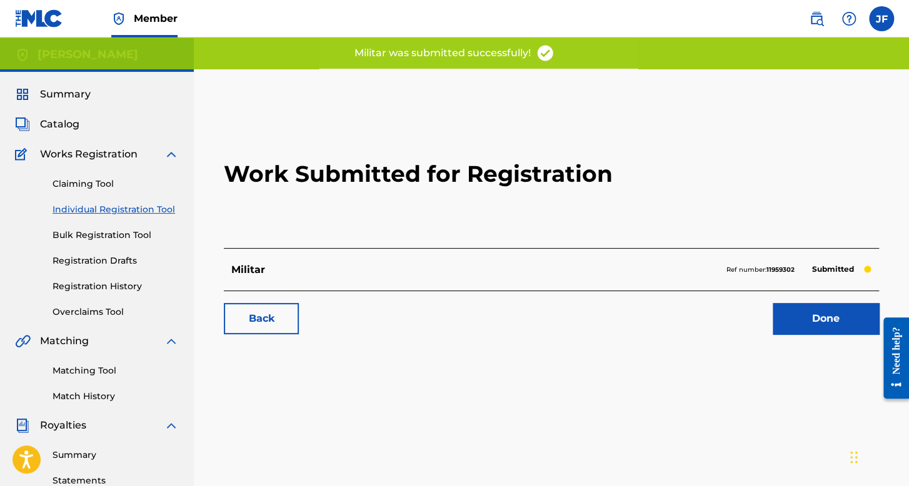
click at [162, 211] on link "Individual Registration Tool" at bounding box center [115, 209] width 126 height 13
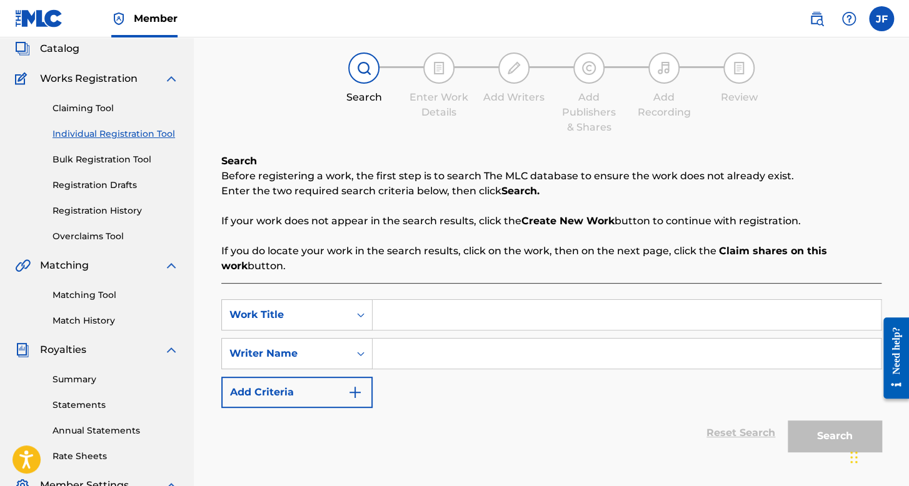
scroll to position [125, 0]
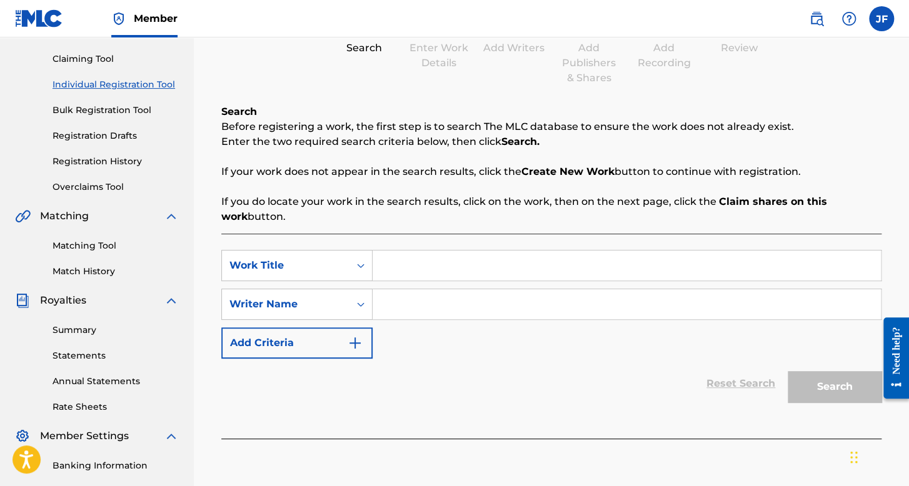
click at [395, 258] on input "Search Form" at bounding box center [626, 266] width 508 height 30
type input "[PERSON_NAME]"
click at [467, 315] on input "Search Form" at bounding box center [626, 304] width 508 height 30
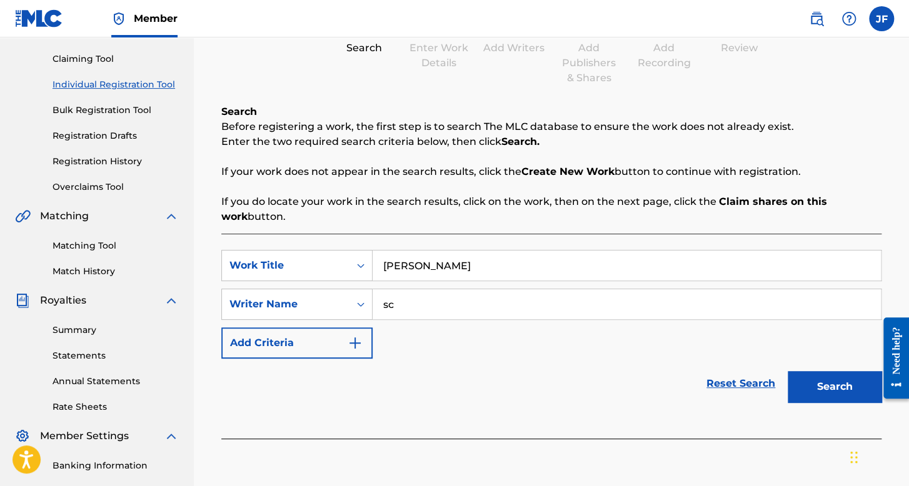
type input "sc"
click at [787, 371] on button "Search" at bounding box center [834, 386] width 94 height 31
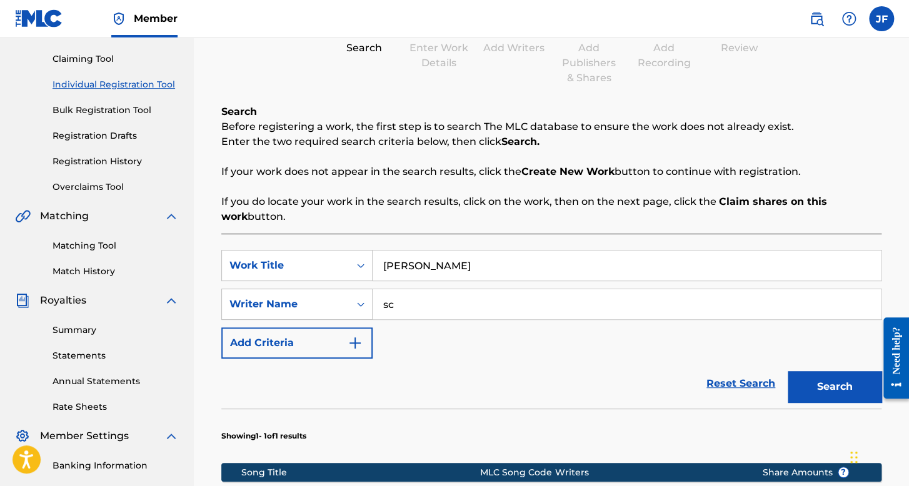
scroll to position [394, 0]
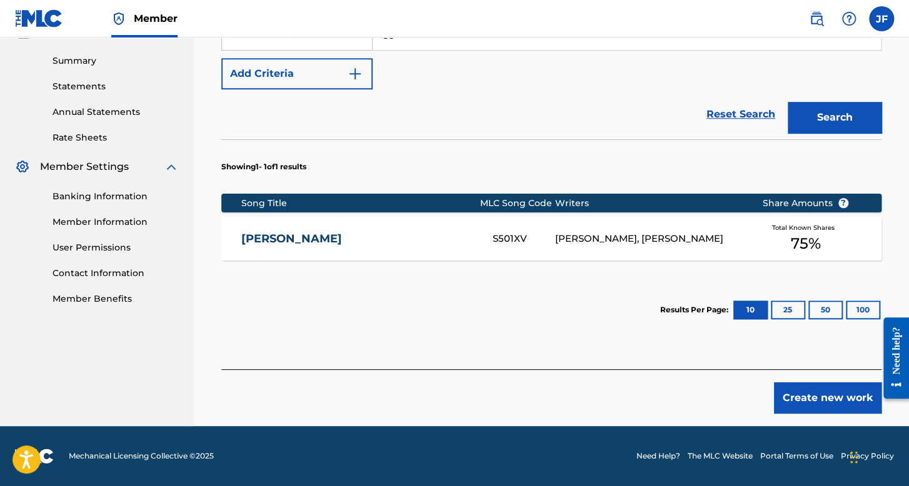
click at [827, 392] on button "Create new work" at bounding box center [827, 397] width 107 height 31
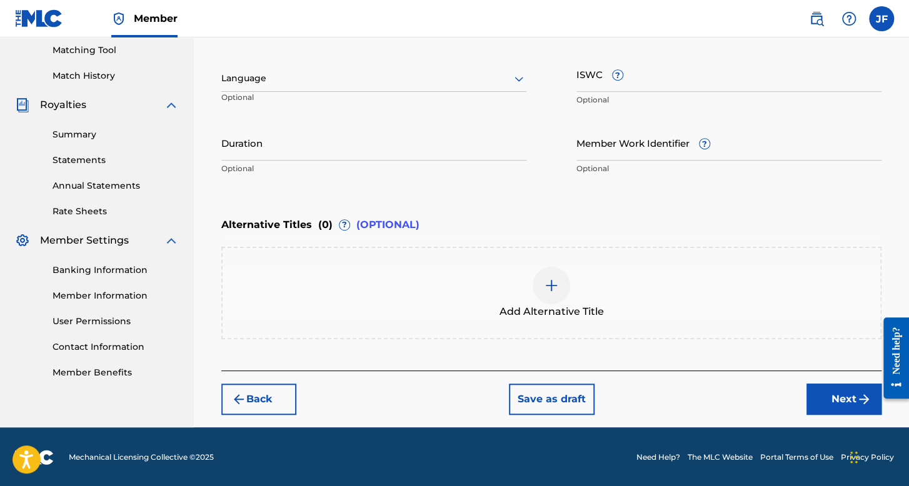
scroll to position [258, 0]
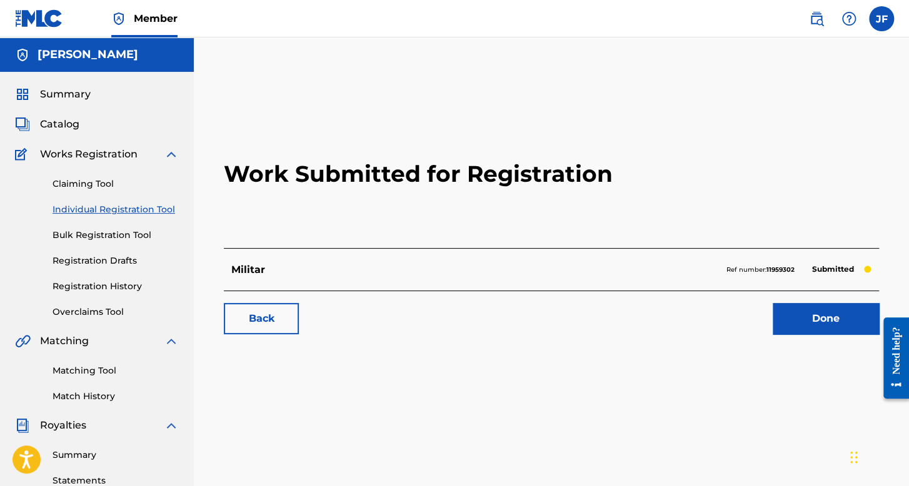
click at [158, 211] on link "Individual Registration Tool" at bounding box center [115, 209] width 126 height 13
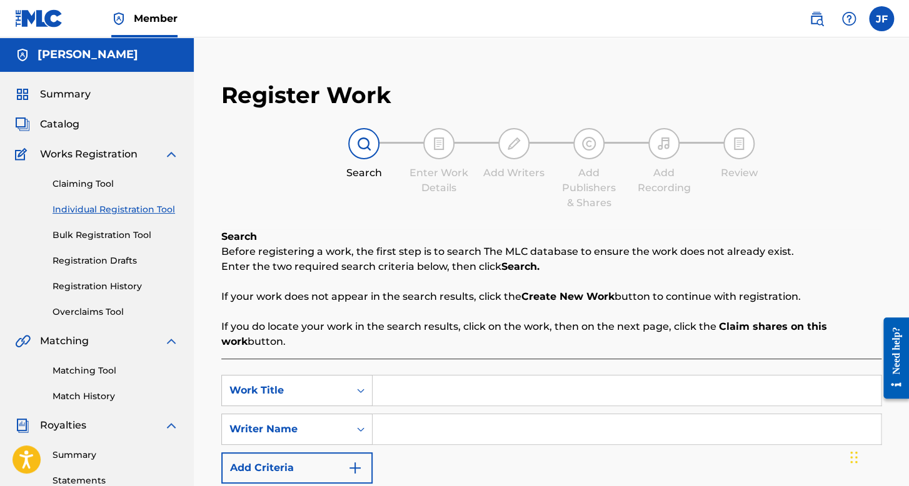
scroll to position [187, 0]
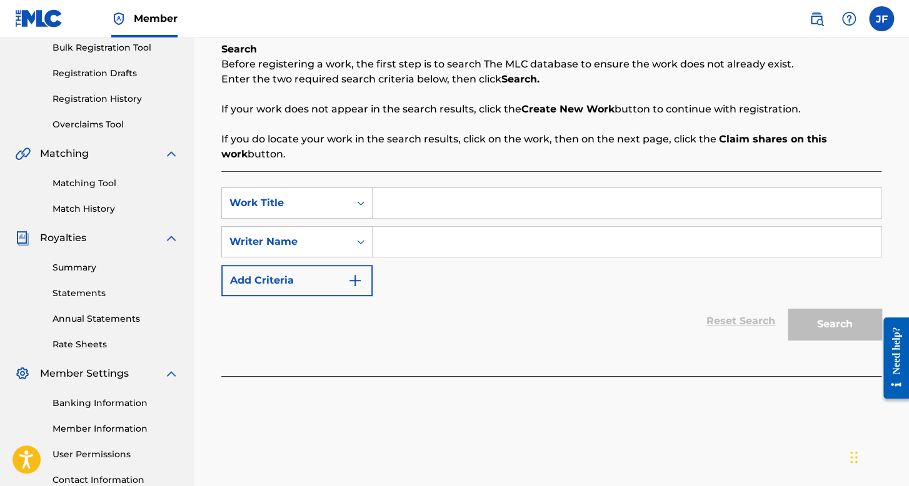
click at [412, 203] on input "Search Form" at bounding box center [626, 203] width 508 height 30
type input "[PERSON_NAME]"
click at [495, 241] on input "Search Form" at bounding box center [626, 242] width 508 height 30
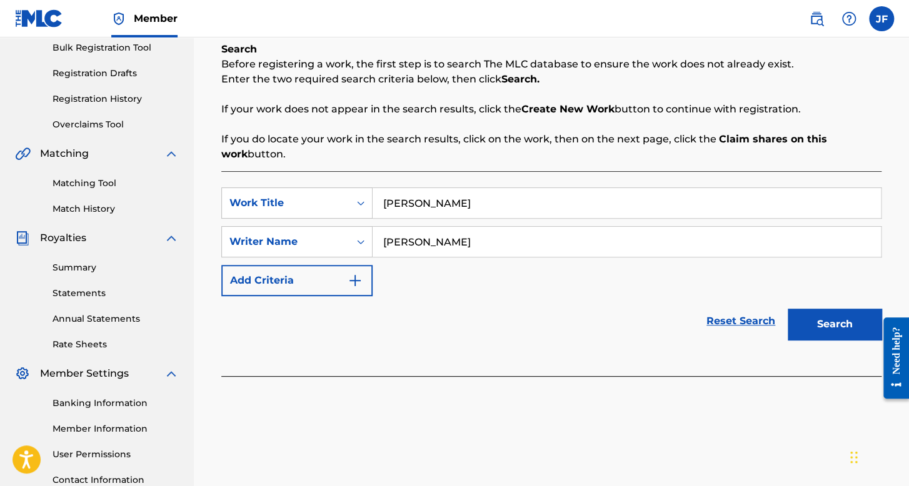
type input "[PERSON_NAME]"
click at [787, 309] on button "Search" at bounding box center [834, 324] width 94 height 31
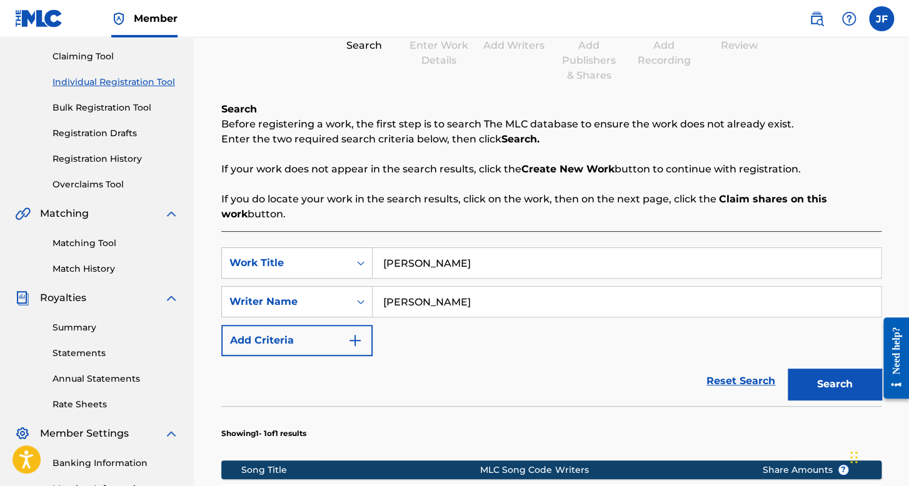
scroll to position [125, 0]
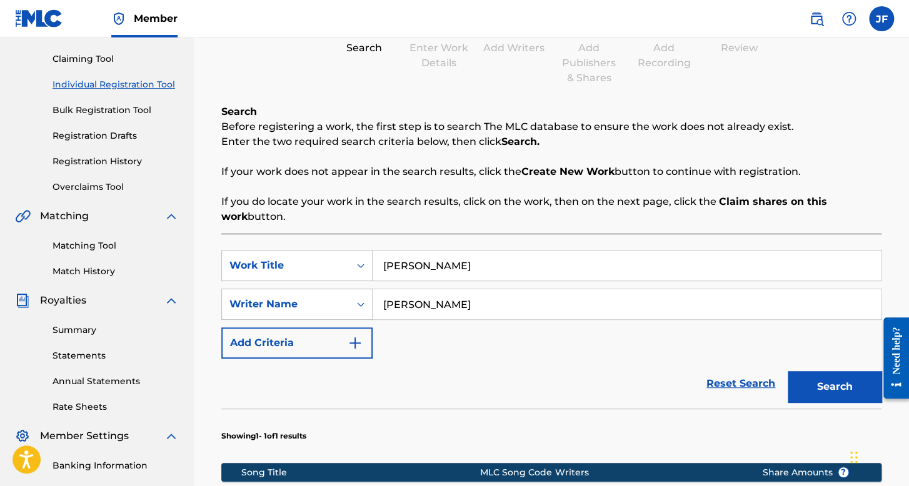
click at [110, 168] on div "Claiming Tool Individual Registration Tool Bulk Registration Tool Registration …" at bounding box center [97, 115] width 164 height 157
click at [115, 159] on link "Registration History" at bounding box center [115, 161] width 126 height 13
